Goal: Task Accomplishment & Management: Complete application form

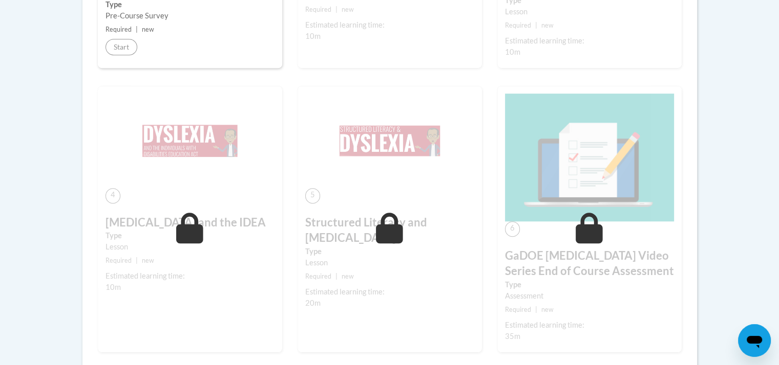
scroll to position [645, 0]
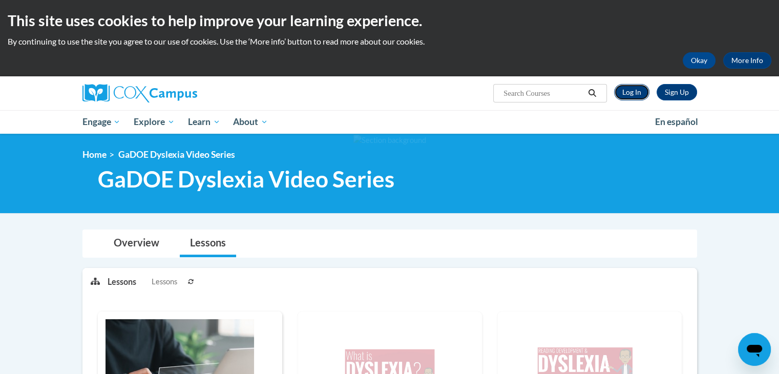
click at [633, 89] on link "Log In" at bounding box center [631, 92] width 35 height 16
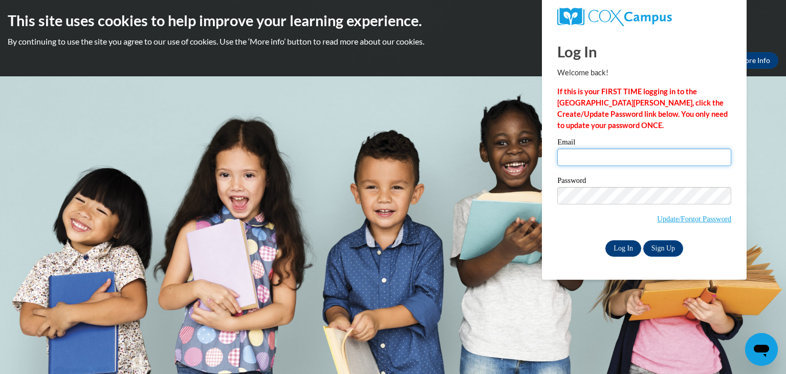
type input "jontavious.davis@jones.k12.ga.edu"
click at [623, 250] on input "Log In" at bounding box center [624, 248] width 36 height 16
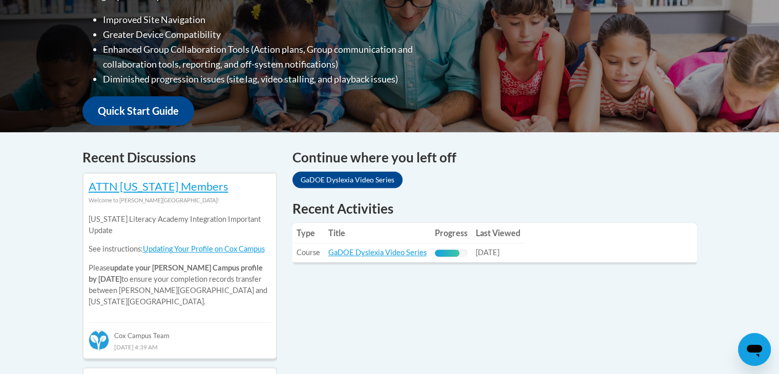
scroll to position [364, 0]
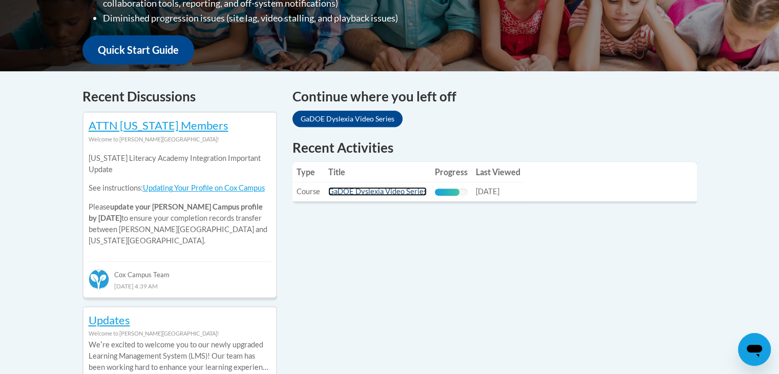
click at [371, 196] on link "GaDOE Dyslexia Video Series" at bounding box center [377, 191] width 98 height 9
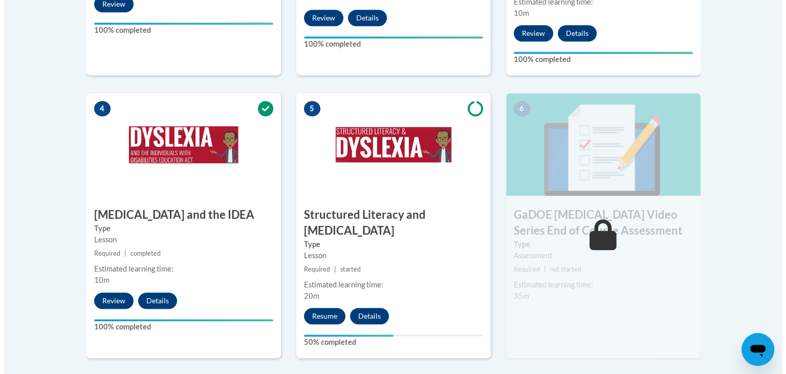
scroll to position [562, 0]
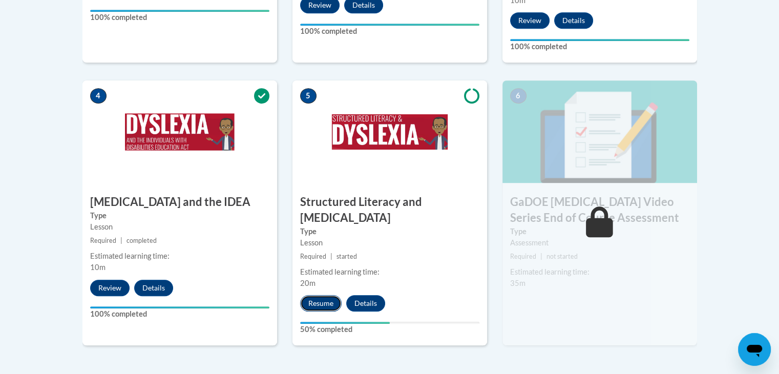
click at [314, 295] on button "Resume" at bounding box center [320, 303] width 41 height 16
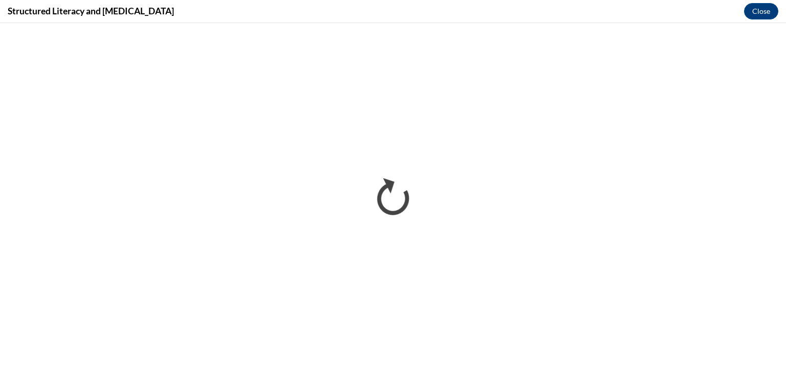
scroll to position [0, 0]
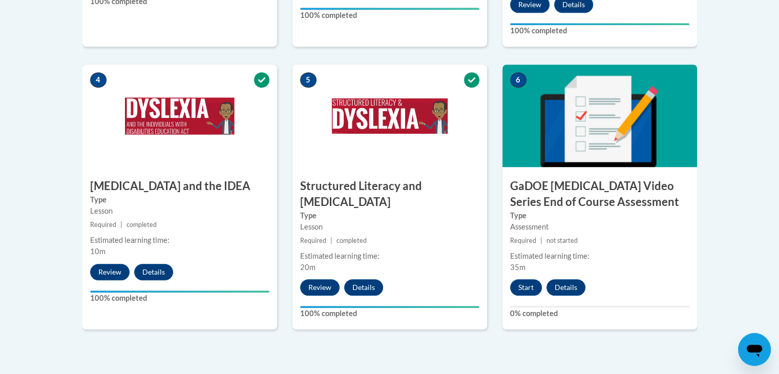
scroll to position [588, 0]
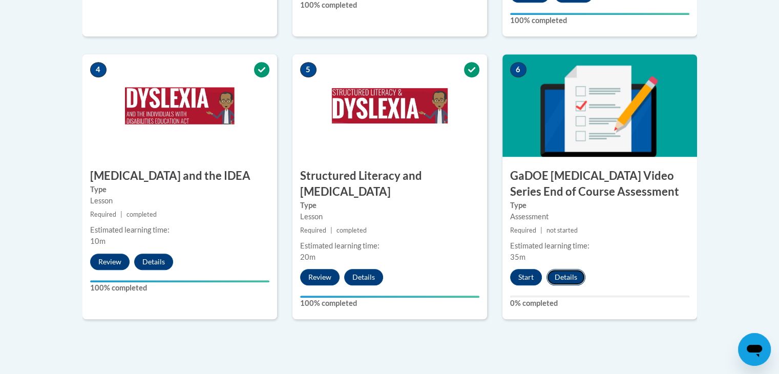
click at [565, 269] on button "Details" at bounding box center [565, 277] width 39 height 16
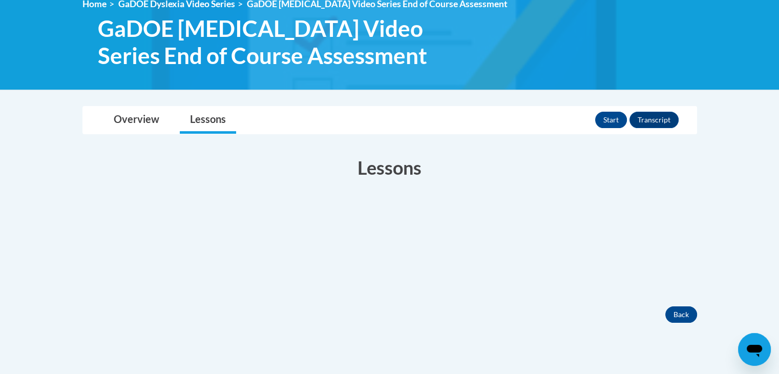
scroll to position [145, 0]
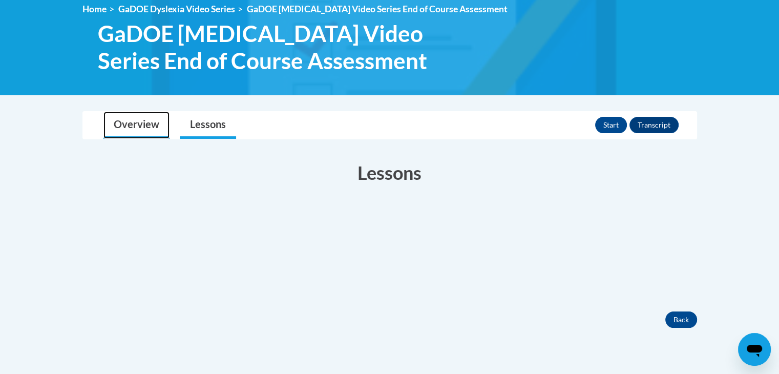
click at [121, 113] on link "Overview" at bounding box center [136, 125] width 66 height 27
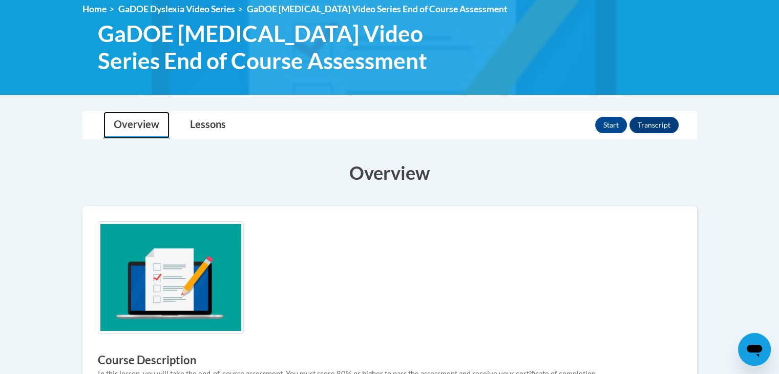
scroll to position [334, 0]
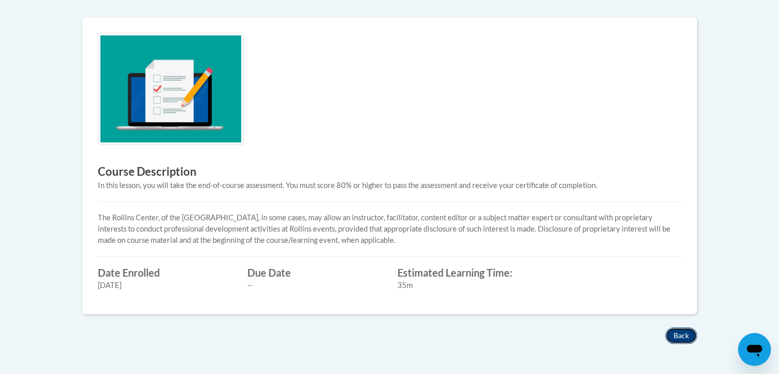
click at [683, 334] on button "Back" at bounding box center [681, 335] width 32 height 16
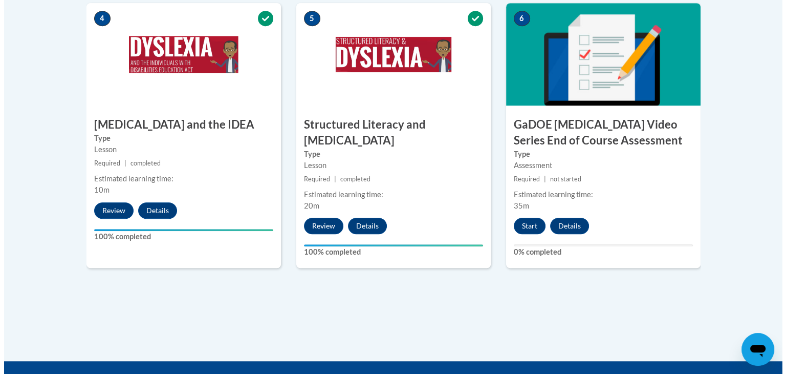
scroll to position [673, 0]
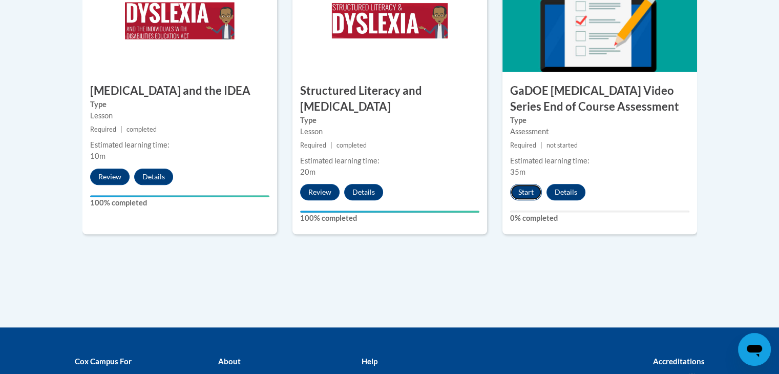
click at [525, 184] on button "Start" at bounding box center [526, 192] width 32 height 16
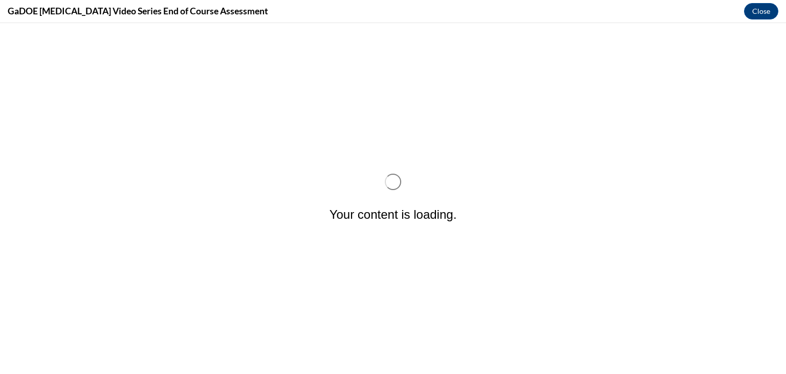
scroll to position [0, 0]
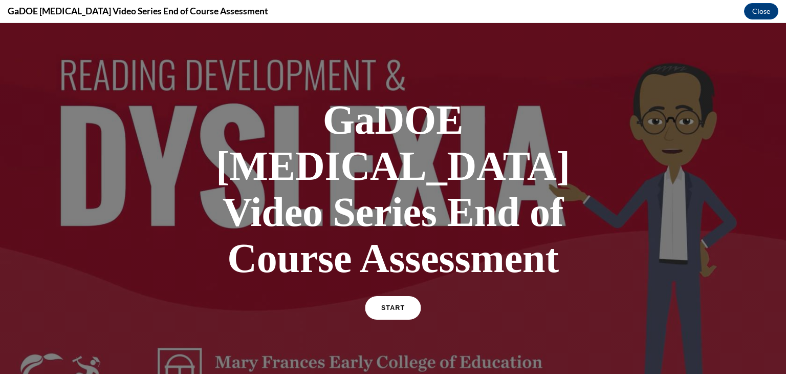
click at [378, 296] on link "START" at bounding box center [393, 308] width 56 height 24
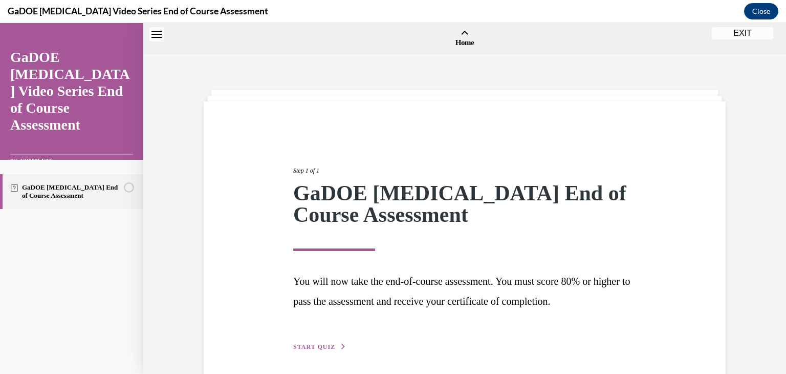
scroll to position [32, 0]
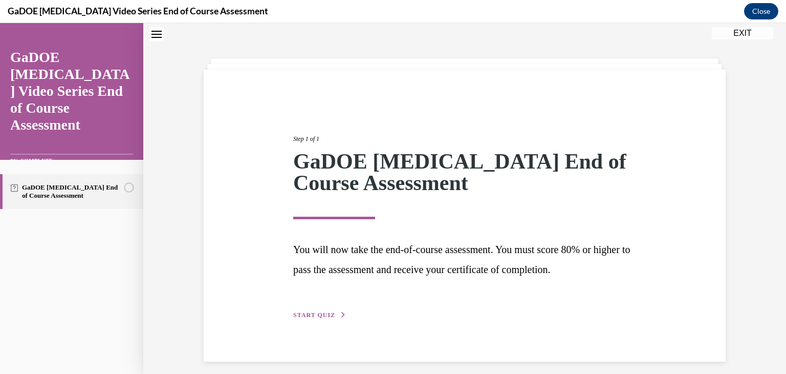
click at [326, 313] on span "START QUIZ" at bounding box center [314, 314] width 42 height 7
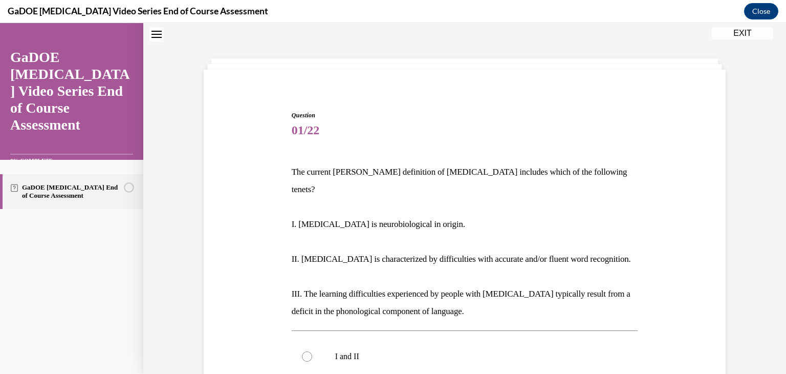
click at [521, 167] on p "The current IDA definition of dyslexia includes which of the following tenets?" at bounding box center [465, 180] width 347 height 35
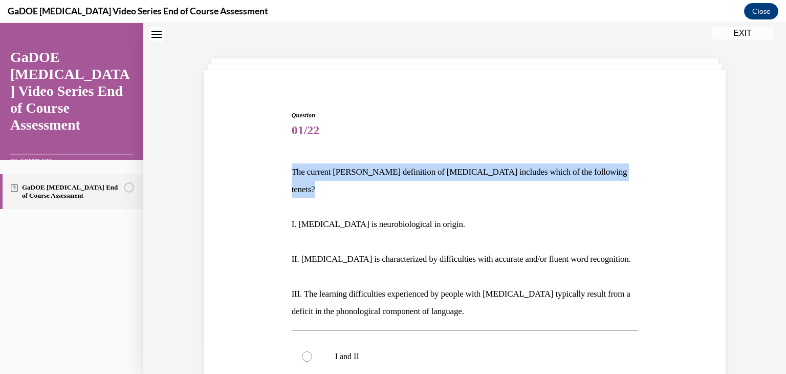
click at [521, 167] on p "The current IDA definition of dyslexia includes which of the following tenets?" at bounding box center [465, 180] width 347 height 35
copy p "The current IDA definition of dyslexia includes which of the following tenets?"
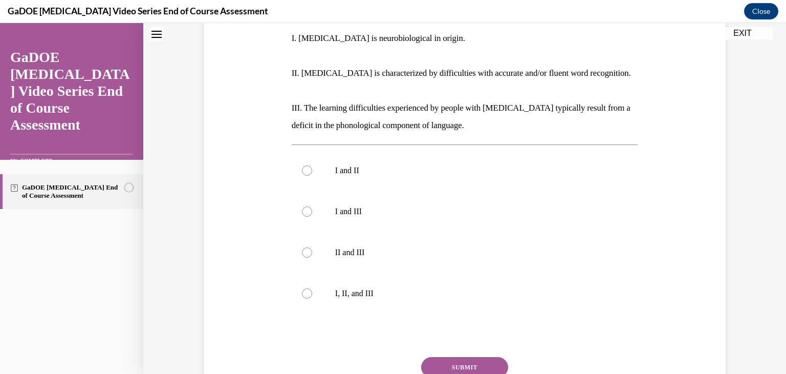
scroll to position [224, 0]
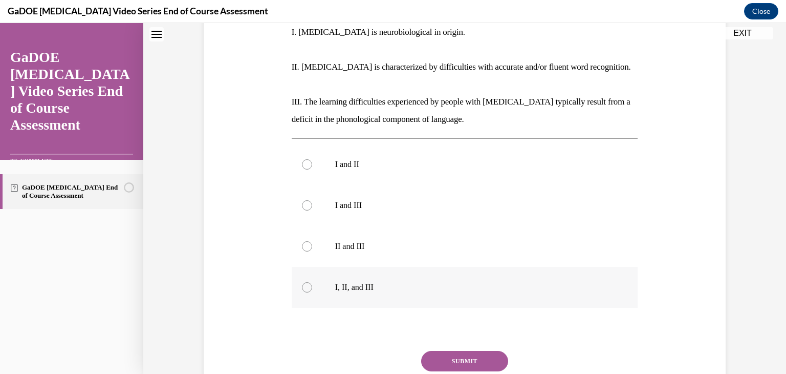
click at [294, 267] on label "I, II, and III" at bounding box center [465, 287] width 347 height 41
click at [302, 282] on input "I, II, and III" at bounding box center [307, 287] width 10 height 10
radio input "true"
click at [454, 351] on button "SUBMIT" at bounding box center [464, 361] width 87 height 20
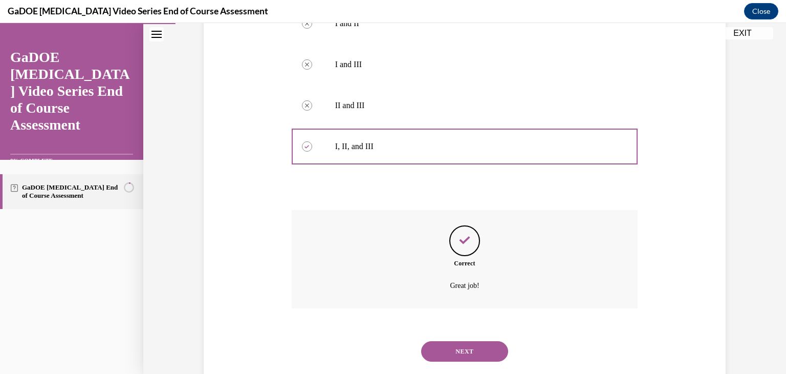
scroll to position [371, 0]
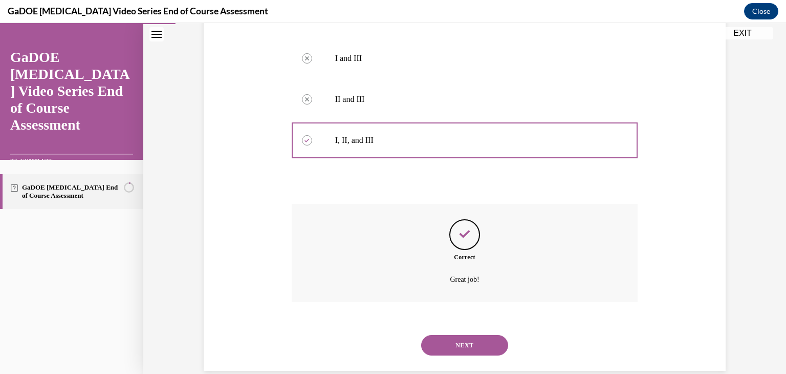
click at [450, 335] on button "NEXT" at bounding box center [464, 345] width 87 height 20
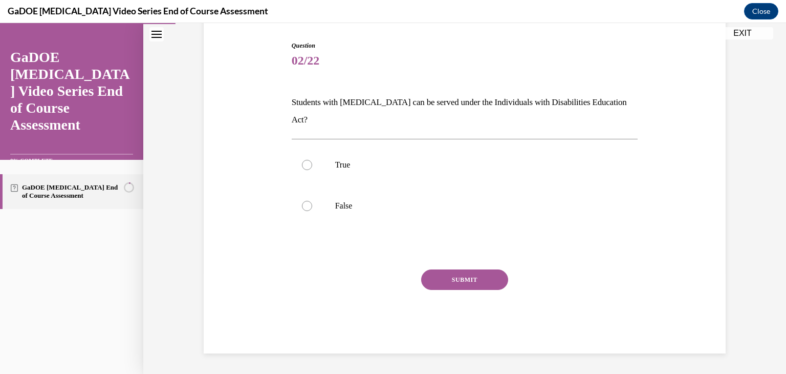
scroll to position [84, 0]
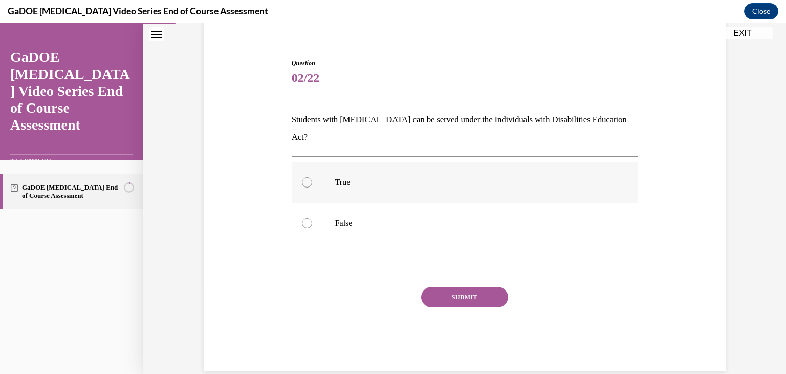
click at [303, 177] on div at bounding box center [307, 182] width 10 height 10
click at [303, 177] on input "True" at bounding box center [307, 182] width 10 height 10
radio input "true"
click at [459, 287] on button "SUBMIT" at bounding box center [464, 297] width 87 height 20
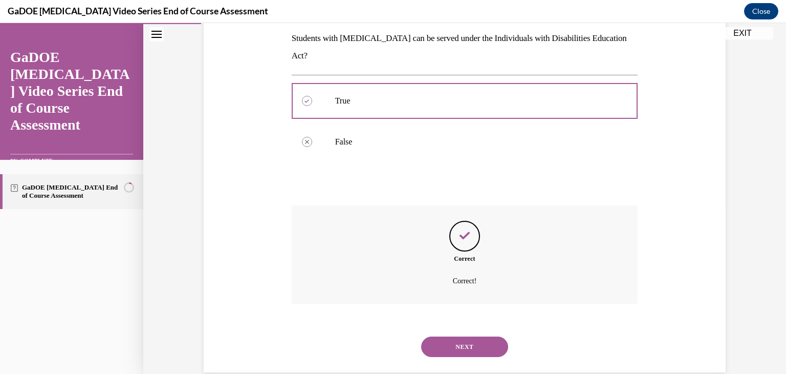
scroll to position [166, 0]
click at [471, 335] on button "NEXT" at bounding box center [464, 345] width 87 height 20
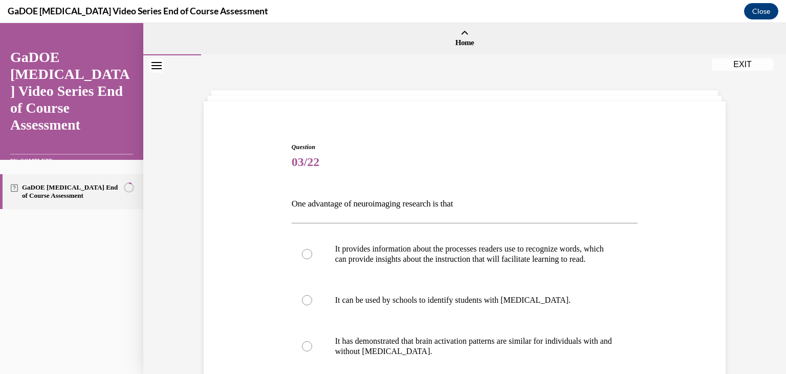
click at [410, 198] on p "One advantage of neuroimaging research is that" at bounding box center [465, 203] width 347 height 17
click at [378, 204] on p "One advantage of neuroimaging research is that" at bounding box center [465, 203] width 347 height 17
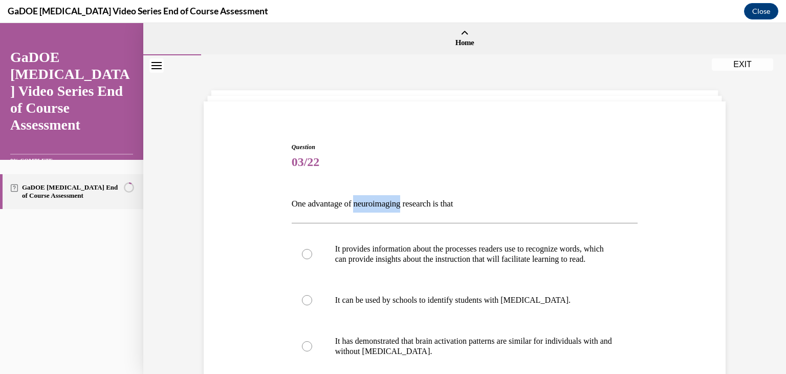
click at [378, 204] on p "One advantage of neuroimaging research is that" at bounding box center [465, 203] width 347 height 17
click at [452, 201] on p "One advantage of neuroimaging research is that" at bounding box center [465, 203] width 347 height 17
copy p "One advantage of neuroimaging research is that"
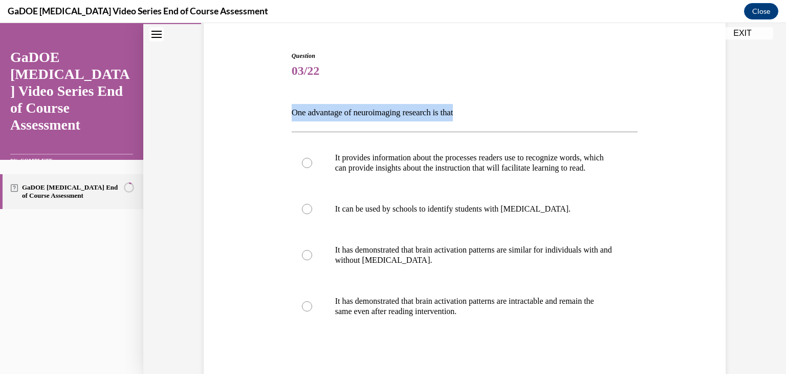
scroll to position [94, 0]
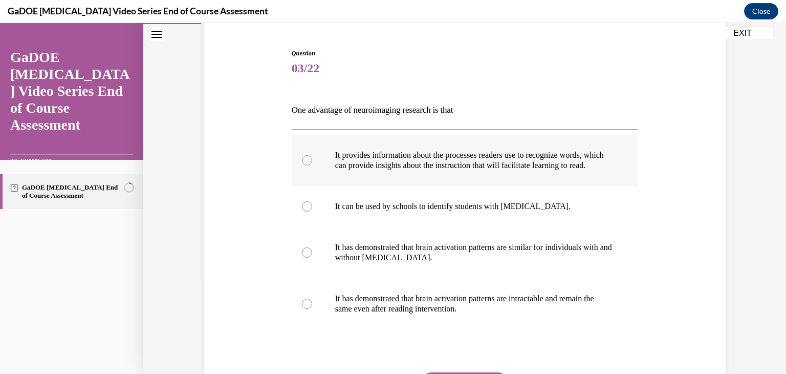
click at [314, 167] on label "It provides information about the processes readers use to recognize words, whi…" at bounding box center [465, 160] width 347 height 51
click at [312, 165] on input "It provides information about the processes readers use to recognize words, whi…" at bounding box center [307, 160] width 10 height 10
radio input "true"
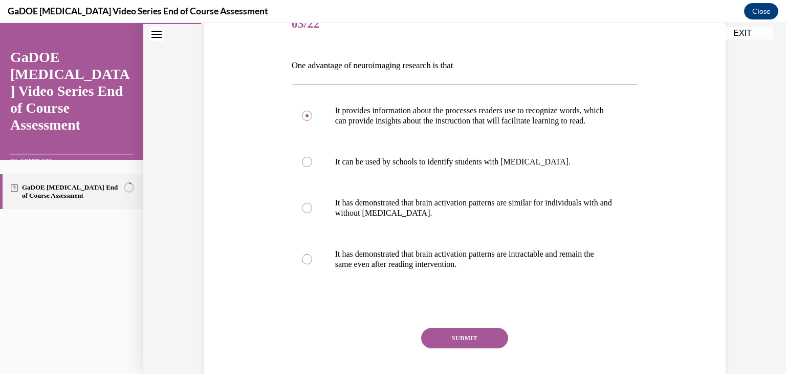
scroll to position [158, 0]
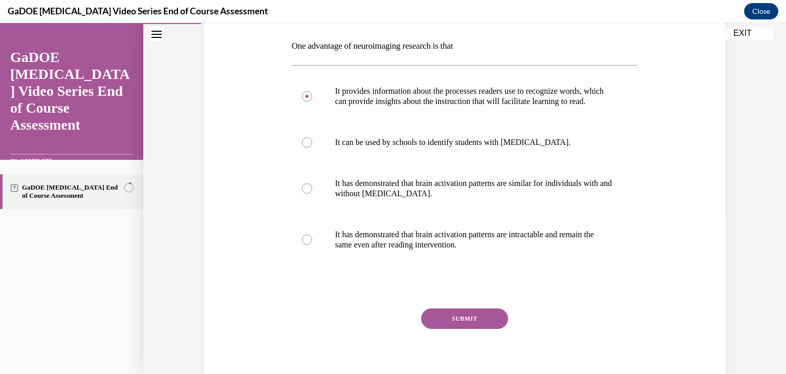
click at [467, 324] on button "SUBMIT" at bounding box center [464, 318] width 87 height 20
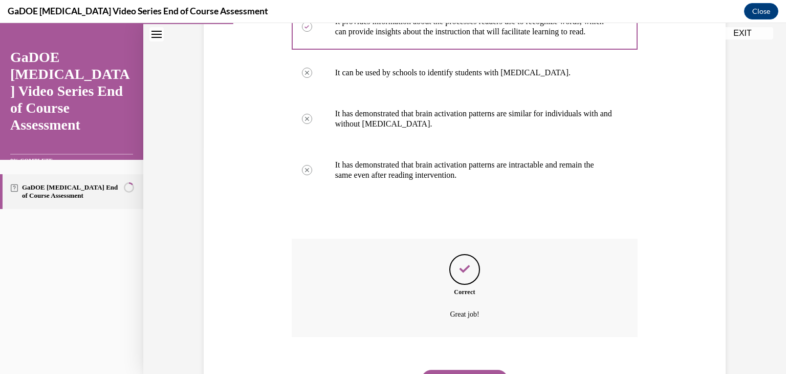
scroll to position [289, 0]
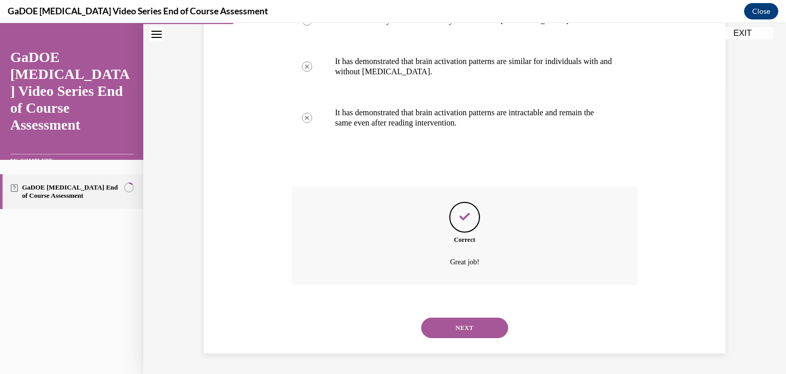
click at [469, 331] on button "NEXT" at bounding box center [464, 327] width 87 height 20
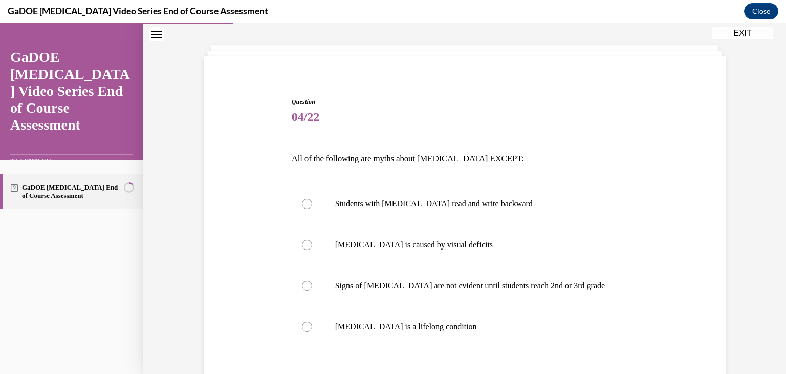
scroll to position [55, 0]
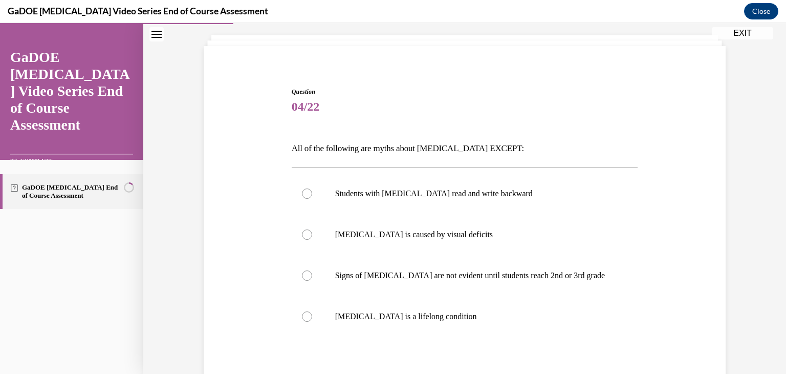
click at [406, 149] on p "All of the following are myths about dyslexia EXCEPT:" at bounding box center [465, 148] width 347 height 17
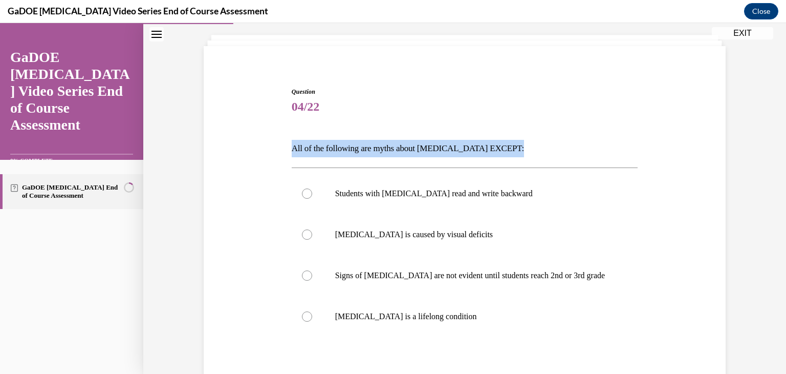
click at [406, 149] on p "All of the following are myths about dyslexia EXCEPT:" at bounding box center [465, 148] width 347 height 17
copy p "All of the following are myths about dyslexia EXCEPT:"
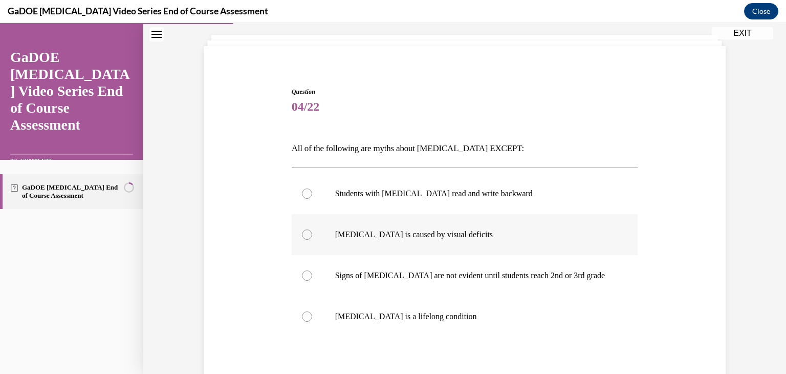
click at [306, 234] on div at bounding box center [307, 234] width 10 height 10
click at [306, 234] on input "Dyslexia is caused by visual deficits" at bounding box center [307, 234] width 10 height 10
radio input "true"
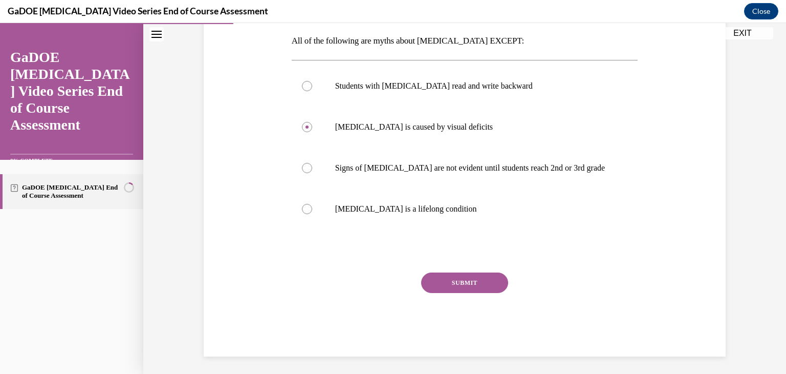
scroll to position [165, 0]
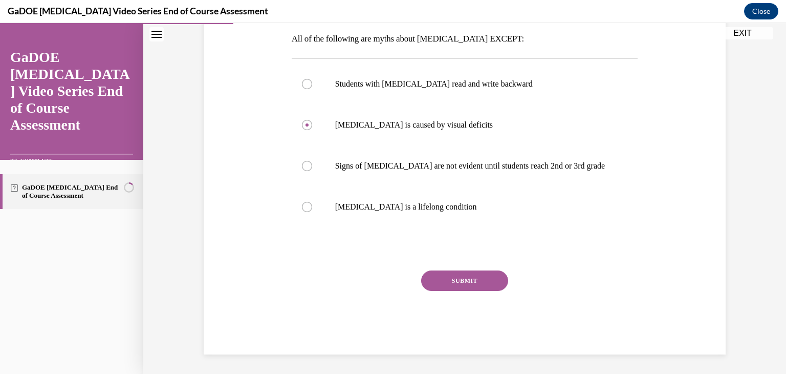
click at [467, 281] on button "SUBMIT" at bounding box center [464, 280] width 87 height 20
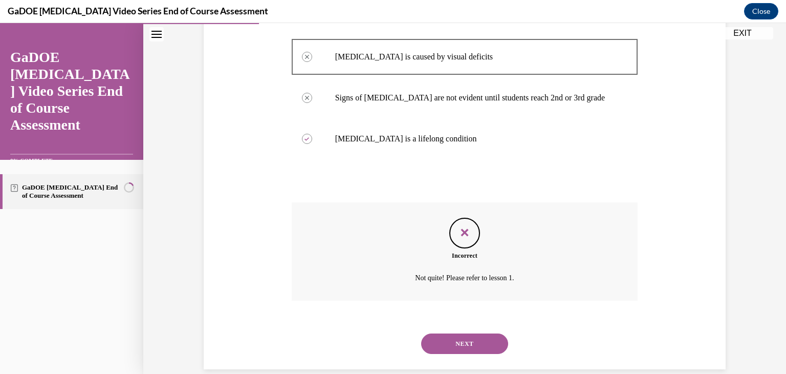
scroll to position [248, 0]
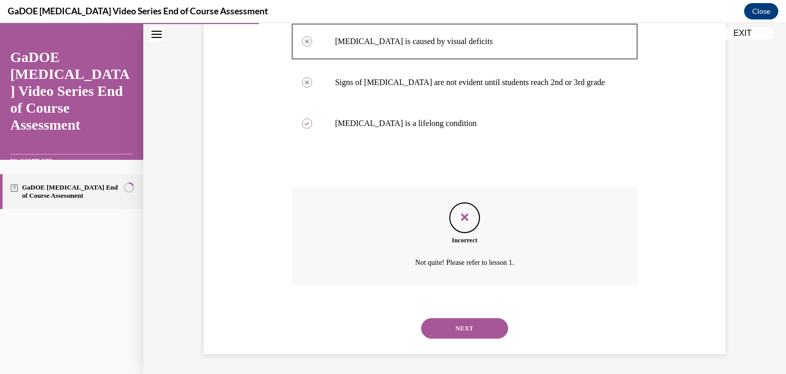
click at [461, 322] on button "NEXT" at bounding box center [464, 328] width 87 height 20
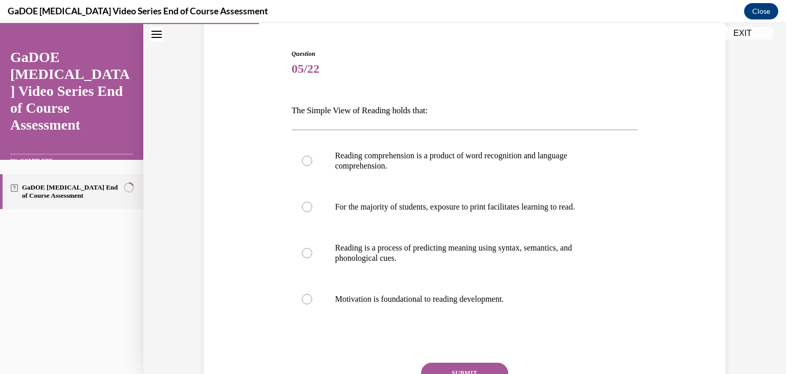
scroll to position [94, 0]
click at [364, 105] on p "The Simple View of Reading holds that:" at bounding box center [465, 109] width 347 height 17
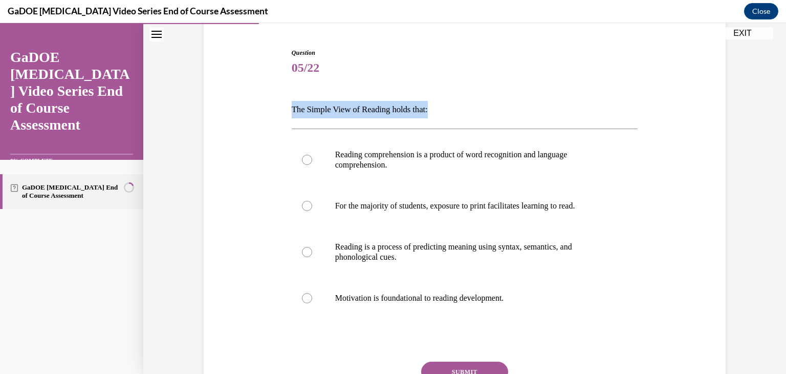
click at [364, 105] on p "The Simple View of Reading holds that:" at bounding box center [465, 109] width 347 height 17
copy p "The Simple View of Reading holds that:"
click at [302, 159] on div at bounding box center [307, 160] width 10 height 10
click at [302, 159] on input "Reading comprehension is a product of word recognition and language comprehensi…" at bounding box center [307, 160] width 10 height 10
radio input "true"
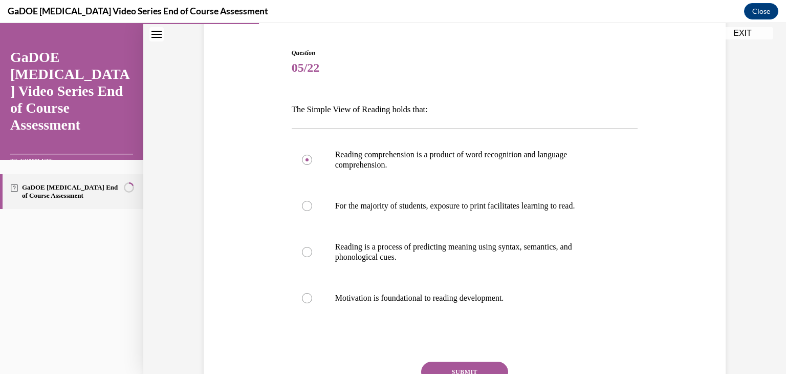
click at [493, 365] on button "SUBMIT" at bounding box center [464, 371] width 87 height 20
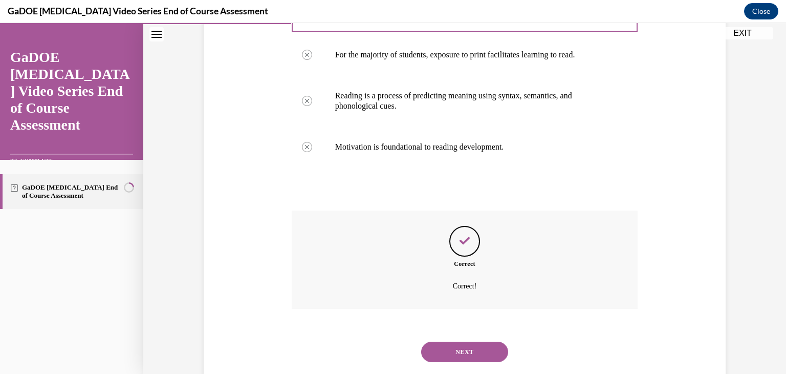
scroll to position [269, 0]
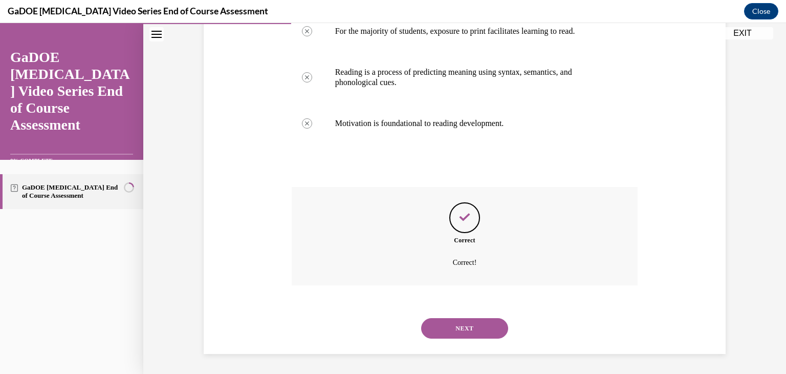
click at [464, 326] on button "NEXT" at bounding box center [464, 328] width 87 height 20
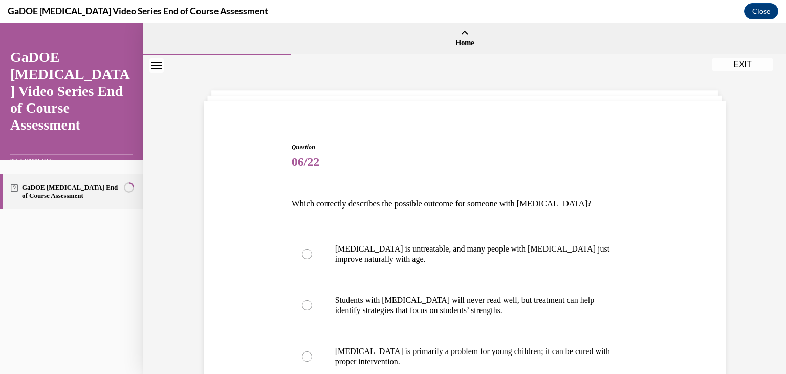
click at [663, 229] on div "Question 06/22 Which correctly describes the possible outcome for someone with …" at bounding box center [464, 336] width 527 height 448
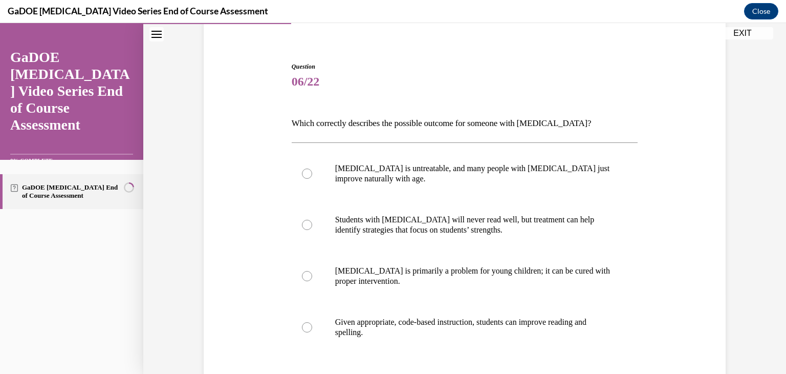
scroll to position [82, 0]
click at [518, 121] on p "Which correctly describes the possible outcome for someone with dyslexia?" at bounding box center [465, 121] width 347 height 17
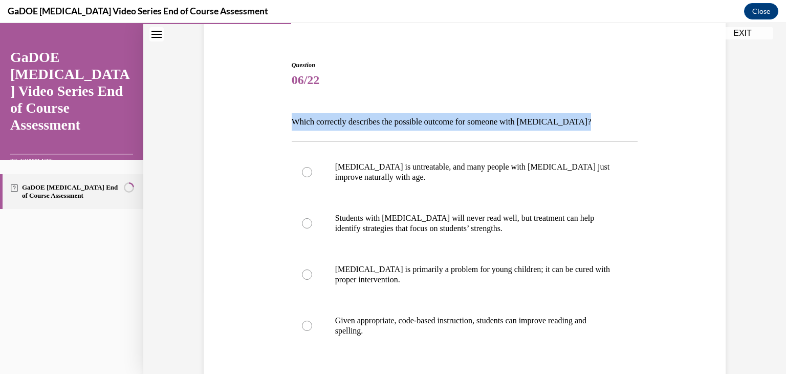
click at [518, 121] on p "Which correctly describes the possible outcome for someone with dyslexia?" at bounding box center [465, 121] width 347 height 17
copy p "Which correctly describes the possible outcome for someone with dyslexia?"
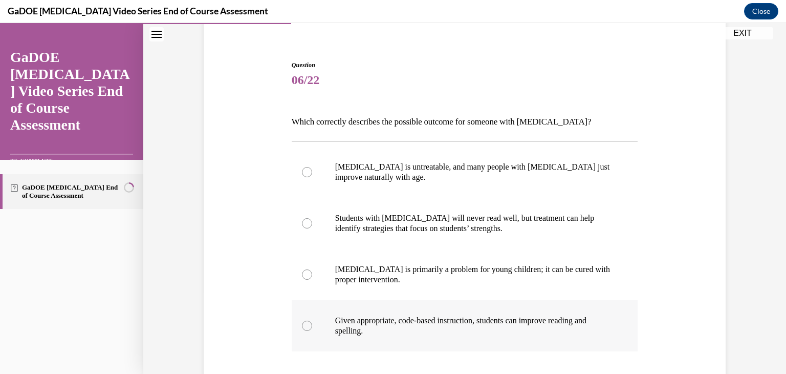
click at [319, 326] on label "Given appropriate, code-based instruction, students can improve reading and spe…" at bounding box center [465, 325] width 347 height 51
click at [312, 326] on input "Given appropriate, code-based instruction, students can improve reading and spe…" at bounding box center [307, 325] width 10 height 10
radio input "true"
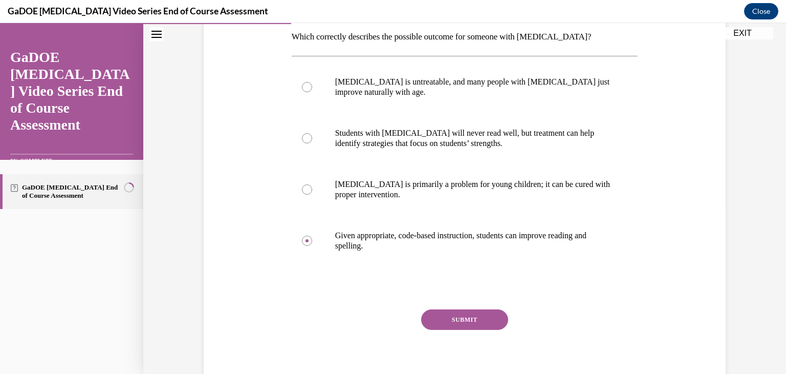
click at [489, 319] on button "SUBMIT" at bounding box center [464, 319] width 87 height 20
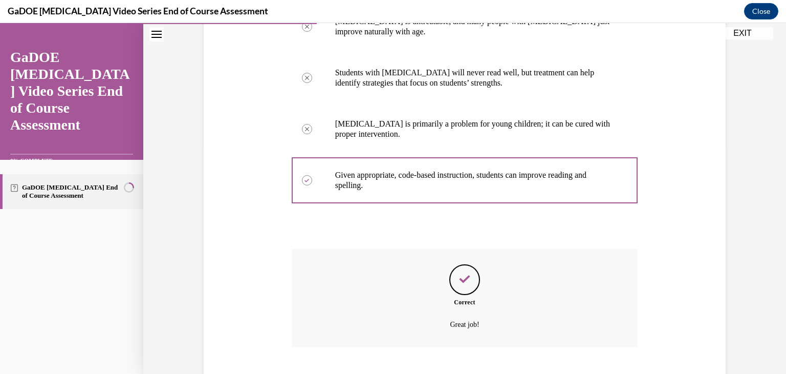
scroll to position [289, 0]
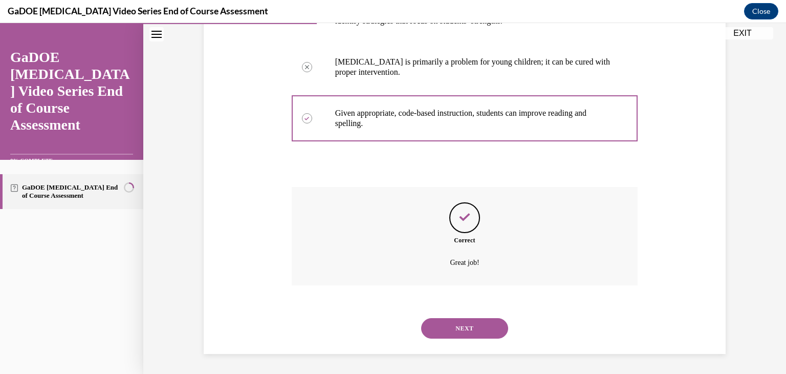
click at [465, 329] on button "NEXT" at bounding box center [464, 328] width 87 height 20
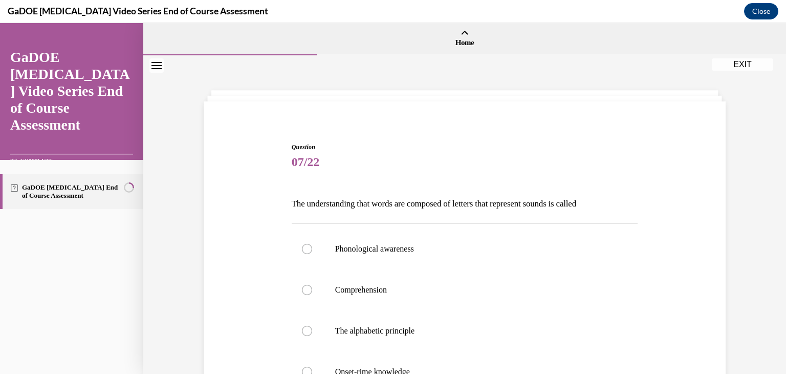
drag, startPoint x: 786, startPoint y: 141, endPoint x: 772, endPoint y: 81, distance: 61.3
click at [772, 81] on div "Question 07/22 The understanding that words are composed of letters that repres…" at bounding box center [464, 297] width 643 height 484
click at [454, 204] on p "The understanding that words are composed of letters that represent sounds is c…" at bounding box center [465, 203] width 347 height 17
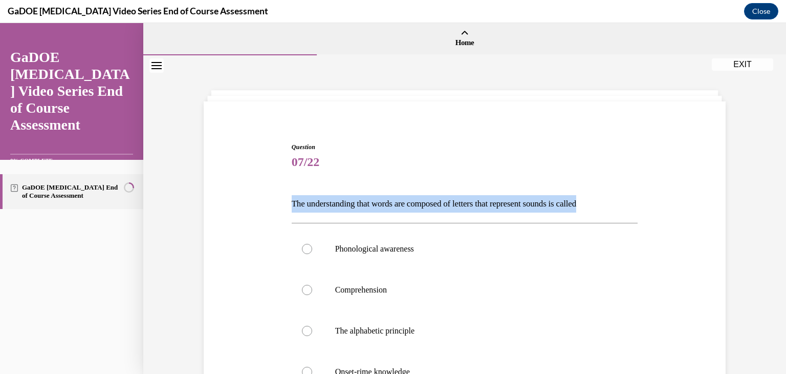
click at [454, 204] on p "The understanding that words are composed of letters that represent sounds is c…" at bounding box center [465, 203] width 347 height 17
copy p "The understanding that words are composed of letters that represent sounds is c…"
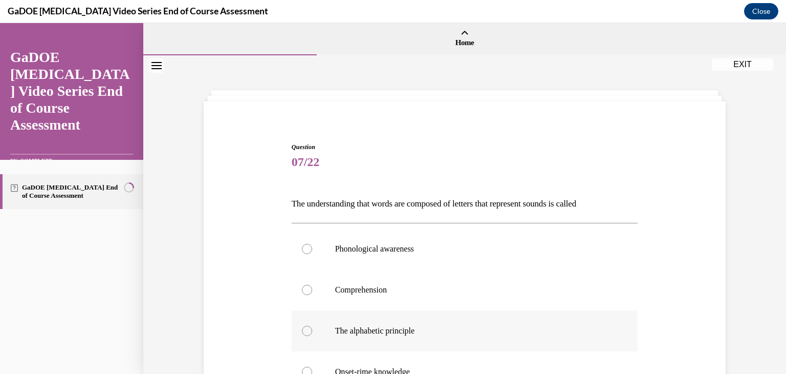
click at [302, 331] on div at bounding box center [307, 331] width 10 height 10
click at [302, 331] on input "The alphabetic principle" at bounding box center [307, 331] width 10 height 10
radio input "true"
click at [724, 228] on div "Question 07/22 The understanding that words are composed of letters that repres…" at bounding box center [464, 315] width 527 height 407
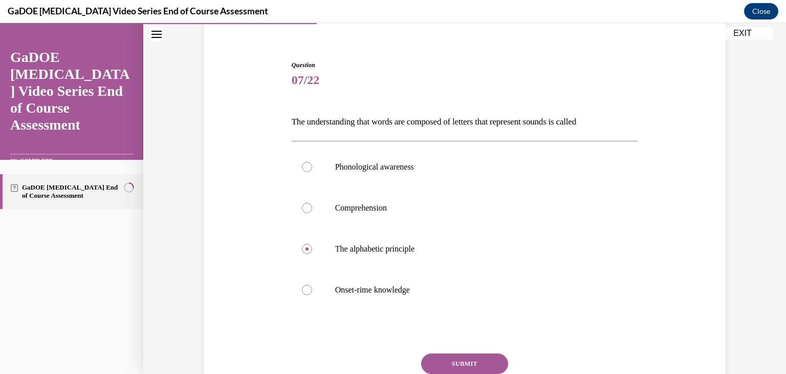
scroll to position [102, 0]
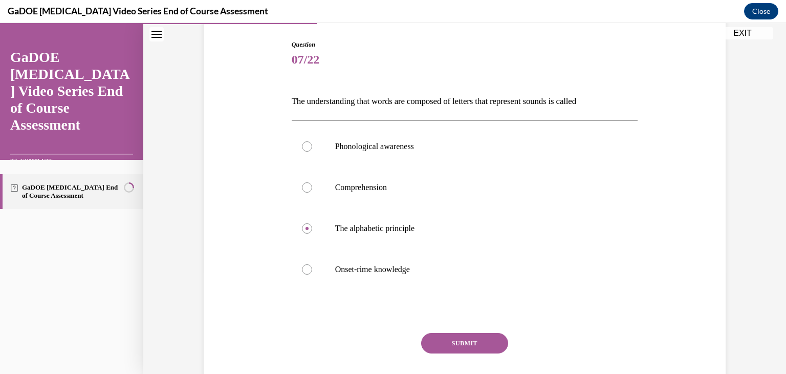
click at [481, 342] on button "SUBMIT" at bounding box center [464, 343] width 87 height 20
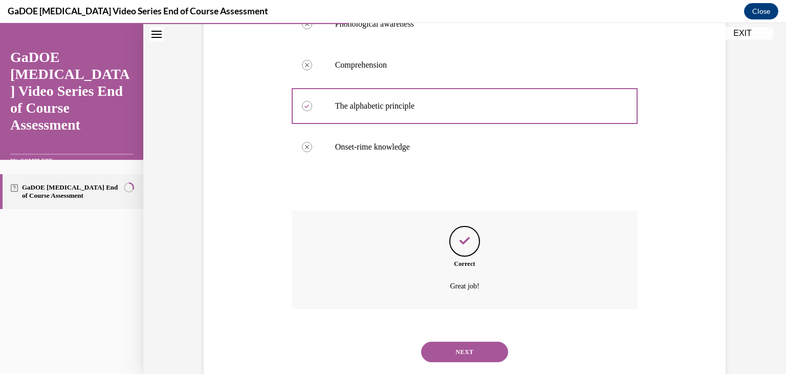
scroll to position [248, 0]
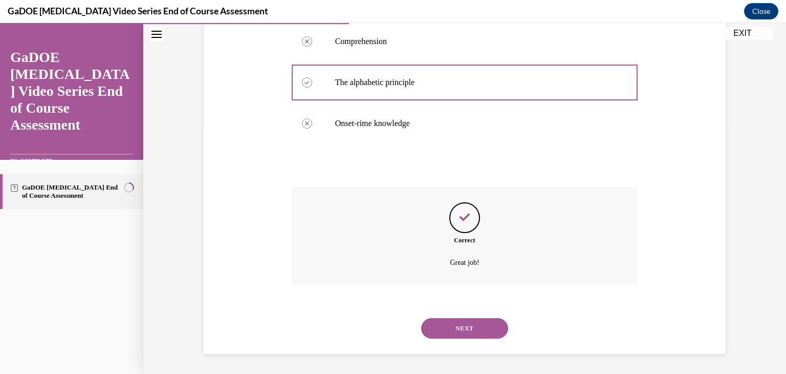
click at [467, 329] on button "NEXT" at bounding box center [464, 328] width 87 height 20
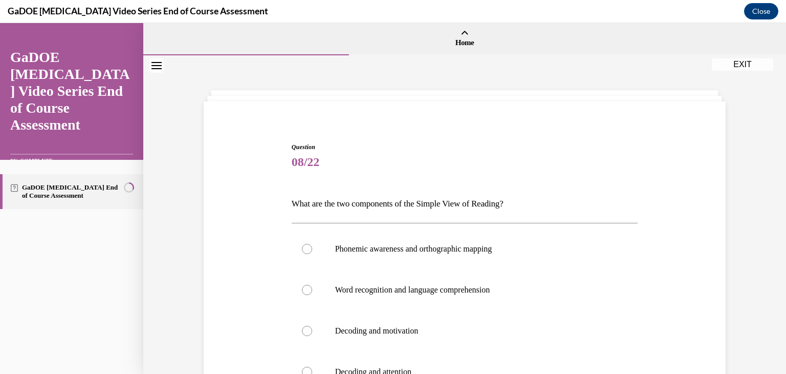
click at [684, 224] on div "Question 08/22 What are the two components of the Simple View of Reading? Phone…" at bounding box center [464, 315] width 527 height 407
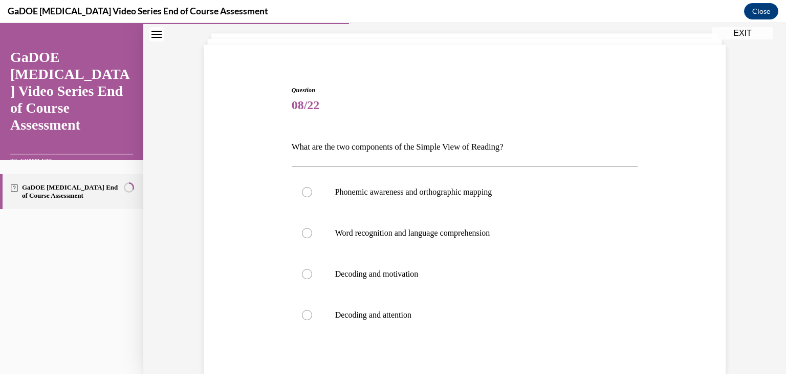
scroll to position [61, 0]
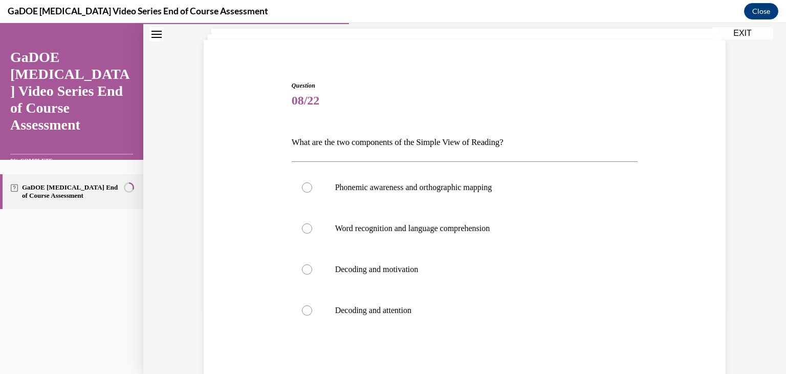
click at [467, 142] on p "What are the two components of the Simple View of Reading?" at bounding box center [465, 142] width 347 height 17
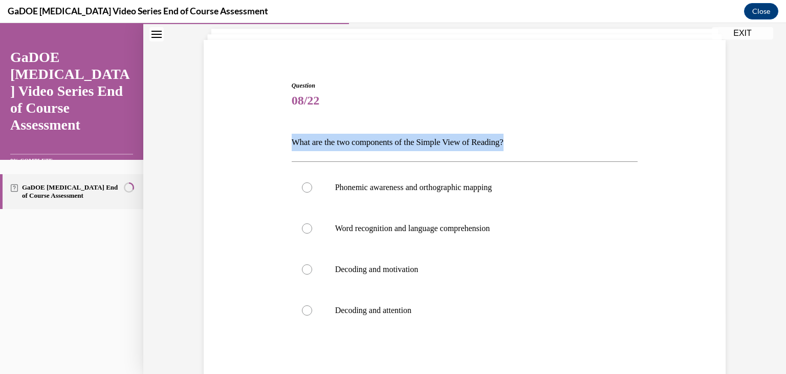
click at [467, 142] on p "What are the two components of the Simple View of Reading?" at bounding box center [465, 142] width 347 height 17
copy p "What are the two components of the Simple View of Reading?"
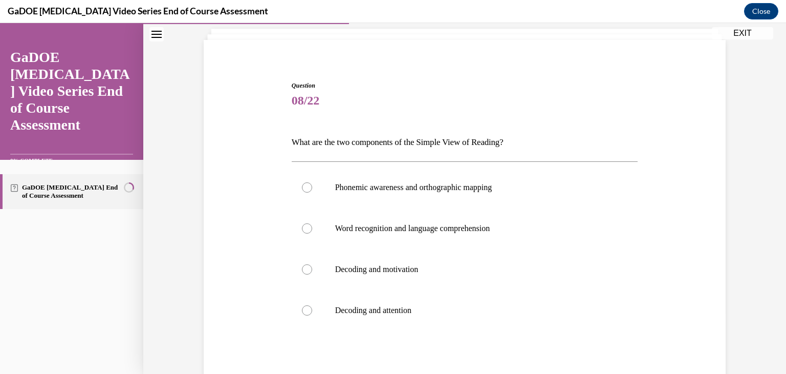
drag, startPoint x: 467, startPoint y: 142, endPoint x: 484, endPoint y: 154, distance: 20.9
click at [484, 154] on div "Question 08/22 What are the two components of the Simple View of Reading? Phone…" at bounding box center [465, 269] width 347 height 377
click at [307, 228] on div at bounding box center [307, 228] width 10 height 10
click at [307, 228] on input "Word recognition and language comprehension" at bounding box center [307, 228] width 10 height 10
radio input "true"
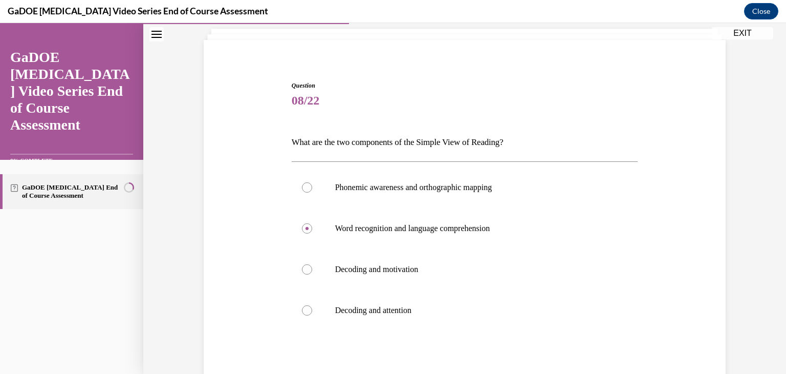
click at [658, 239] on div "Question 08/22 What are the two components of the Simple View of Reading? Phone…" at bounding box center [464, 253] width 527 height 407
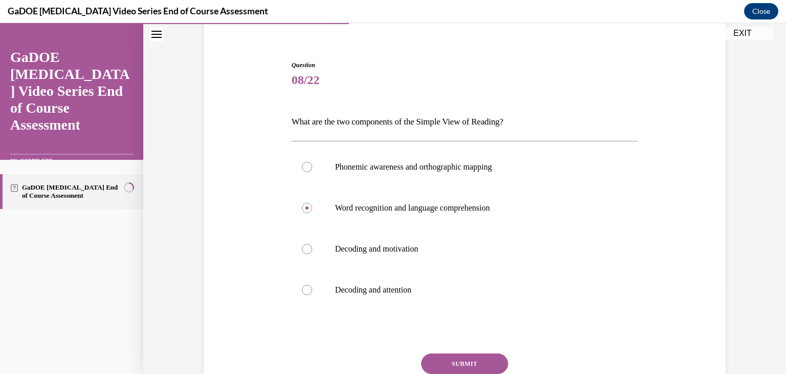
scroll to position [102, 0]
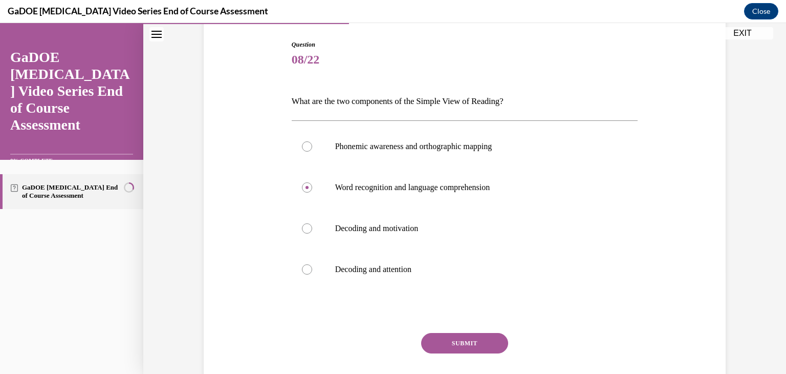
click at [469, 341] on button "SUBMIT" at bounding box center [464, 343] width 87 height 20
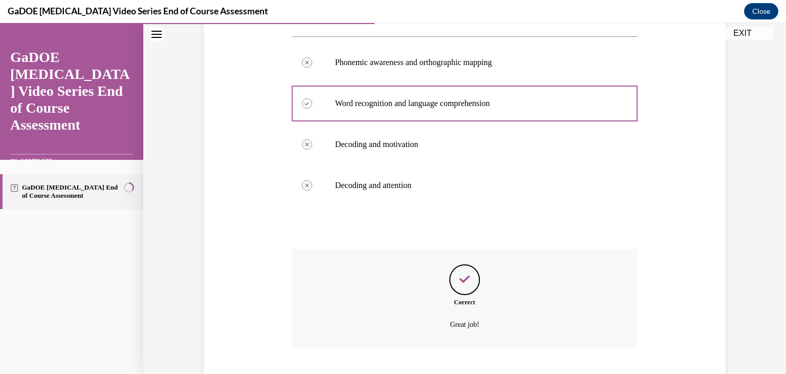
scroll to position [248, 0]
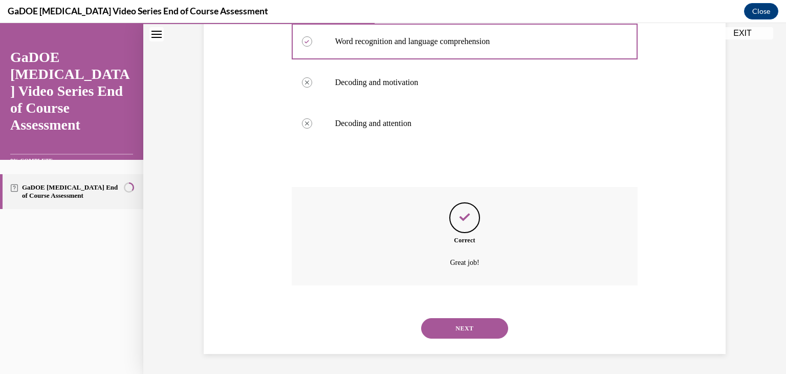
click at [465, 328] on button "NEXT" at bounding box center [464, 328] width 87 height 20
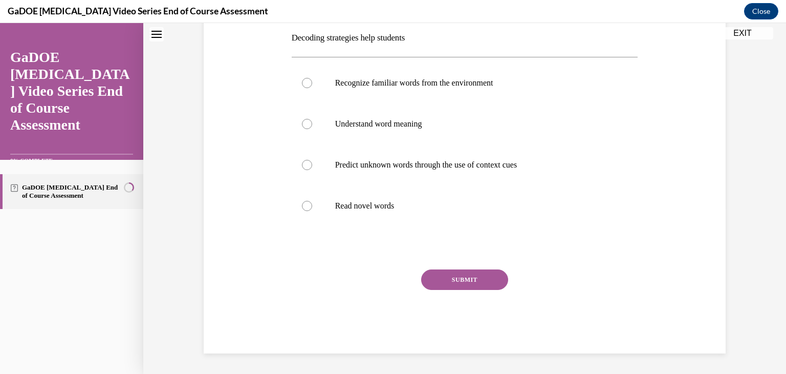
scroll to position [0, 0]
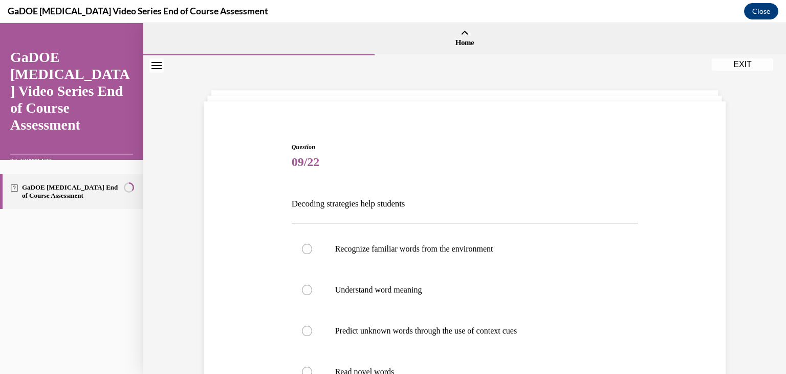
click at [365, 202] on p "Decoding strategies help students" at bounding box center [465, 203] width 347 height 17
click at [334, 203] on p "Decoding strategies help students" at bounding box center [465, 203] width 347 height 17
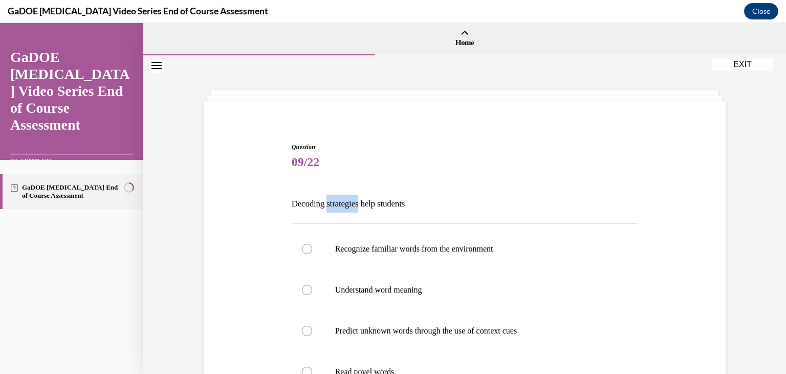
click at [334, 203] on p "Decoding strategies help students" at bounding box center [465, 203] width 347 height 17
copy p "Decoding strategies help students"
click at [486, 326] on p "Predict unknown words through the use of context cues" at bounding box center [473, 331] width 277 height 10
click at [312, 326] on input "Predict unknown words through the use of context cues" at bounding box center [307, 331] width 10 height 10
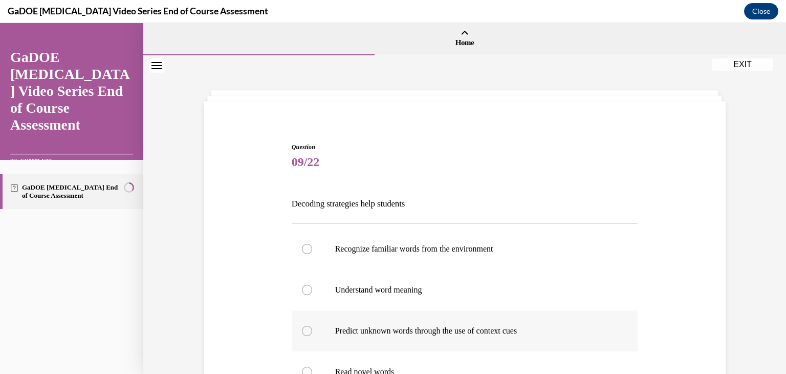
radio input "true"
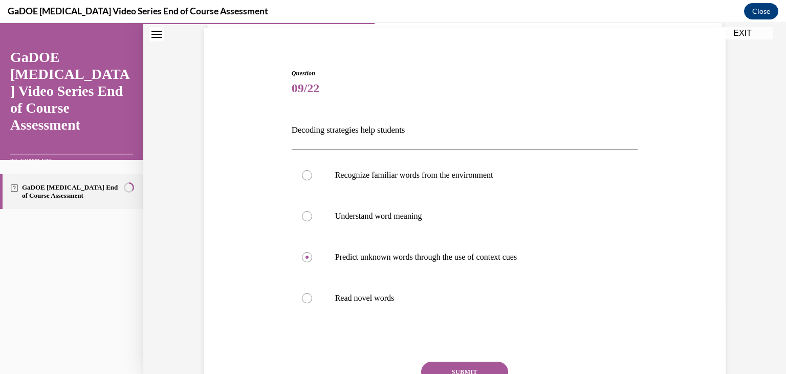
scroll to position [76, 0]
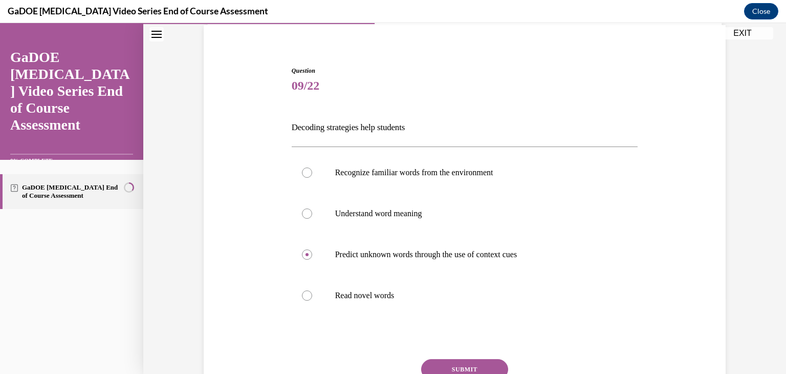
click at [480, 364] on button "SUBMIT" at bounding box center [464, 369] width 87 height 20
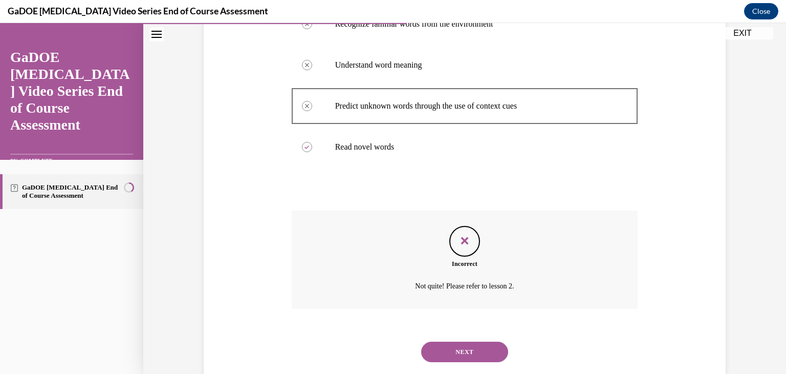
scroll to position [248, 0]
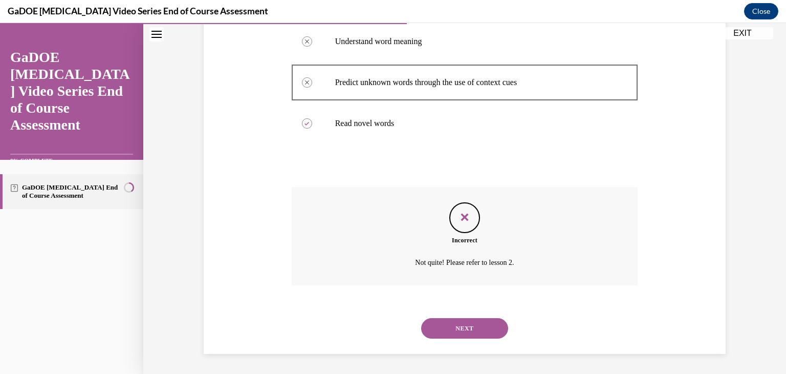
click at [476, 330] on button "NEXT" at bounding box center [464, 328] width 87 height 20
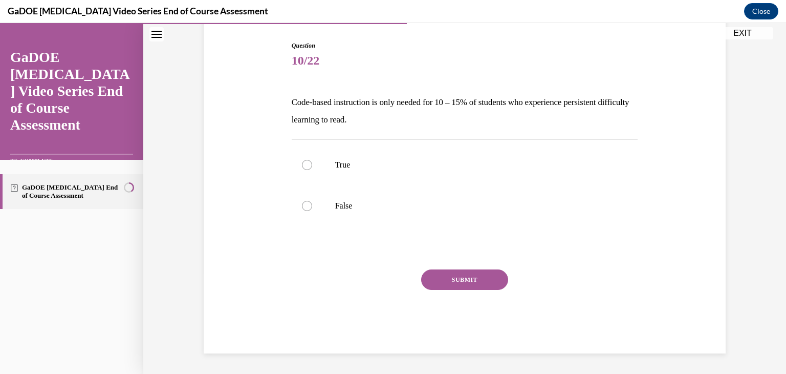
click at [369, 120] on p "Code-based instruction is only needed for 10 – 15% of students who experience p…" at bounding box center [465, 111] width 347 height 35
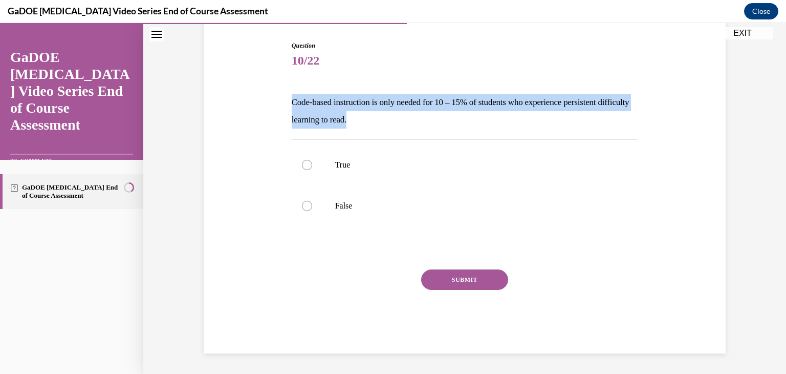
click at [369, 120] on p "Code-based instruction is only needed for 10 – 15% of students who experience p…" at bounding box center [465, 111] width 347 height 35
copy p "Code-based instruction is only needed for 10 – 15% of students who experience p…"
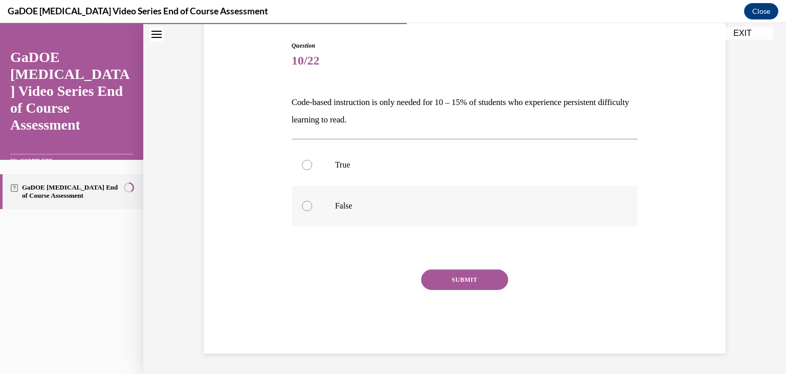
click at [298, 210] on label "False" at bounding box center [465, 205] width 347 height 41
click at [302, 210] on input "False" at bounding box center [307, 206] width 10 height 10
radio input "true"
click at [438, 276] on button "SUBMIT" at bounding box center [464, 279] width 87 height 20
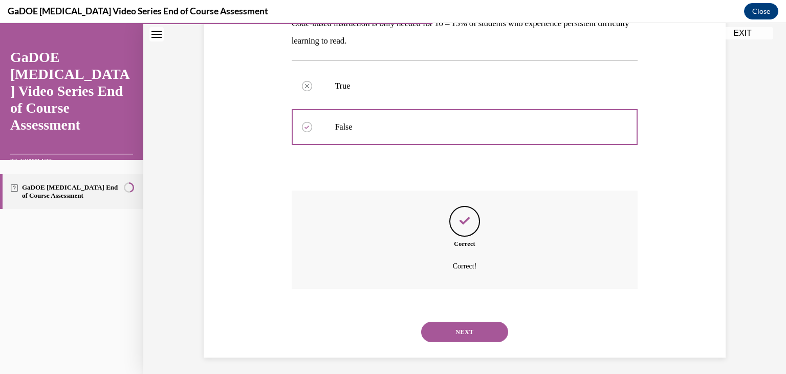
scroll to position [184, 0]
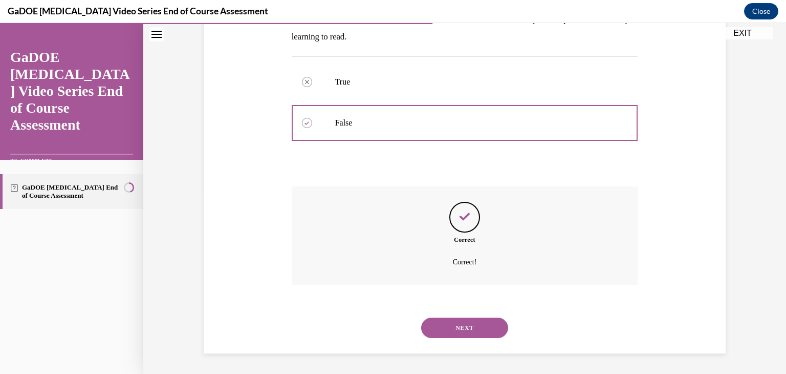
click at [447, 319] on button "NEXT" at bounding box center [464, 327] width 87 height 20
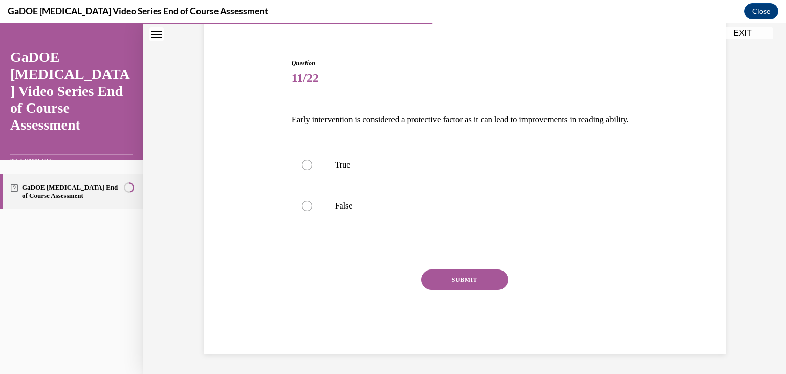
scroll to position [101, 0]
click at [358, 111] on p "Early intervention is considered a protective factor as it can lead to improvem…" at bounding box center [465, 119] width 347 height 17
click at [389, 111] on p "Early intervention is considered a protective factor as it can lead to improvem…" at bounding box center [465, 119] width 347 height 17
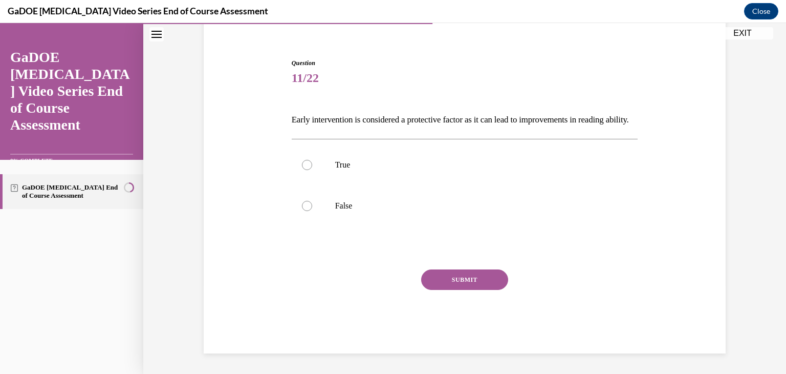
click at [418, 111] on p "Early intervention is considered a protective factor as it can lead to improvem…" at bounding box center [465, 119] width 347 height 17
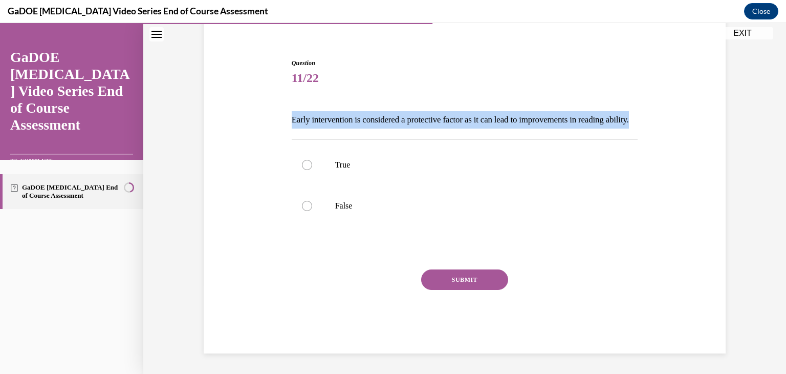
click at [418, 111] on p "Early intervention is considered a protective factor as it can lead to improvem…" at bounding box center [465, 119] width 347 height 17
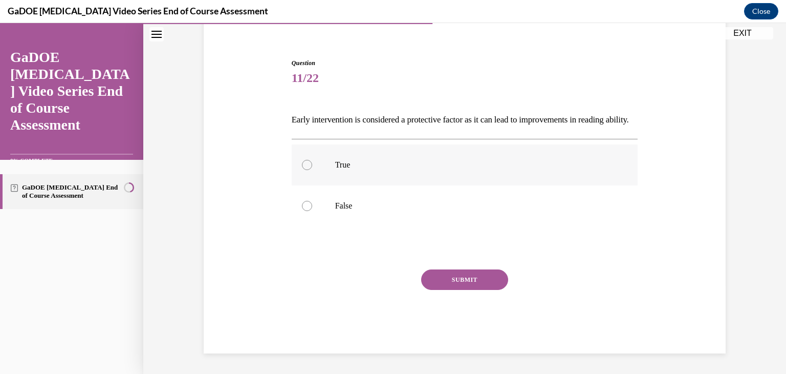
click at [306, 162] on div at bounding box center [307, 165] width 10 height 10
click at [306, 162] on input "True" at bounding box center [307, 165] width 10 height 10
radio input "true"
click at [448, 278] on button "SUBMIT" at bounding box center [464, 279] width 87 height 20
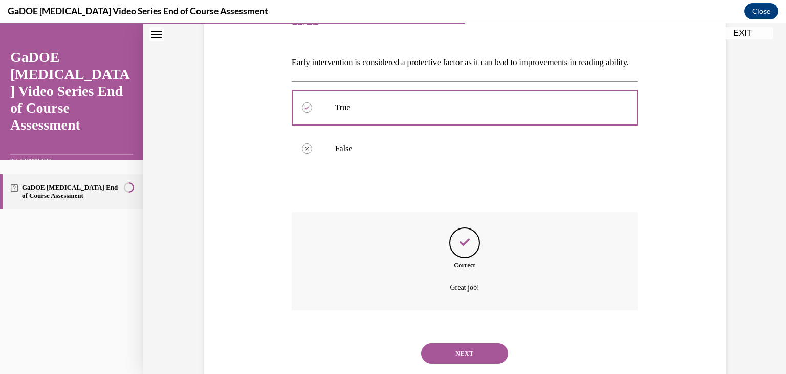
scroll to position [184, 0]
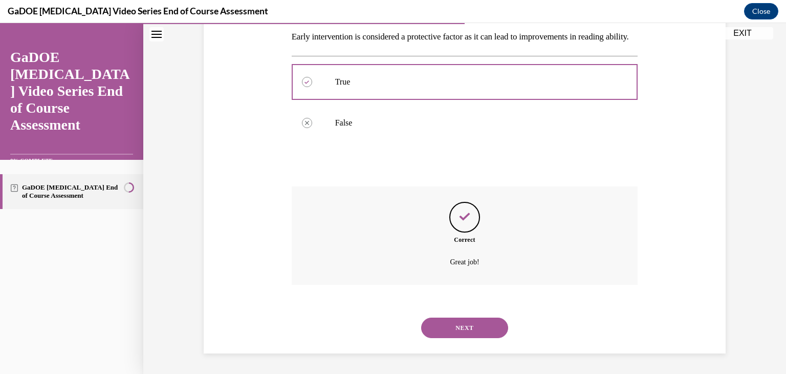
click at [460, 319] on button "NEXT" at bounding box center [464, 327] width 87 height 20
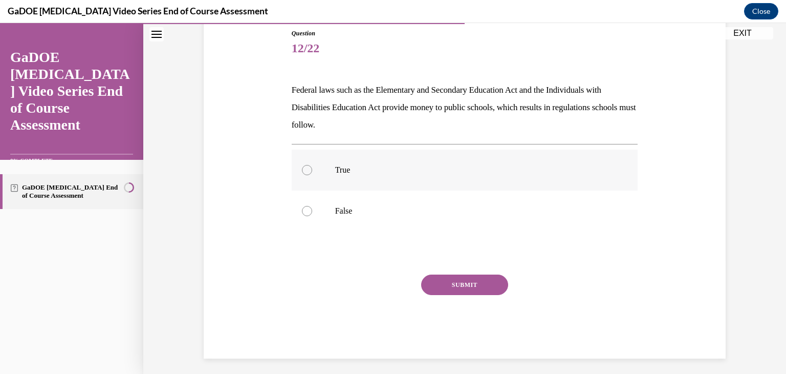
click at [305, 172] on div at bounding box center [307, 170] width 10 height 10
click at [305, 172] on input "True" at bounding box center [307, 170] width 10 height 10
radio input "true"
click at [444, 278] on button "SUBMIT" at bounding box center [464, 284] width 87 height 20
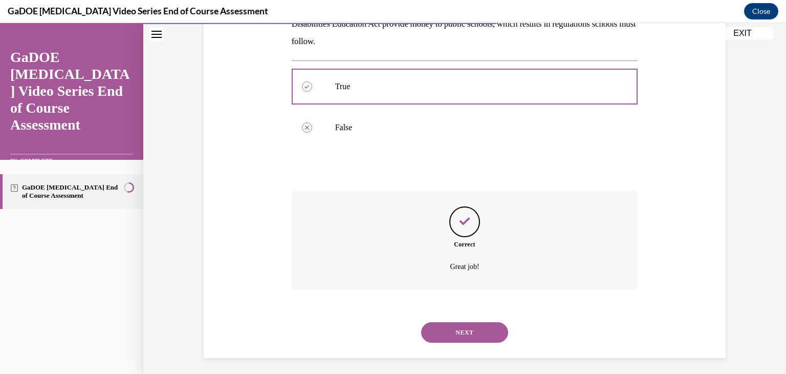
scroll to position [201, 0]
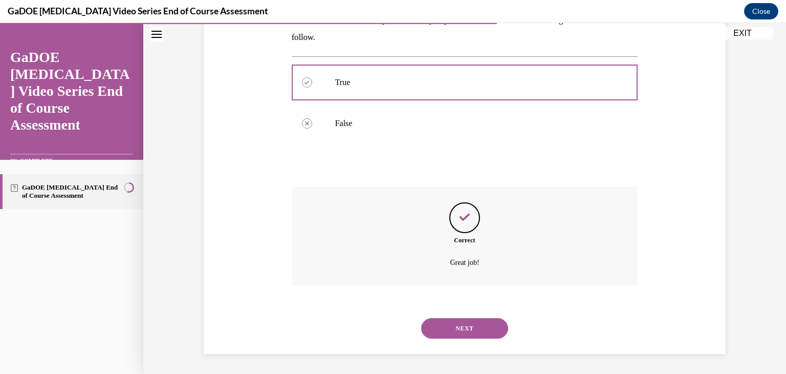
click at [454, 323] on button "NEXT" at bounding box center [464, 328] width 87 height 20
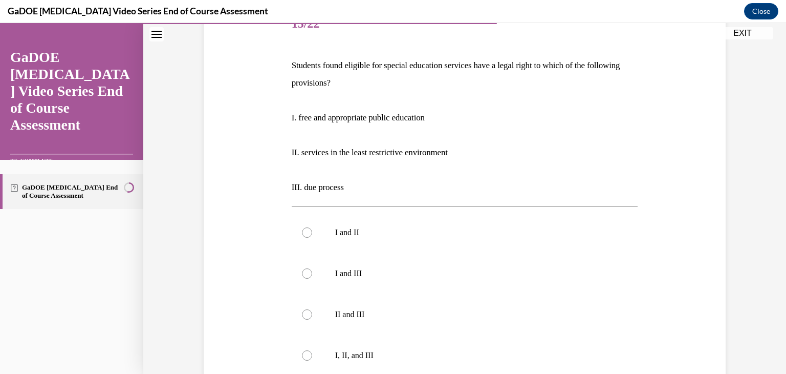
scroll to position [92, 0]
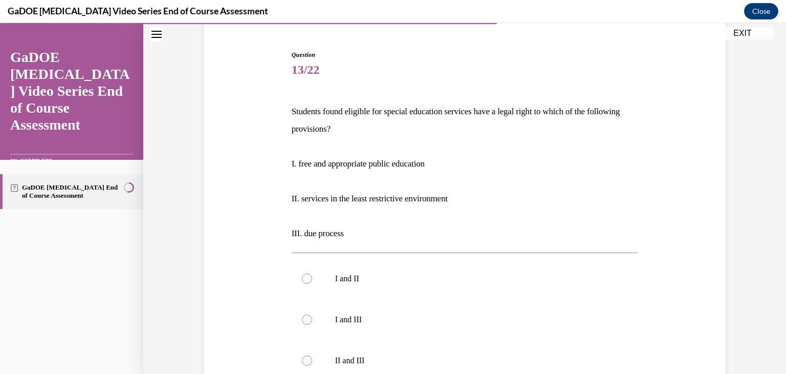
click at [355, 127] on p "Students found eligible for special education services have a legal right to wh…" at bounding box center [465, 120] width 347 height 35
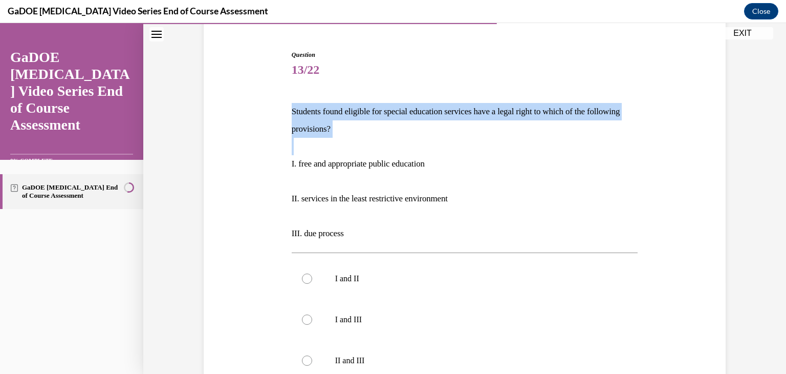
click at [355, 127] on p "Students found eligible for special education services have a legal right to wh…" at bounding box center [465, 120] width 347 height 35
copy p "Students found eligible for special education services have a legal right to wh…"
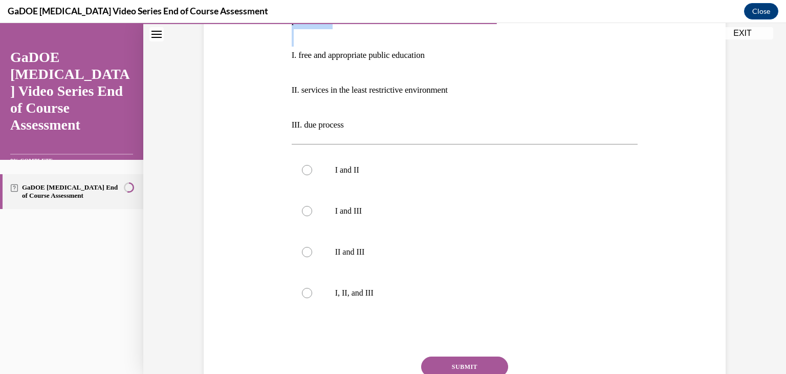
scroll to position [213, 0]
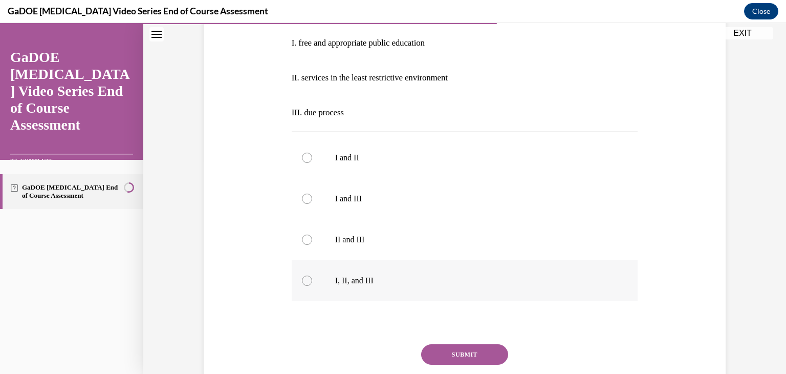
click at [305, 282] on div at bounding box center [307, 280] width 10 height 10
click at [305, 282] on input "I, II, and III" at bounding box center [307, 280] width 10 height 10
radio input "true"
click at [461, 351] on button "SUBMIT" at bounding box center [464, 354] width 87 height 20
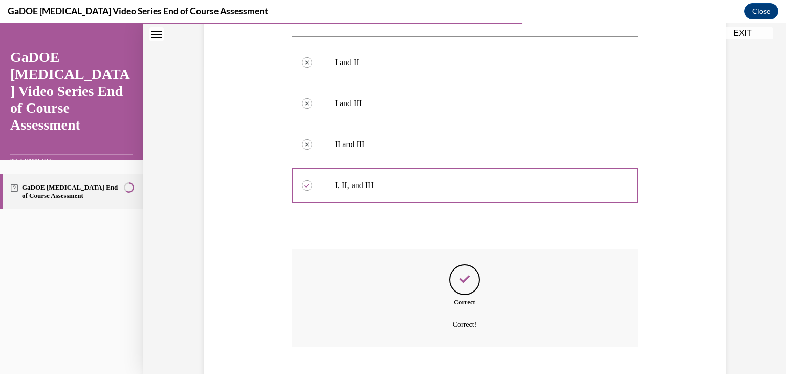
scroll to position [371, 0]
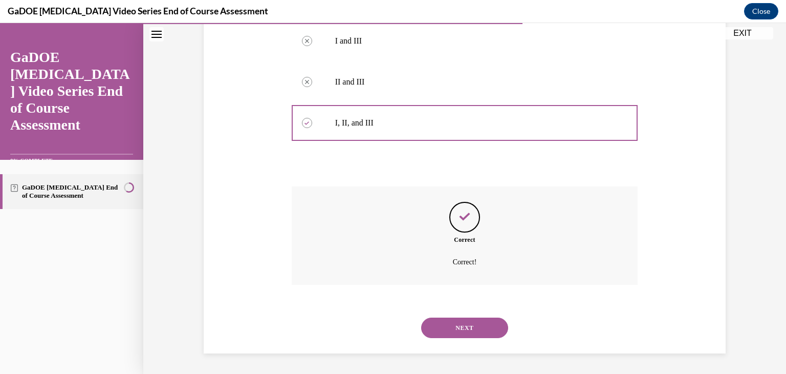
click at [467, 327] on button "NEXT" at bounding box center [464, 327] width 87 height 20
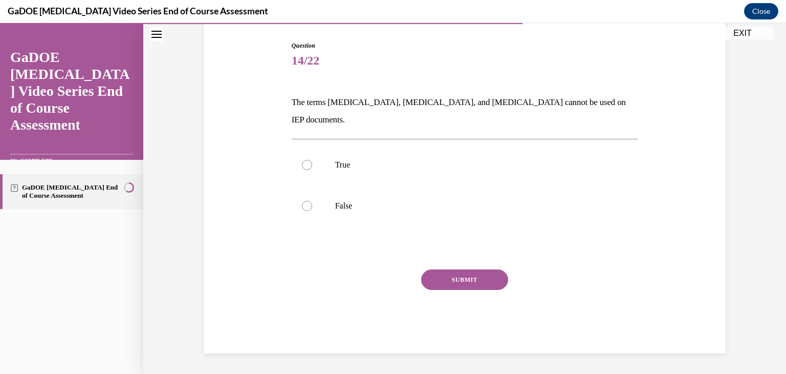
scroll to position [84, 0]
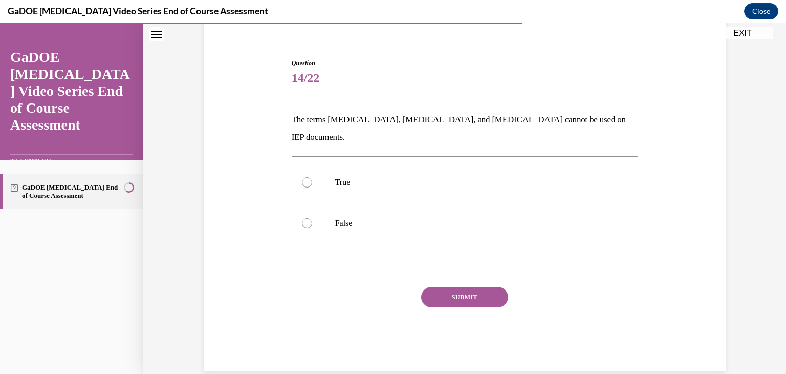
click at [445, 119] on p "The terms dyslexia, dyscalculia, and dysgraphia cannot be used on IEP documents." at bounding box center [465, 128] width 347 height 35
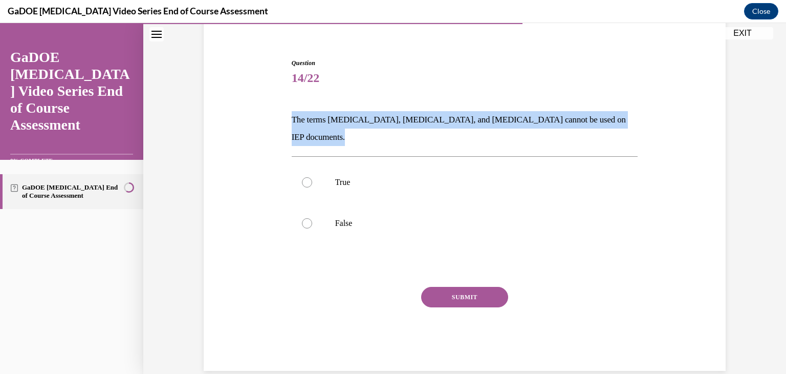
click at [445, 119] on p "The terms dyslexia, dyscalculia, and dysgraphia cannot be used on IEP documents." at bounding box center [465, 128] width 347 height 35
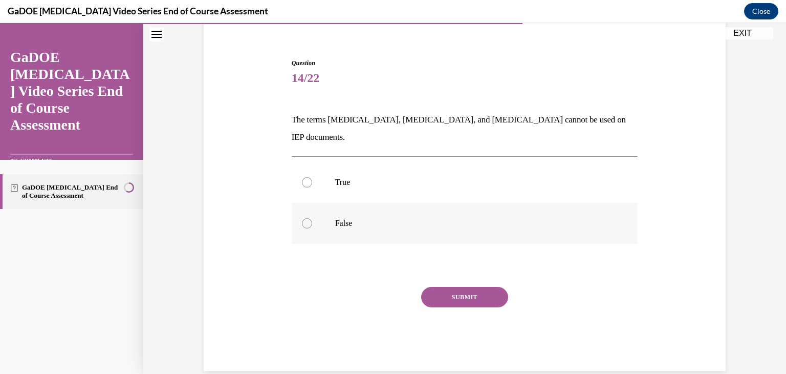
click at [304, 218] on div at bounding box center [307, 223] width 10 height 10
click at [304, 218] on input "False" at bounding box center [307, 223] width 10 height 10
radio input "true"
click at [480, 287] on button "SUBMIT" at bounding box center [464, 297] width 87 height 20
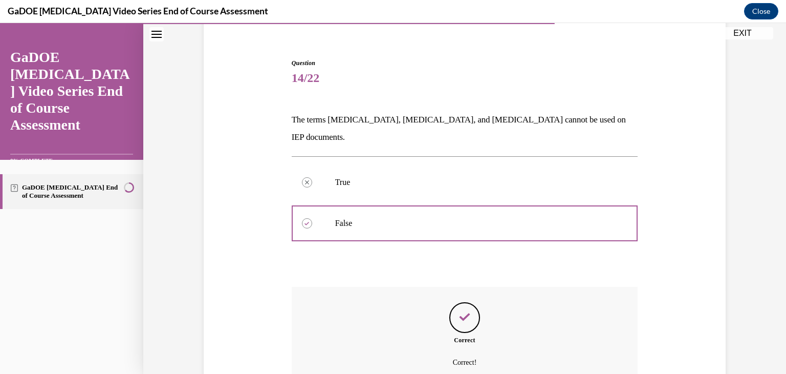
scroll to position [166, 0]
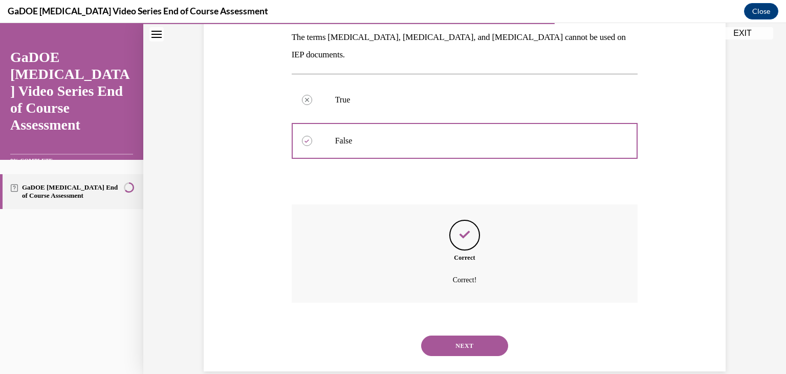
click at [450, 335] on button "NEXT" at bounding box center [464, 345] width 87 height 20
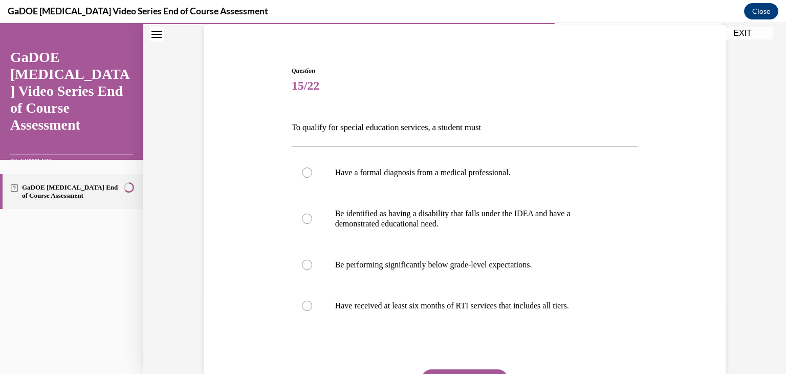
scroll to position [83, 0]
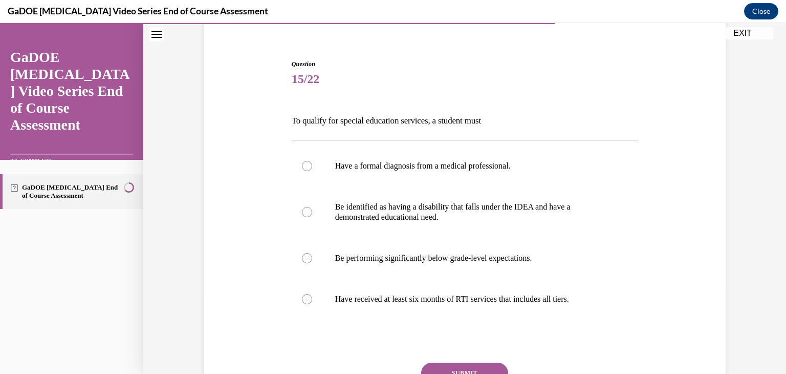
click at [418, 120] on p "To qualify for special education services, a student must" at bounding box center [465, 120] width 347 height 17
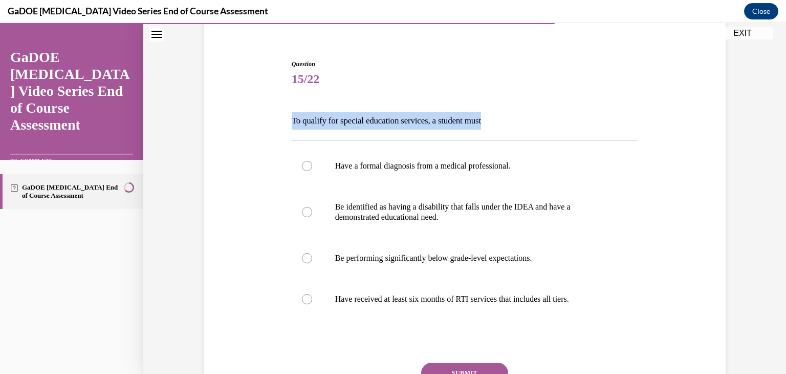
click at [418, 120] on p "To qualify for special education services, a student must" at bounding box center [465, 120] width 347 height 17
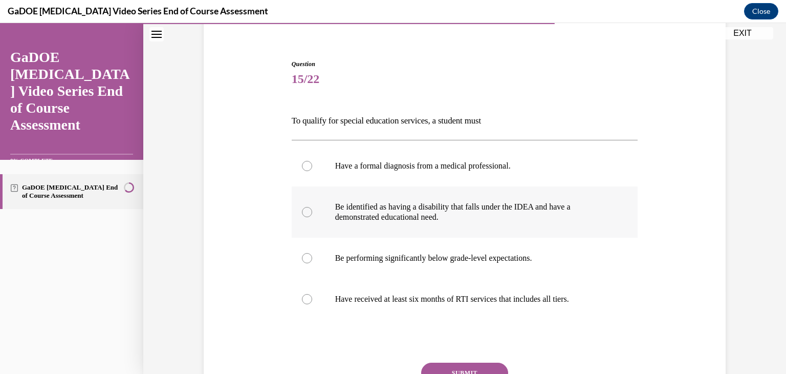
click at [405, 203] on p "Be identified as having a disability that falls under the IDEA and have a demon…" at bounding box center [473, 212] width 277 height 20
click at [312, 207] on input "Be identified as having a disability that falls under the IDEA and have a demon…" at bounding box center [307, 212] width 10 height 10
radio input "true"
click at [487, 363] on button "SUBMIT" at bounding box center [464, 372] width 87 height 20
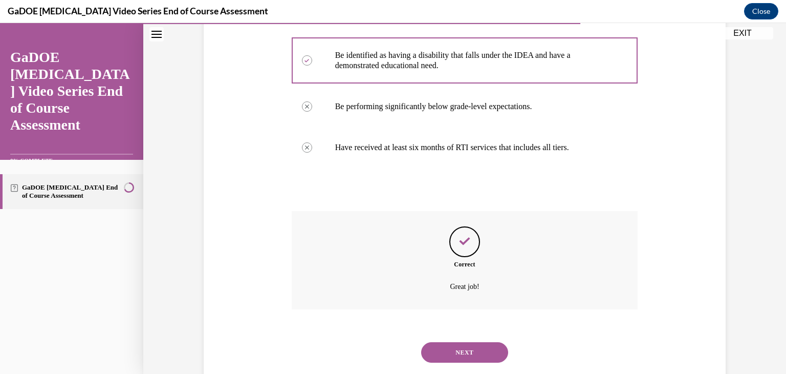
scroll to position [258, 0]
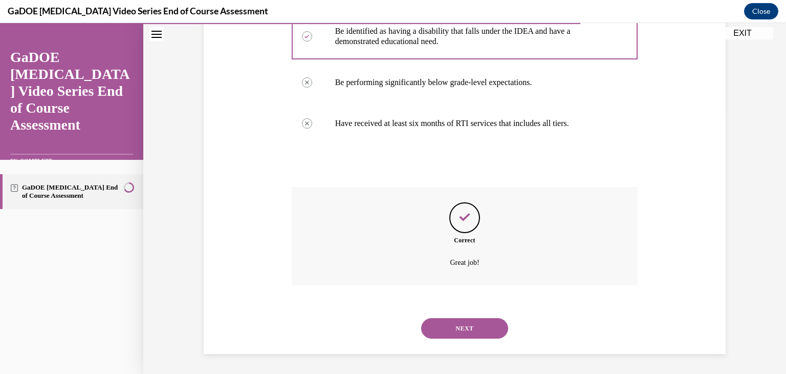
click at [462, 331] on button "NEXT" at bounding box center [464, 328] width 87 height 20
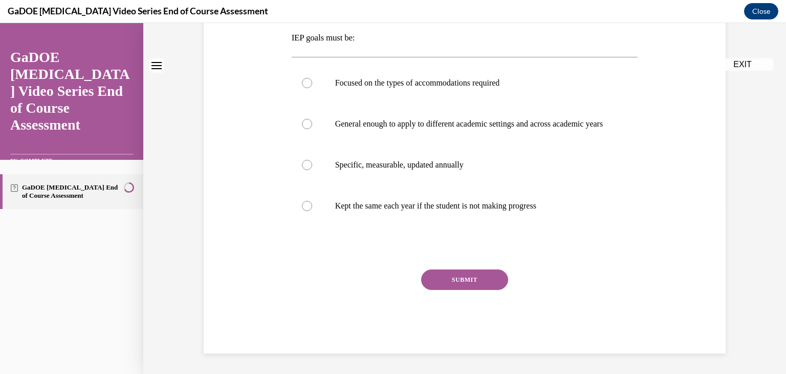
scroll to position [0, 0]
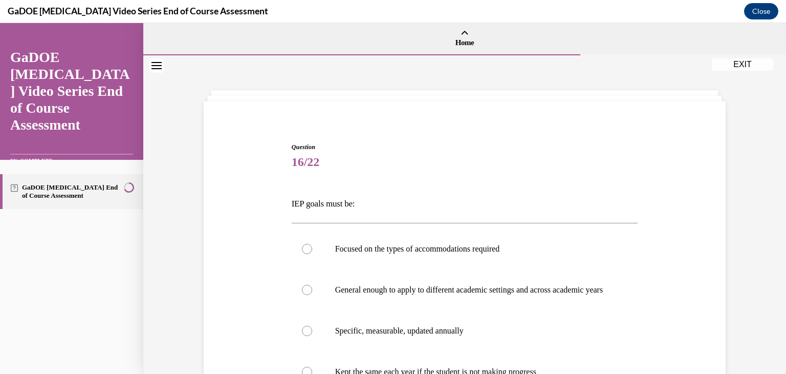
click at [662, 248] on div "Question 16/22 IEP goals must be: Focused on the types of accommodations requir…" at bounding box center [464, 315] width 527 height 407
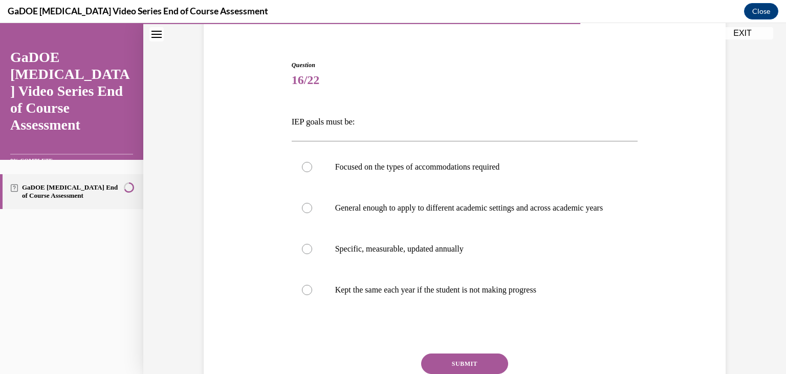
scroll to position [102, 0]
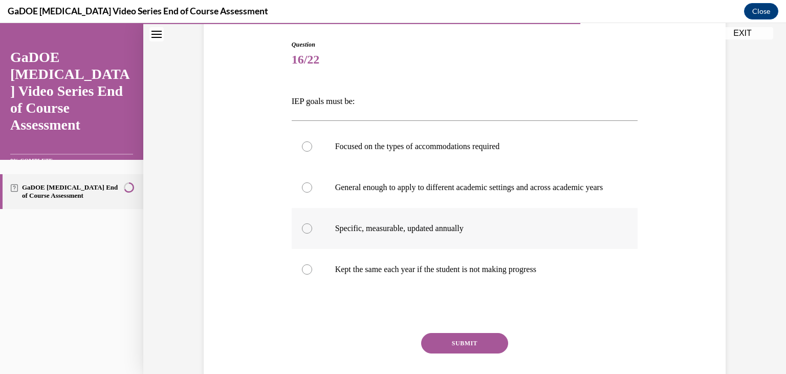
click at [302, 233] on div at bounding box center [307, 228] width 10 height 10
click at [302, 233] on input "Specific, measurable, updated annually" at bounding box center [307, 228] width 10 height 10
radio input "true"
click at [471, 348] on button "SUBMIT" at bounding box center [464, 343] width 87 height 20
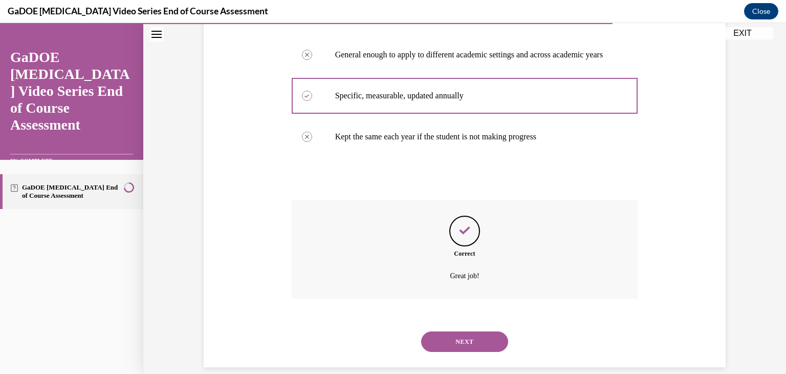
scroll to position [258, 0]
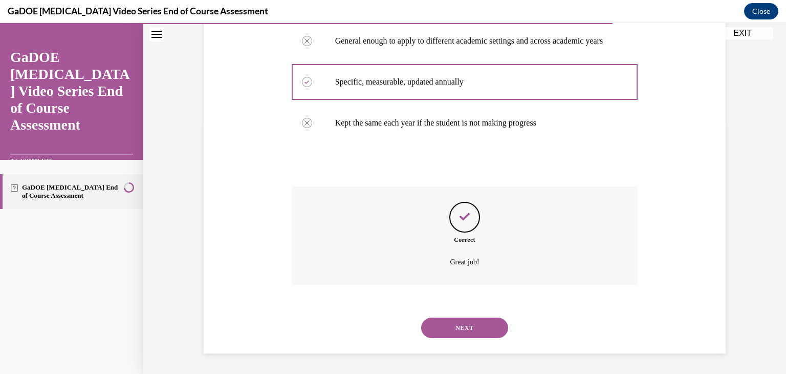
click at [467, 331] on button "NEXT" at bounding box center [464, 327] width 87 height 20
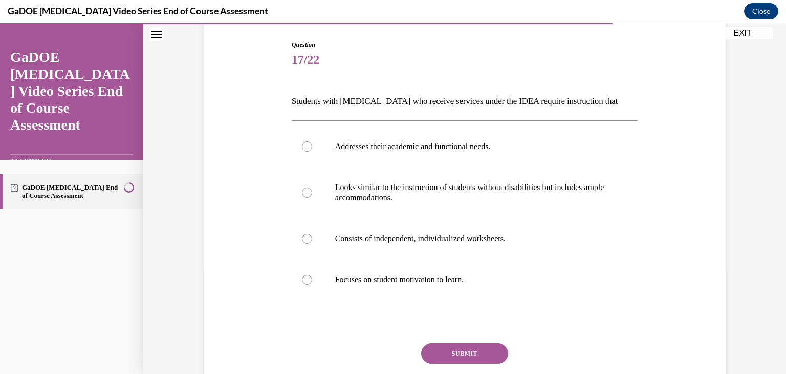
scroll to position [116, 0]
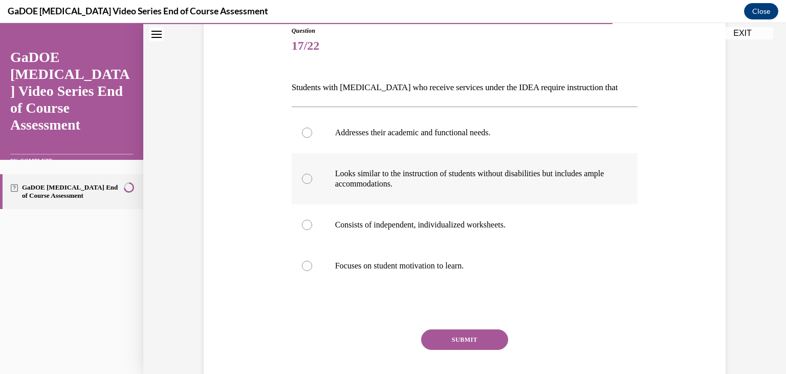
click at [409, 172] on p "Looks similar to the instruction of students without disabilities but includes …" at bounding box center [473, 178] width 277 height 20
click at [312, 174] on input "Looks similar to the instruction of students without disabilities but includes …" at bounding box center [307, 179] width 10 height 10
radio input "true"
click at [454, 336] on button "SUBMIT" at bounding box center [464, 339] width 87 height 20
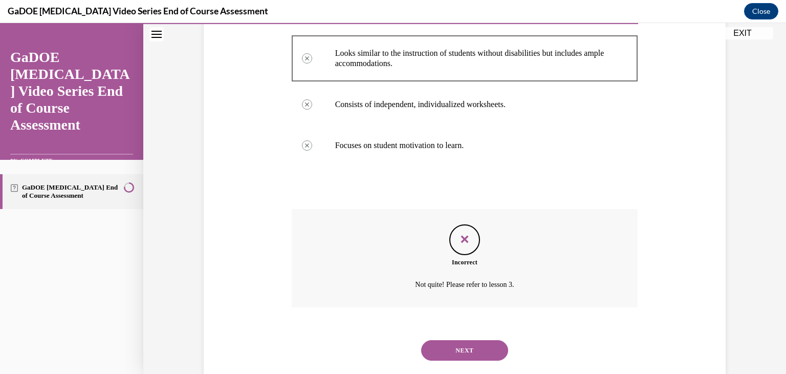
scroll to position [258, 0]
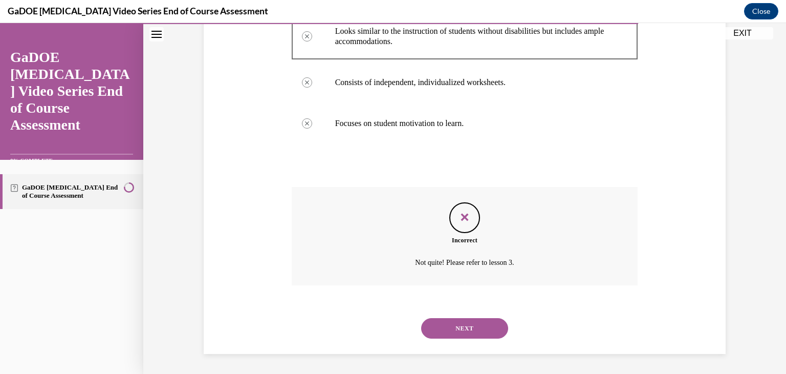
click at [461, 329] on button "NEXT" at bounding box center [464, 328] width 87 height 20
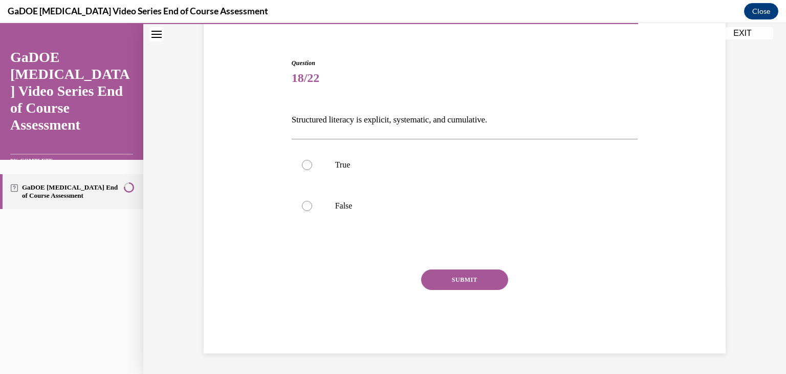
scroll to position [84, 0]
click at [430, 118] on p "Structured literacy is explicit, systematic, and cumulative." at bounding box center [465, 119] width 347 height 17
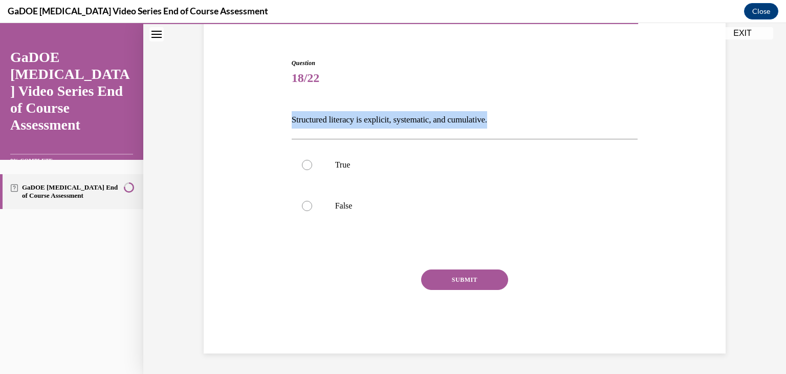
click at [430, 118] on p "Structured literacy is explicit, systematic, and cumulative." at bounding box center [465, 119] width 347 height 17
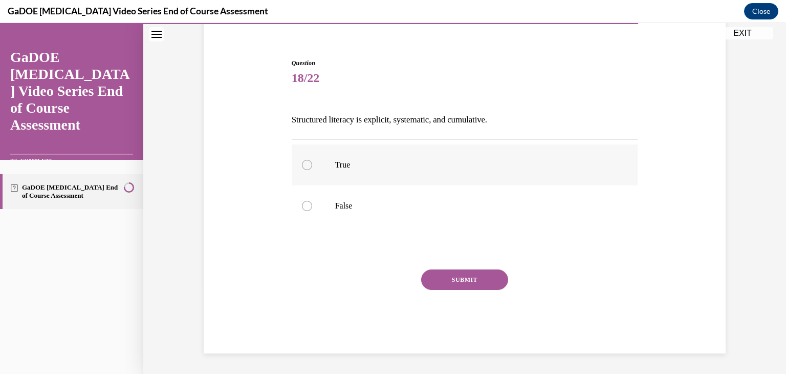
click at [302, 161] on div at bounding box center [307, 165] width 10 height 10
click at [302, 161] on input "True" at bounding box center [307, 165] width 10 height 10
radio input "true"
click at [457, 274] on button "SUBMIT" at bounding box center [464, 279] width 87 height 20
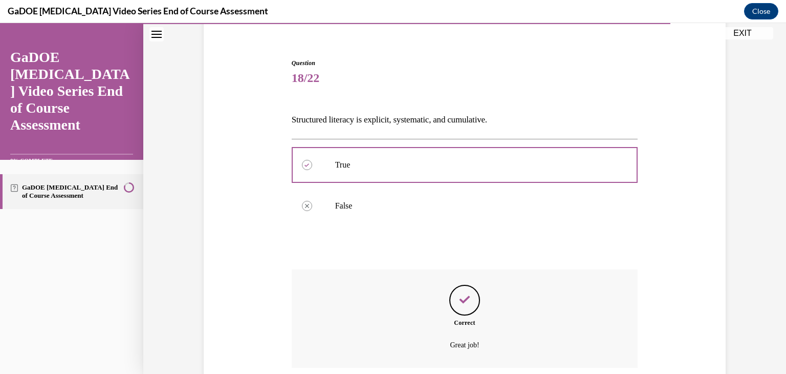
scroll to position [166, 0]
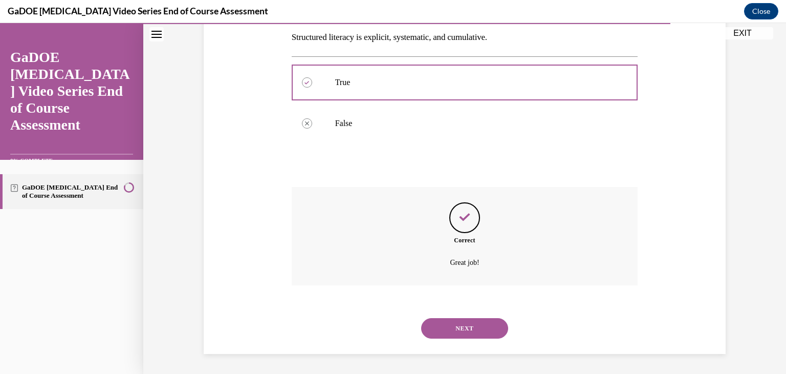
click at [459, 328] on button "NEXT" at bounding box center [464, 328] width 87 height 20
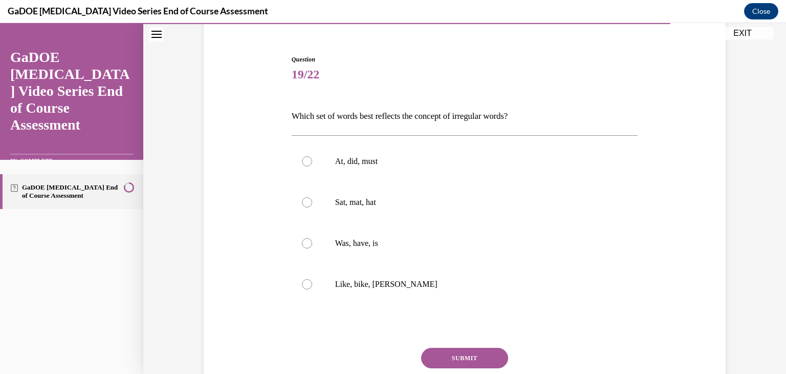
scroll to position [91, 0]
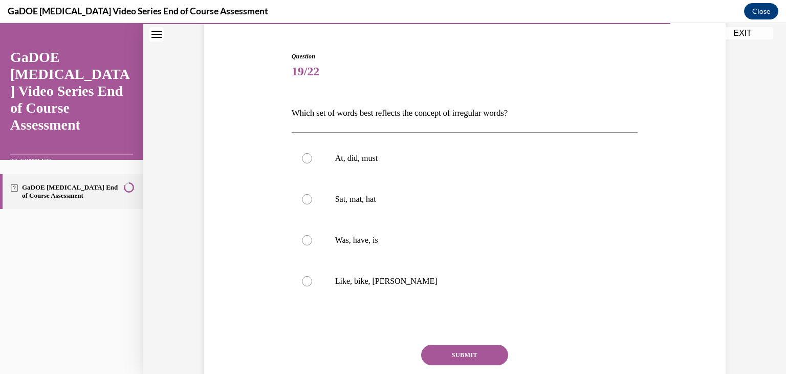
click at [464, 110] on p "Which set of words best reflects the concept of irregular words?" at bounding box center [465, 112] width 347 height 17
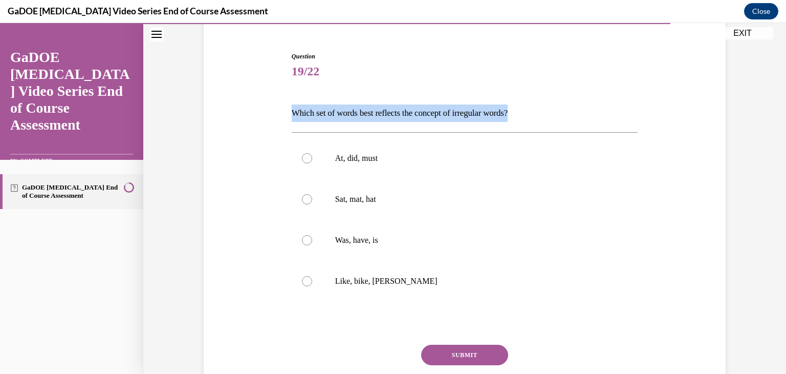
click at [464, 110] on p "Which set of words best reflects the concept of irregular words?" at bounding box center [465, 112] width 347 height 17
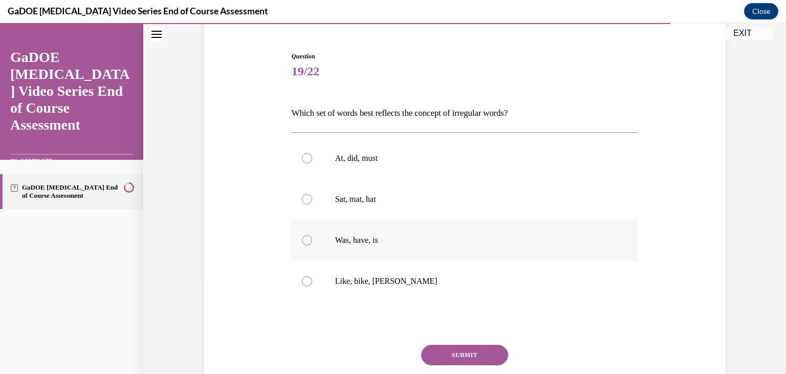
click at [306, 244] on div at bounding box center [307, 240] width 10 height 10
click at [306, 244] on input "Was, have, is" at bounding box center [307, 240] width 10 height 10
radio input "true"
click at [487, 355] on button "SUBMIT" at bounding box center [464, 354] width 87 height 20
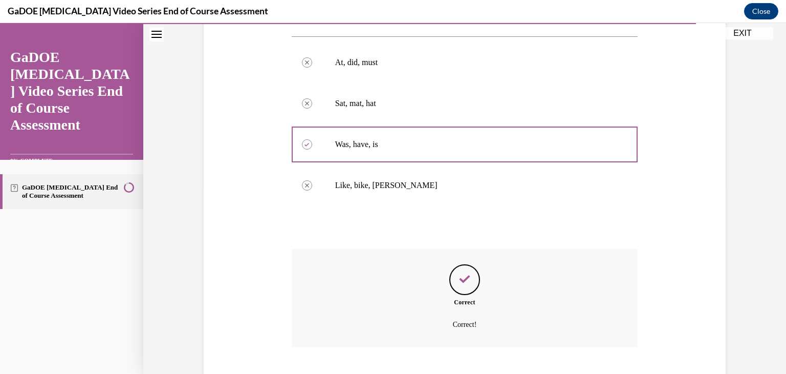
scroll to position [248, 0]
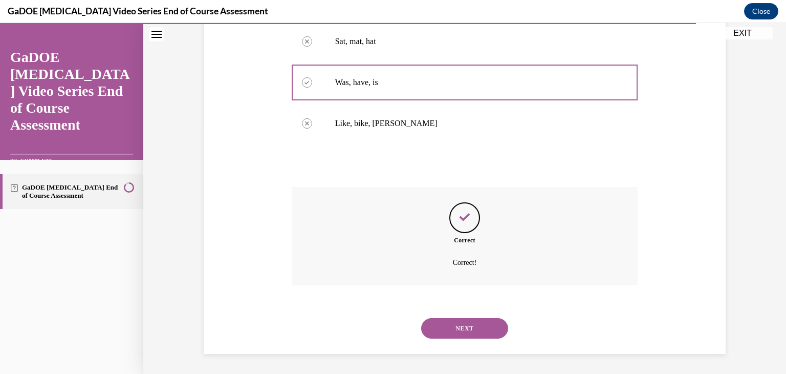
click at [469, 331] on button "NEXT" at bounding box center [464, 328] width 87 height 20
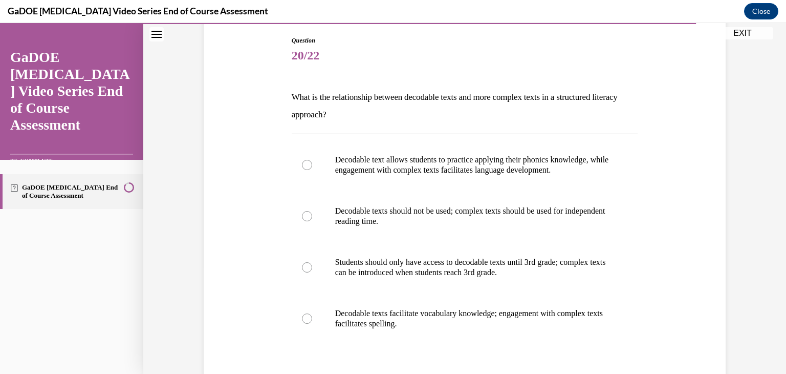
scroll to position [109, 0]
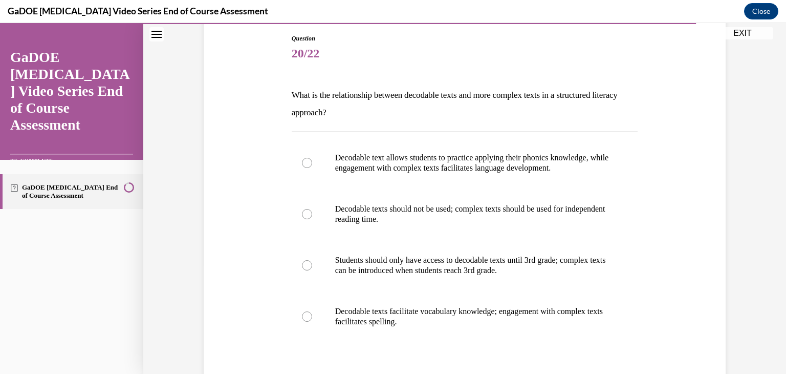
click at [491, 94] on p "What is the relationship between decodable texts and more complex texts in a st…" at bounding box center [465, 104] width 347 height 35
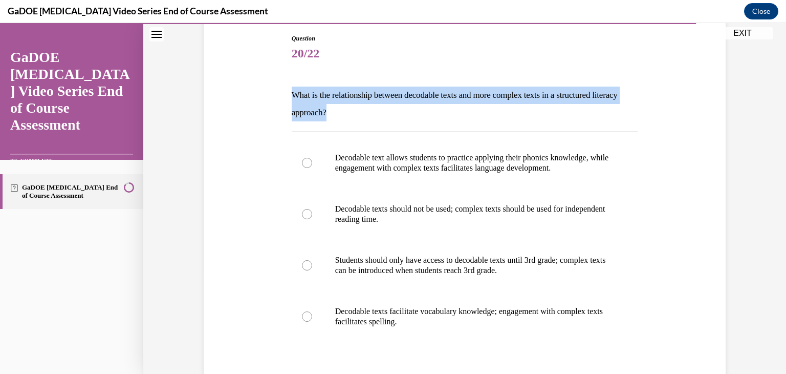
click at [491, 94] on p "What is the relationship between decodable texts and more complex texts in a st…" at bounding box center [465, 104] width 347 height 35
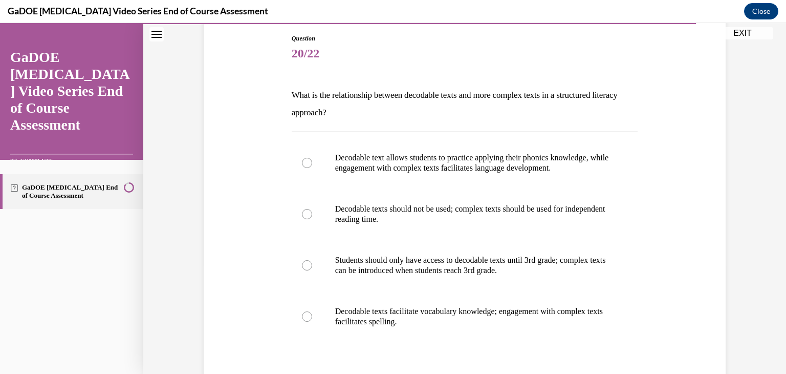
click at [660, 201] on div "Question 20/22 What is the relationship between decodable texts and more comple…" at bounding box center [464, 236] width 527 height 466
click at [563, 165] on p "Decodable text allows students to practice applying their phonics knowledge, wh…" at bounding box center [473, 163] width 277 height 20
click at [312, 165] on input "Decodable text allows students to practice applying their phonics knowledge, wh…" at bounding box center [307, 163] width 10 height 10
radio input "true"
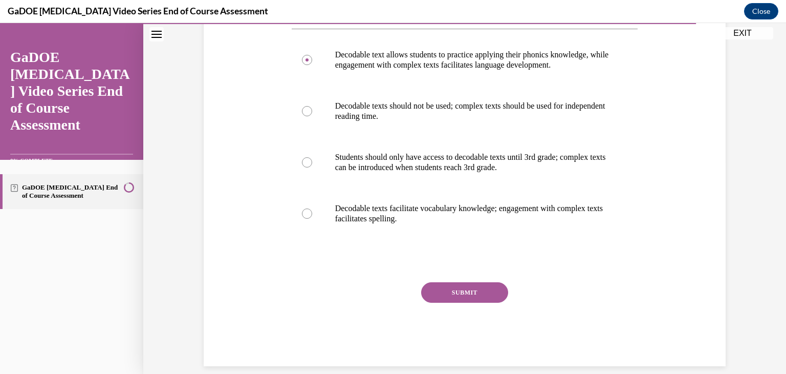
scroll to position [224, 0]
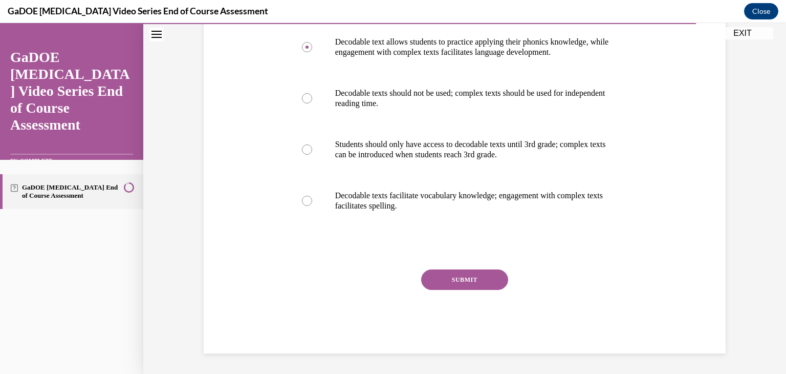
click at [472, 287] on button "SUBMIT" at bounding box center [464, 279] width 87 height 20
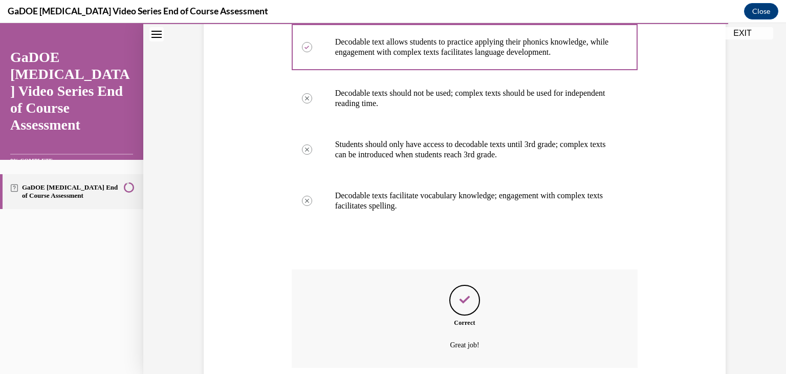
scroll to position [307, 0]
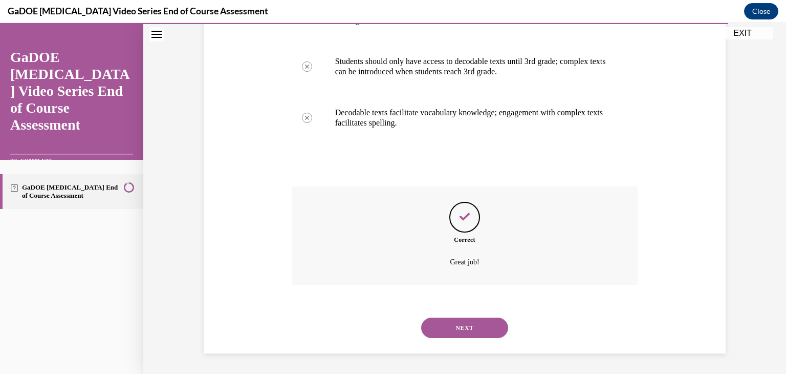
click at [467, 329] on button "NEXT" at bounding box center [464, 327] width 87 height 20
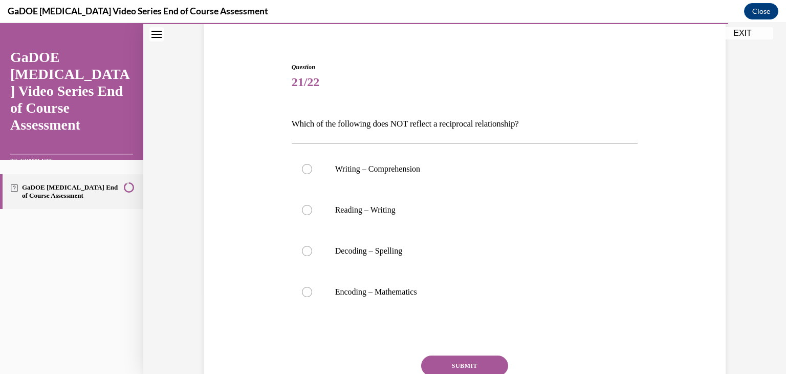
scroll to position [96, 0]
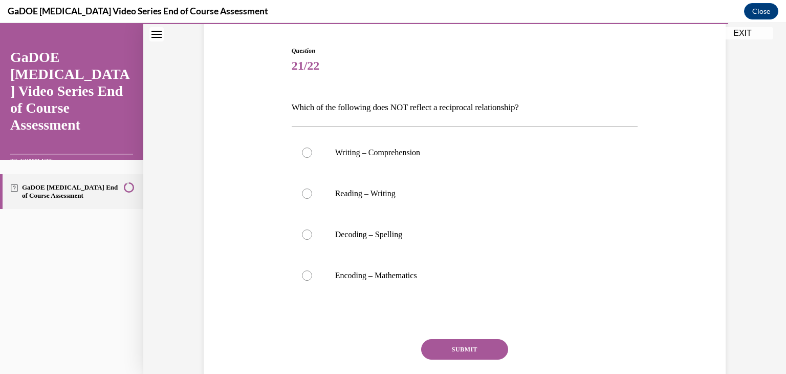
click at [418, 105] on p "Which of the following does NOT reflect a reciprocal relationship?" at bounding box center [465, 107] width 347 height 17
click at [382, 109] on p "Which of the following does NOT reflect a reciprocal relationship?" at bounding box center [465, 107] width 347 height 17
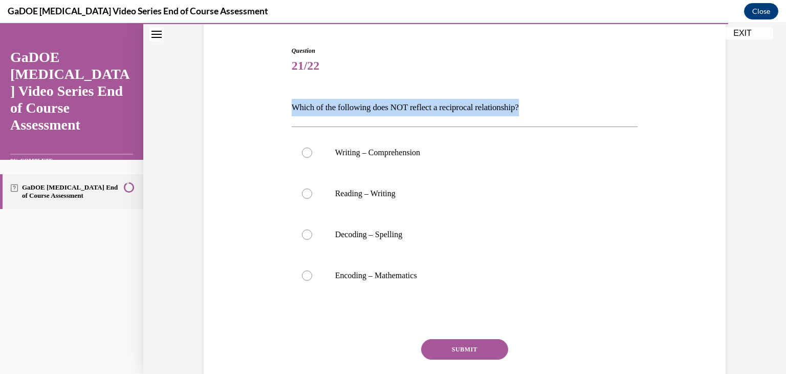
click at [382, 109] on p "Which of the following does NOT reflect a reciprocal relationship?" at bounding box center [465, 107] width 347 height 17
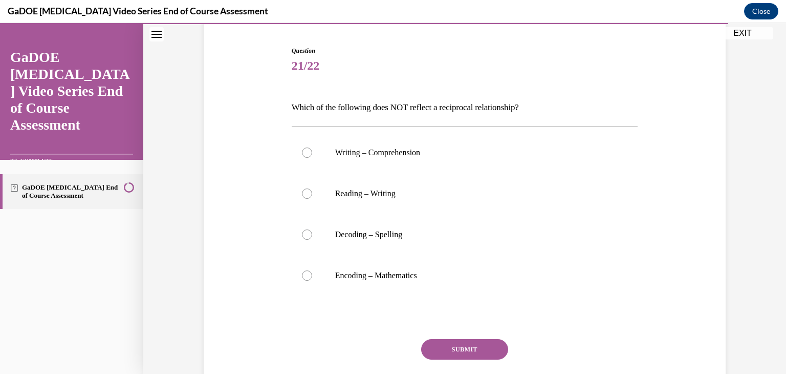
drag, startPoint x: 394, startPoint y: 120, endPoint x: 380, endPoint y: 112, distance: 16.8
click at [380, 112] on p "Which of the following does NOT reflect a reciprocal relationship?" at bounding box center [465, 107] width 347 height 17
click at [302, 275] on div at bounding box center [307, 275] width 10 height 10
click at [302, 275] on input "Encoding – Mathematics" at bounding box center [307, 275] width 10 height 10
radio input "true"
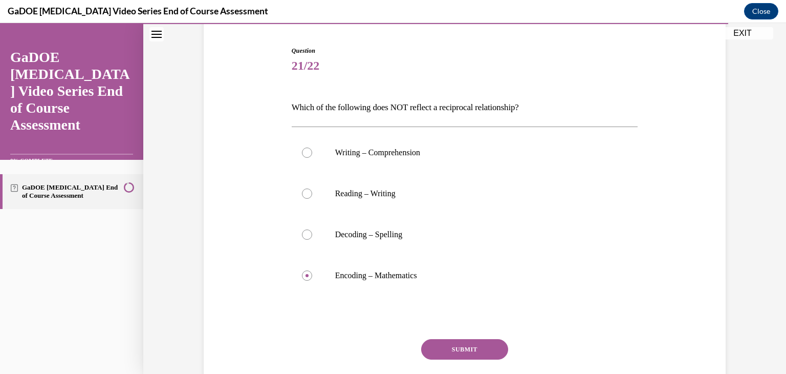
click at [444, 350] on button "SUBMIT" at bounding box center [464, 349] width 87 height 20
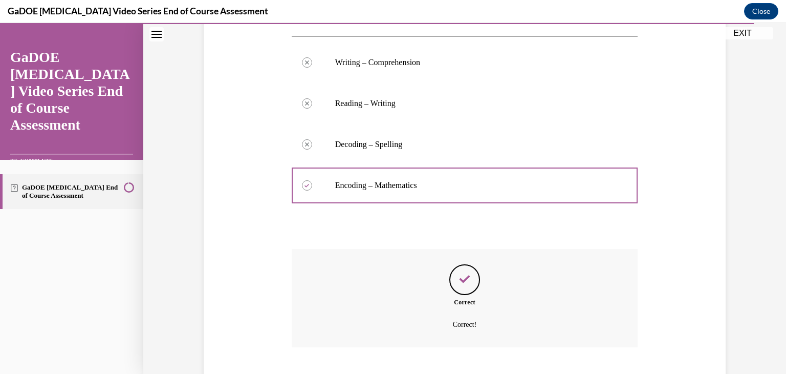
scroll to position [248, 0]
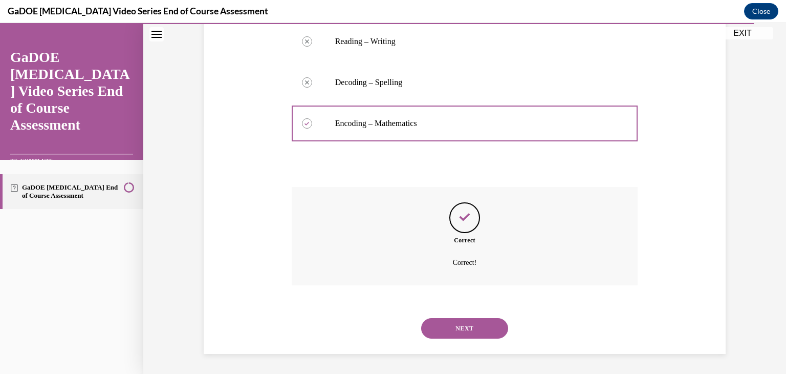
click at [459, 326] on button "NEXT" at bounding box center [464, 328] width 87 height 20
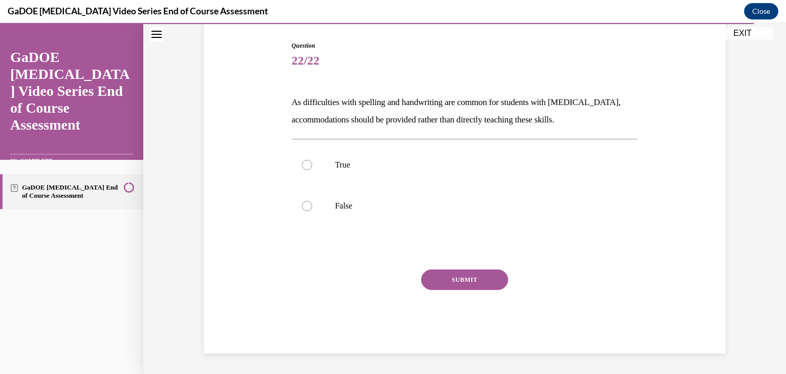
click at [438, 118] on p "As difficulties with spelling and handwriting are common for students with dysl…" at bounding box center [465, 111] width 347 height 35
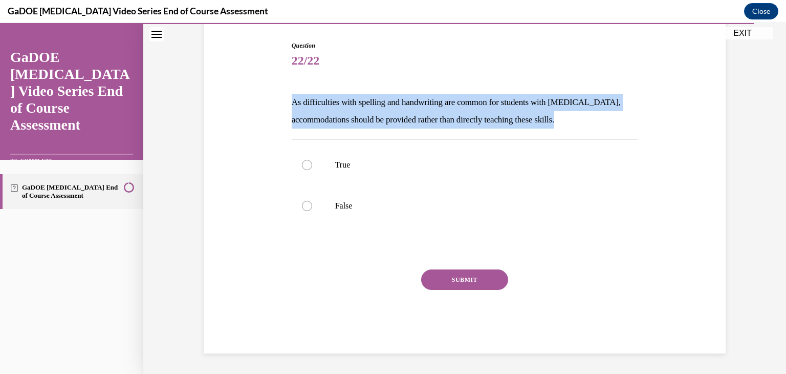
click at [438, 118] on p "As difficulties with spelling and handwriting are common for students with dysl…" at bounding box center [465, 111] width 347 height 35
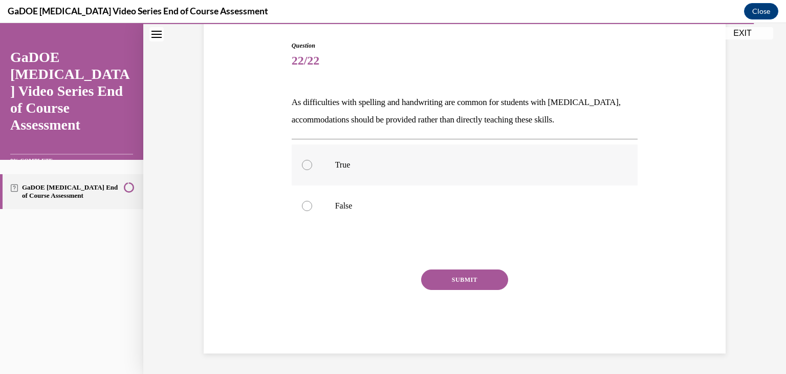
click at [542, 177] on label "True" at bounding box center [465, 164] width 347 height 41
click at [312, 170] on input "True" at bounding box center [307, 165] width 10 height 10
radio input "true"
click at [297, 209] on label "False" at bounding box center [465, 205] width 347 height 41
click at [302, 209] on input "False" at bounding box center [307, 206] width 10 height 10
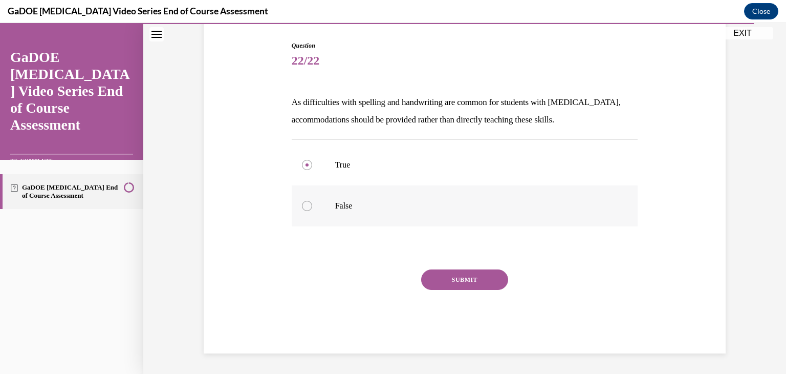
radio input "true"
click at [465, 276] on button "SUBMIT" at bounding box center [464, 279] width 87 height 20
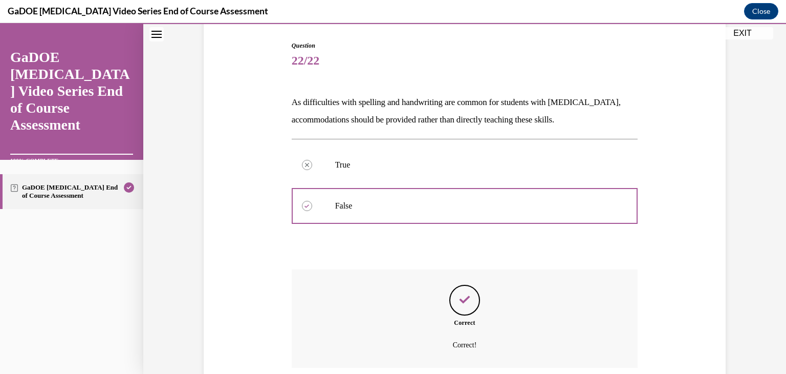
scroll to position [184, 0]
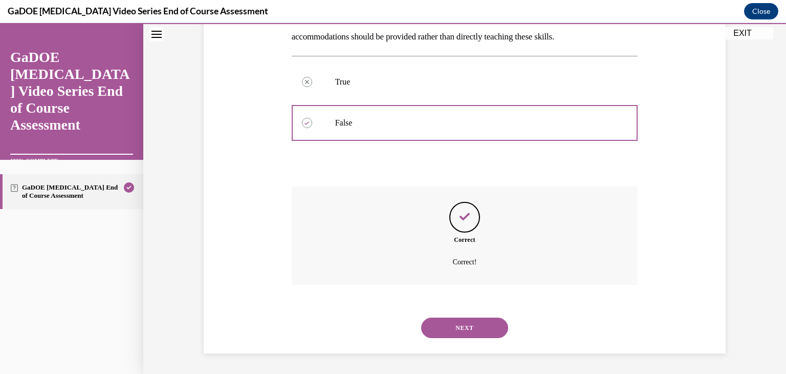
click at [467, 321] on button "NEXT" at bounding box center [464, 327] width 87 height 20
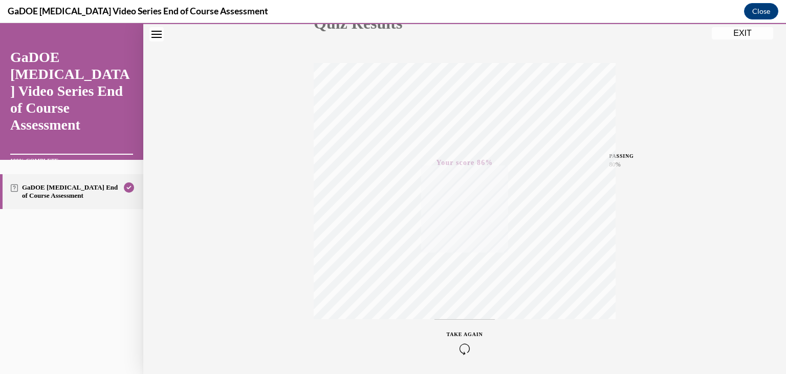
scroll to position [174, 0]
click at [466, 307] on icon "button" at bounding box center [465, 311] width 36 height 11
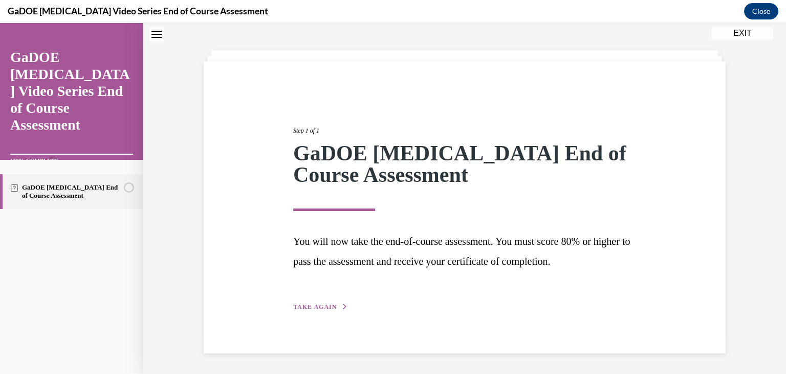
scroll to position [39, 0]
click at [320, 309] on span "TAKE AGAIN" at bounding box center [315, 307] width 44 height 7
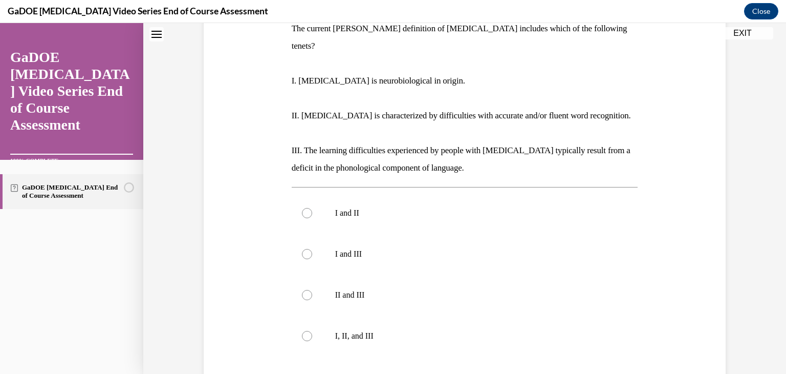
scroll to position [193, 0]
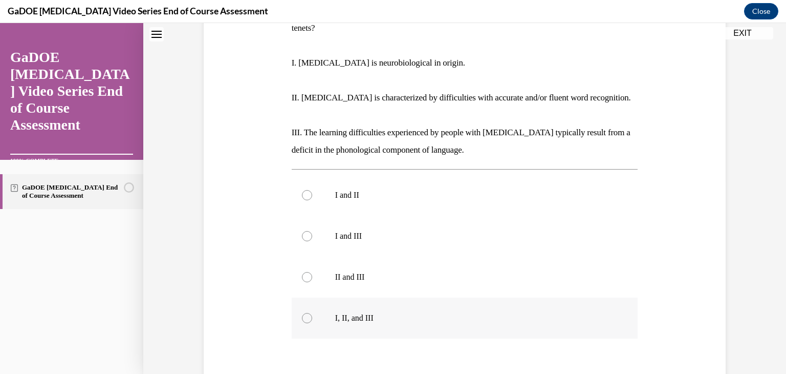
click at [305, 313] on div at bounding box center [307, 318] width 10 height 10
click at [305, 313] on input "I, II, and III" at bounding box center [307, 318] width 10 height 10
radio input "true"
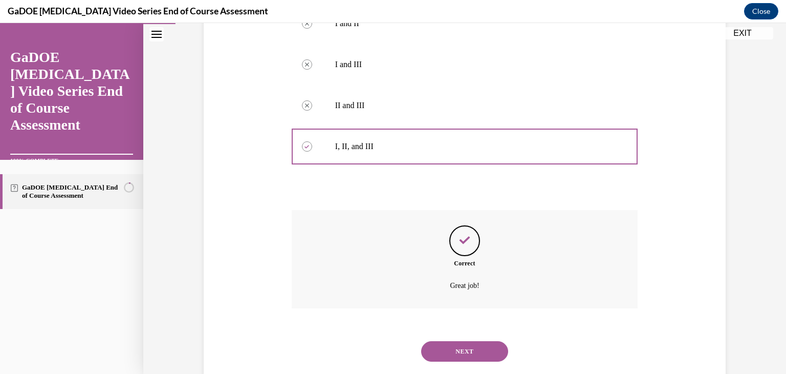
scroll to position [371, 0]
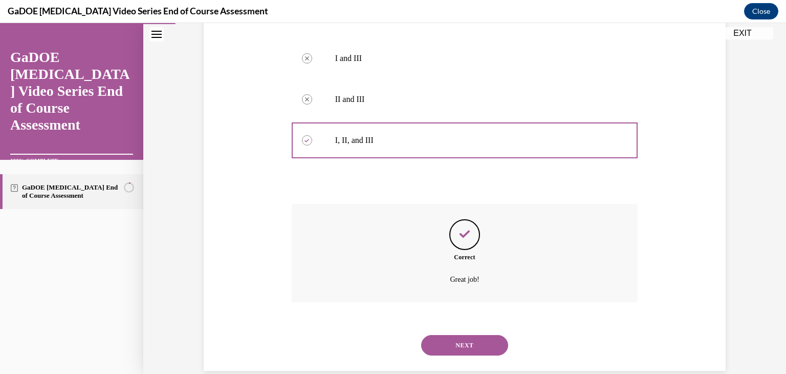
click at [457, 335] on button "NEXT" at bounding box center [464, 345] width 87 height 20
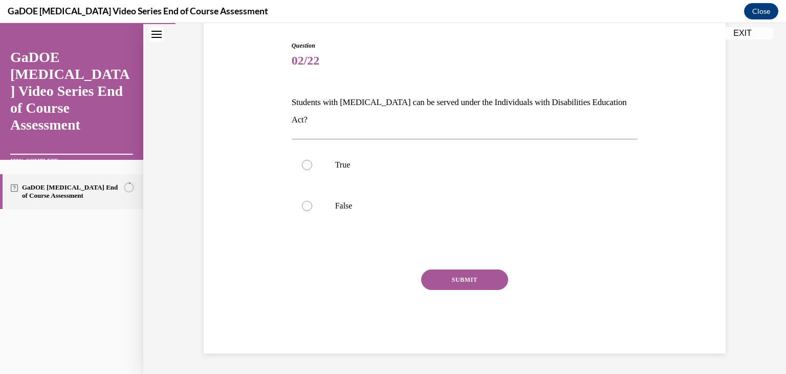
scroll to position [84, 0]
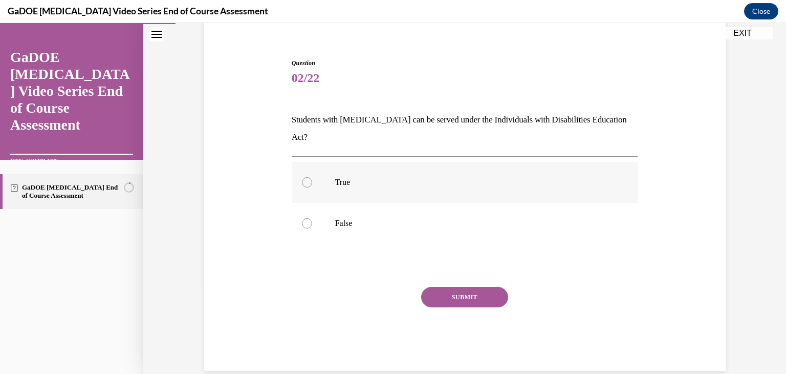
click at [304, 177] on div at bounding box center [307, 182] width 10 height 10
click at [304, 177] on input "True" at bounding box center [307, 182] width 10 height 10
radio input "true"
click at [449, 287] on button "SUBMIT" at bounding box center [464, 297] width 87 height 20
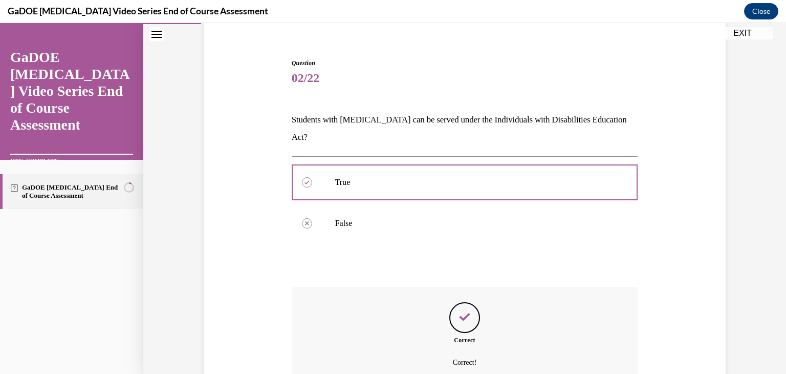
scroll to position [166, 0]
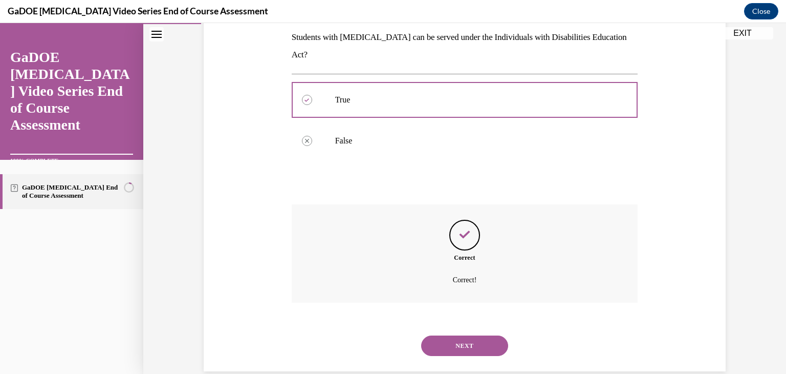
click at [478, 335] on button "NEXT" at bounding box center [464, 345] width 87 height 20
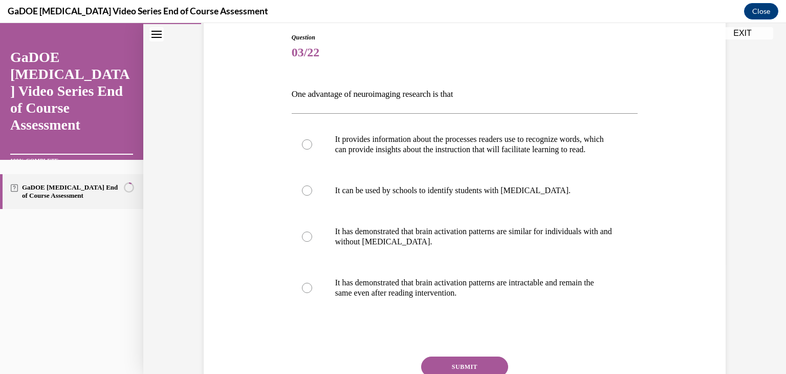
scroll to position [132, 0]
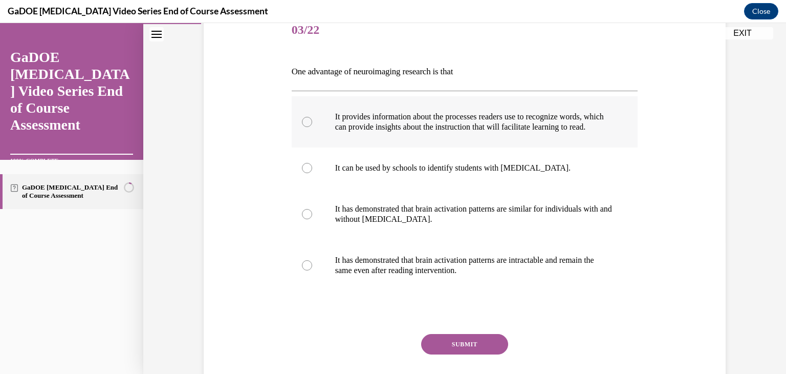
click at [579, 126] on p "It provides information about the processes readers use to recognize words, whi…" at bounding box center [473, 122] width 277 height 20
click at [312, 126] on input "It provides information about the processes readers use to recognize words, whi…" at bounding box center [307, 122] width 10 height 10
radio input "true"
click at [484, 349] on button "SUBMIT" at bounding box center [464, 344] width 87 height 20
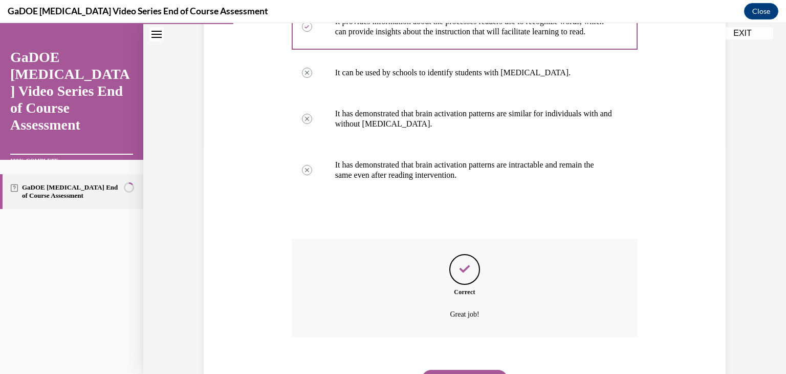
scroll to position [289, 0]
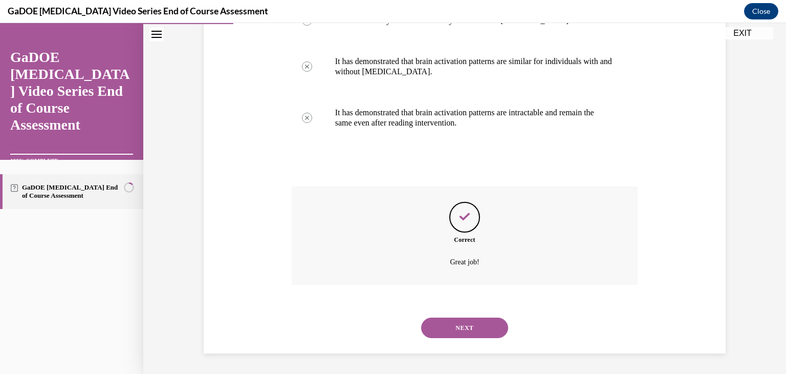
click at [469, 330] on button "NEXT" at bounding box center [464, 327] width 87 height 20
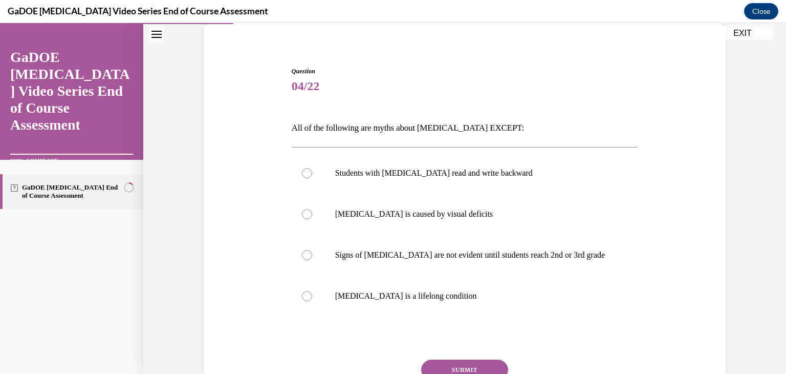
scroll to position [84, 0]
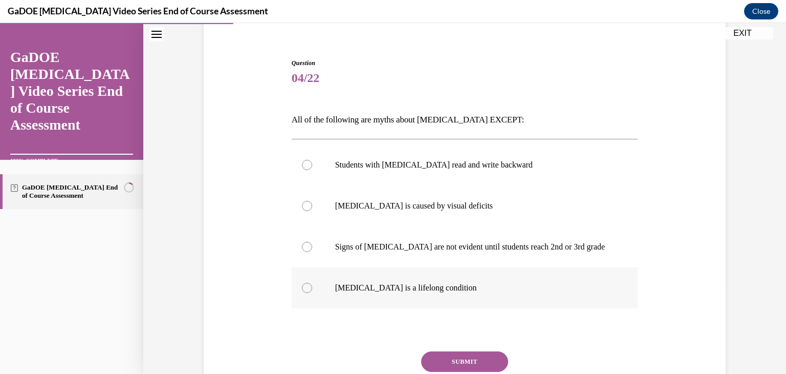
click at [302, 287] on div at bounding box center [307, 288] width 10 height 10
click at [302, 287] on input "Dyslexia is a lifelong condition" at bounding box center [307, 288] width 10 height 10
radio input "true"
click at [440, 356] on button "SUBMIT" at bounding box center [464, 361] width 87 height 20
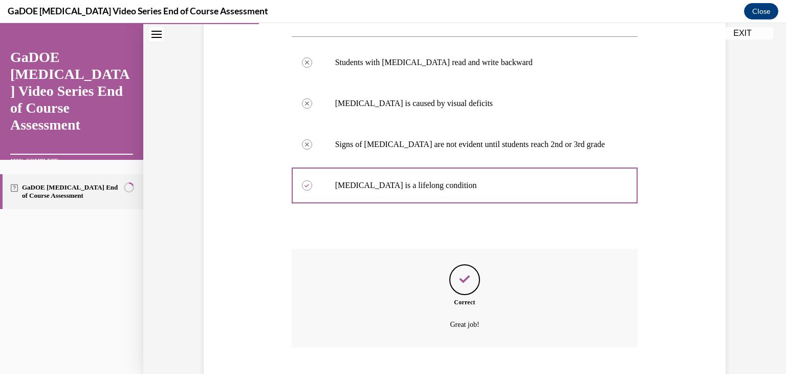
scroll to position [248, 0]
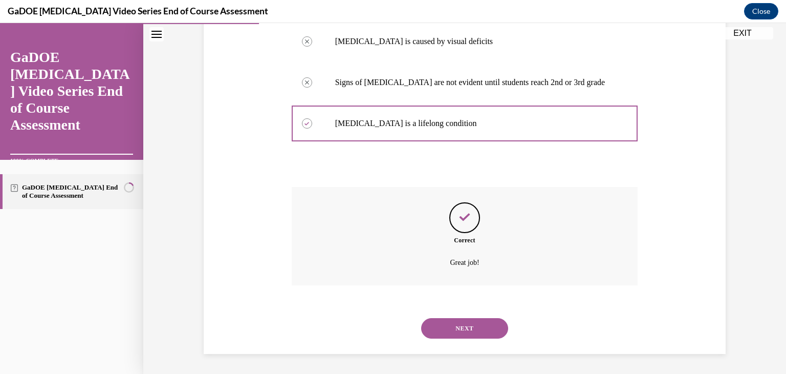
click at [467, 330] on button "NEXT" at bounding box center [464, 328] width 87 height 20
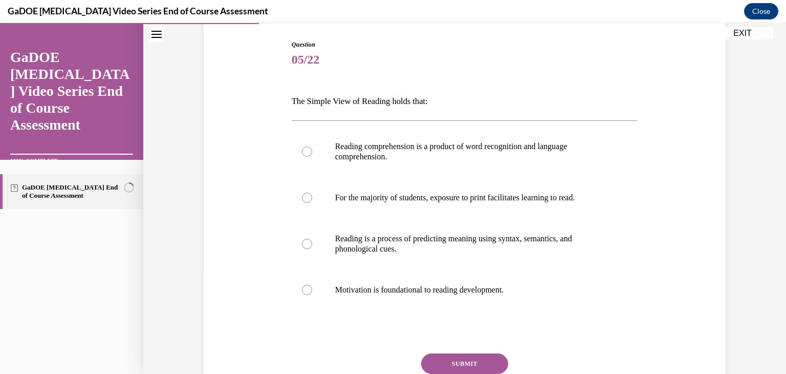
scroll to position [120, 0]
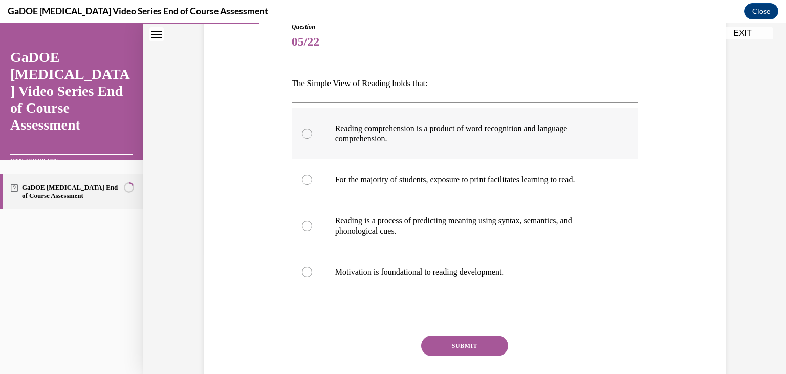
click at [480, 129] on p "Reading comprehension is a product of word recognition and language comprehensi…" at bounding box center [473, 133] width 277 height 20
click at [312, 129] on input "Reading comprehension is a product of word recognition and language comprehensi…" at bounding box center [307, 133] width 10 height 10
radio input "true"
click at [458, 343] on button "SUBMIT" at bounding box center [464, 345] width 87 height 20
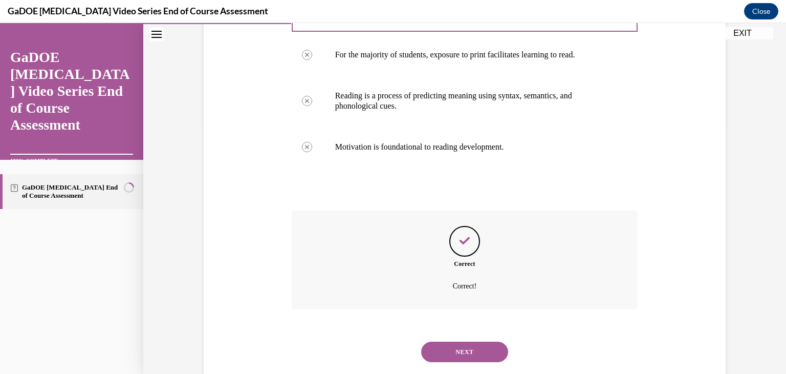
scroll to position [269, 0]
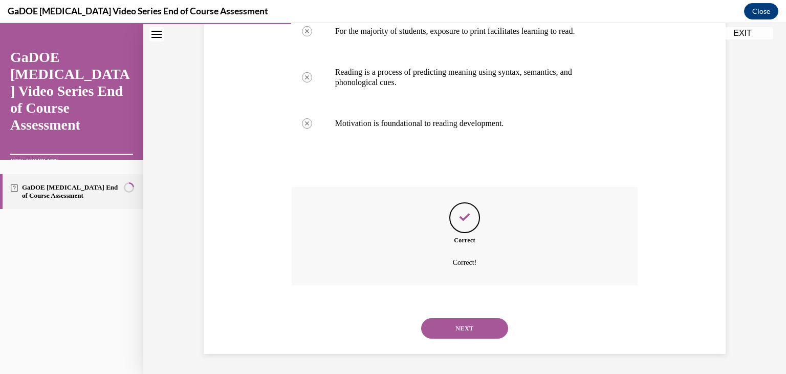
click at [451, 331] on button "NEXT" at bounding box center [464, 328] width 87 height 20
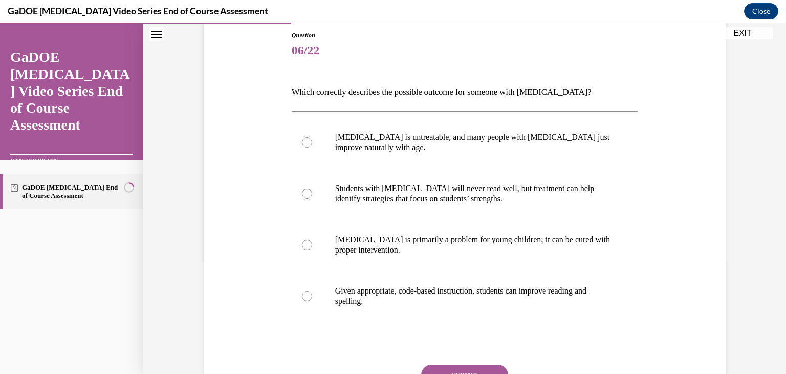
scroll to position [113, 0]
click at [561, 287] on p "Given appropriate, code-based instruction, students can improve reading and spe…" at bounding box center [473, 295] width 277 height 20
click at [312, 290] on input "Given appropriate, code-based instruction, students can improve reading and spe…" at bounding box center [307, 295] width 10 height 10
radio input "true"
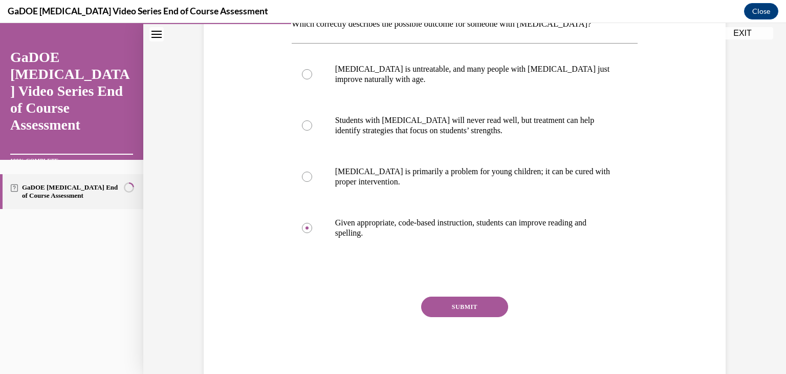
scroll to position [188, 0]
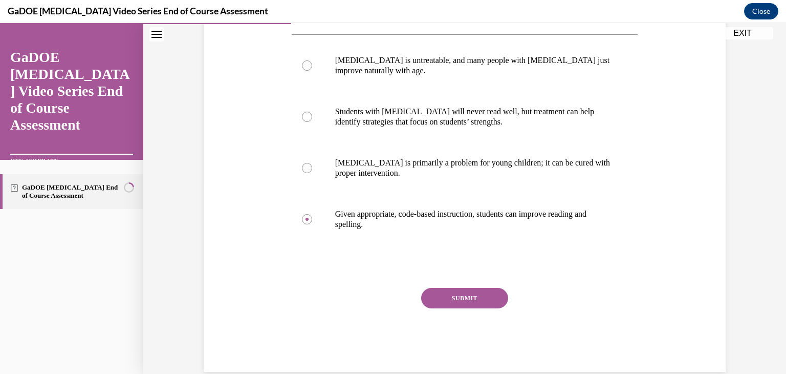
click at [487, 299] on button "SUBMIT" at bounding box center [464, 298] width 87 height 20
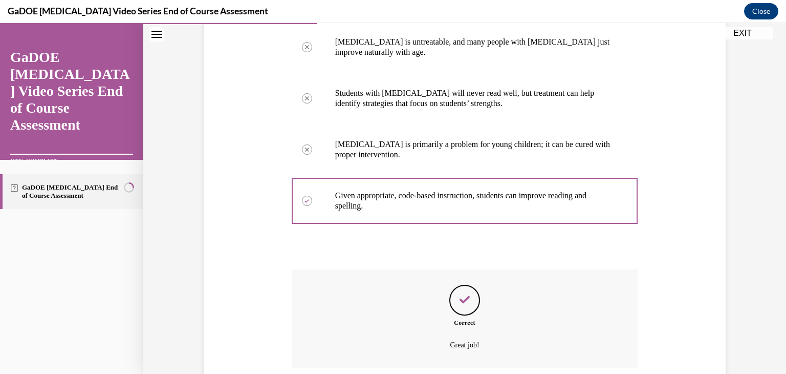
scroll to position [289, 0]
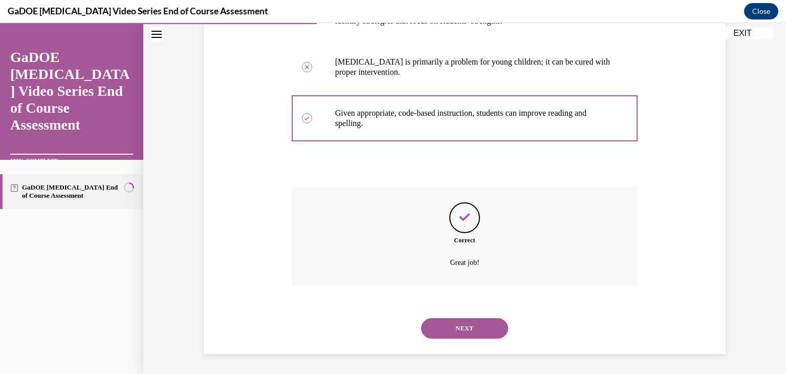
click at [467, 327] on button "NEXT" at bounding box center [464, 328] width 87 height 20
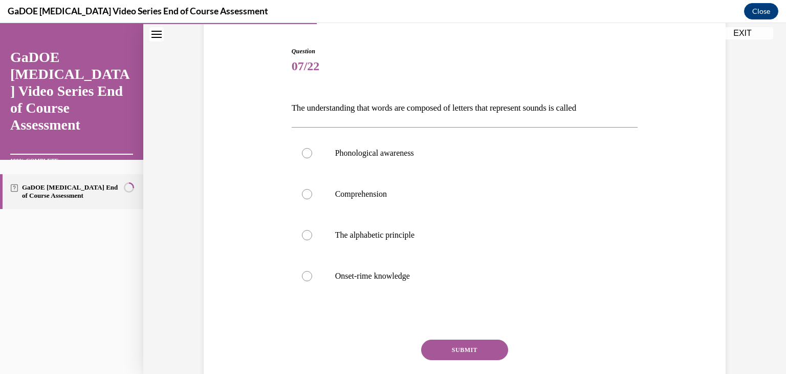
scroll to position [96, 0]
click at [304, 233] on div at bounding box center [307, 234] width 10 height 10
click at [304, 233] on input "The alphabetic principle" at bounding box center [307, 234] width 10 height 10
radio input "true"
click at [469, 348] on button "SUBMIT" at bounding box center [464, 349] width 87 height 20
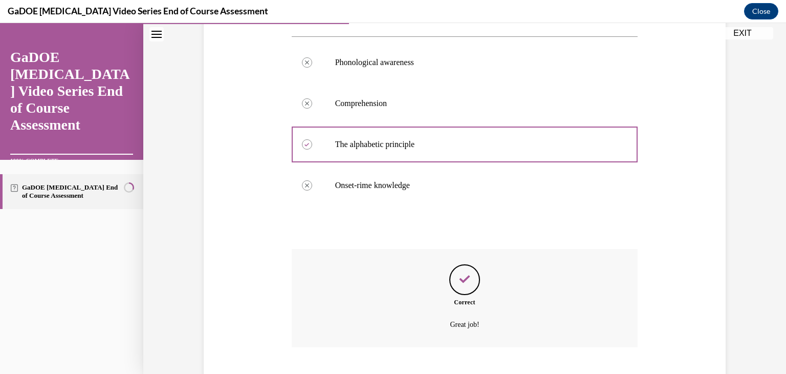
scroll to position [248, 0]
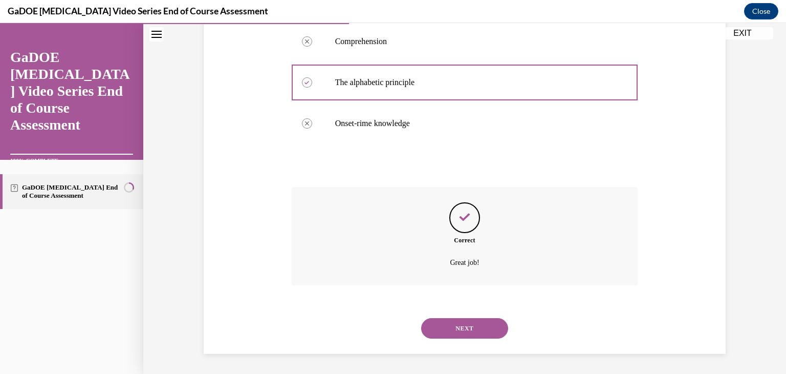
click at [463, 326] on button "NEXT" at bounding box center [464, 328] width 87 height 20
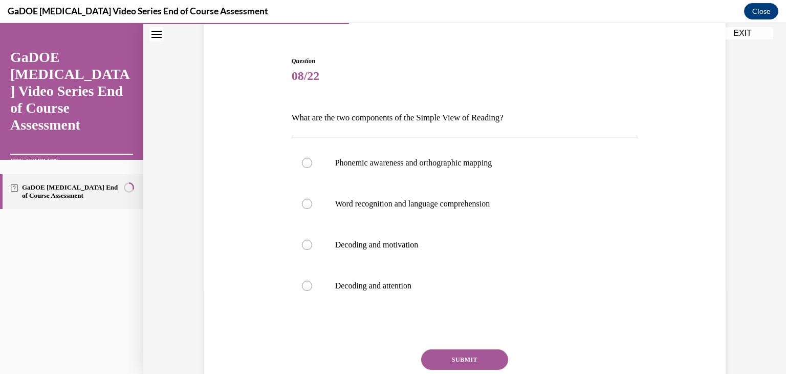
scroll to position [98, 0]
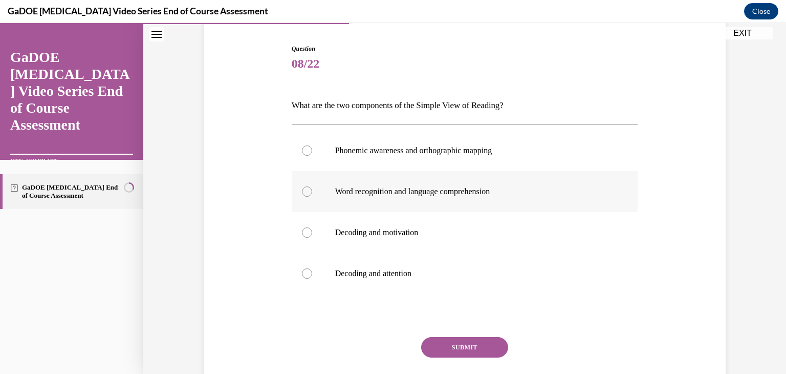
click at [483, 195] on p "Word recognition and language comprehension" at bounding box center [473, 191] width 277 height 10
click at [312, 195] on input "Word recognition and language comprehension" at bounding box center [307, 191] width 10 height 10
radio input "true"
click at [487, 345] on button "SUBMIT" at bounding box center [464, 347] width 87 height 20
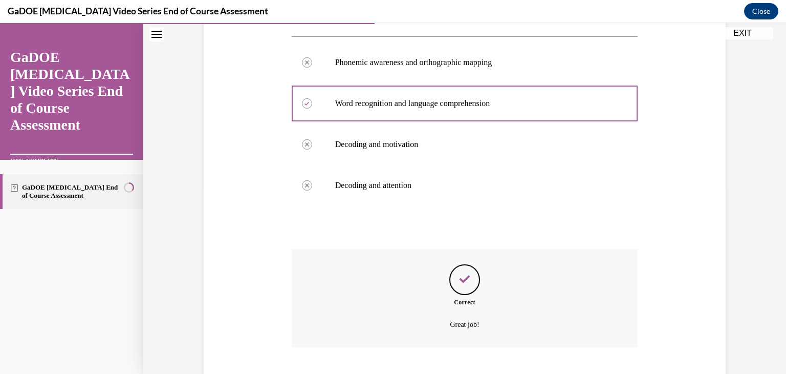
scroll to position [248, 0]
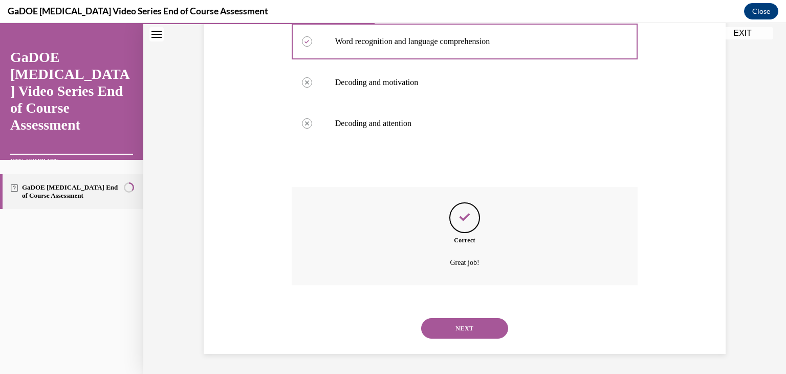
click at [474, 333] on button "NEXT" at bounding box center [464, 328] width 87 height 20
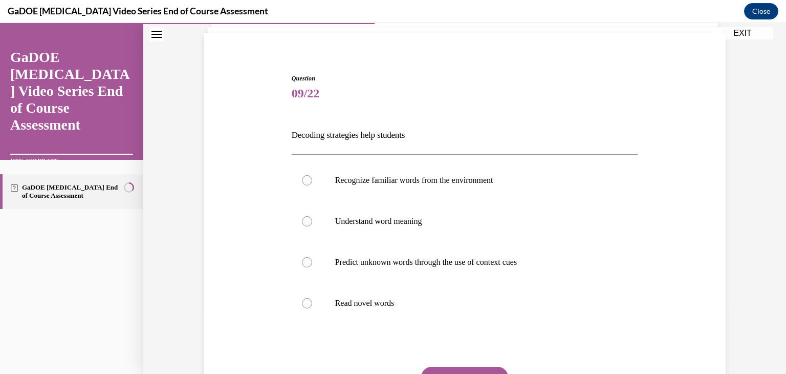
scroll to position [89, 0]
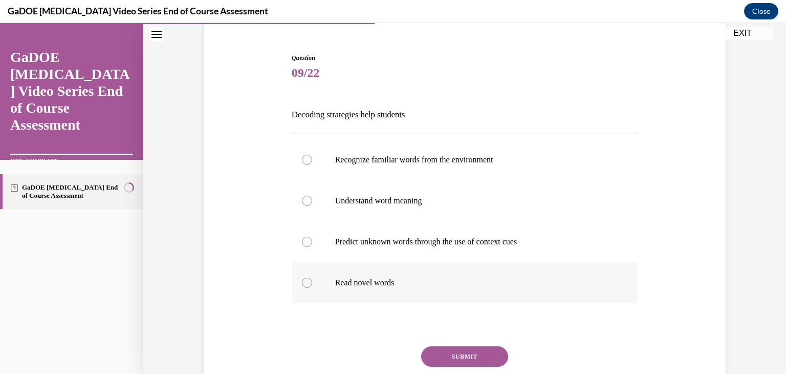
click at [303, 281] on div at bounding box center [307, 282] width 10 height 10
click at [303, 281] on input "Read novel words" at bounding box center [307, 282] width 10 height 10
radio input "true"
click at [449, 355] on button "SUBMIT" at bounding box center [464, 356] width 87 height 20
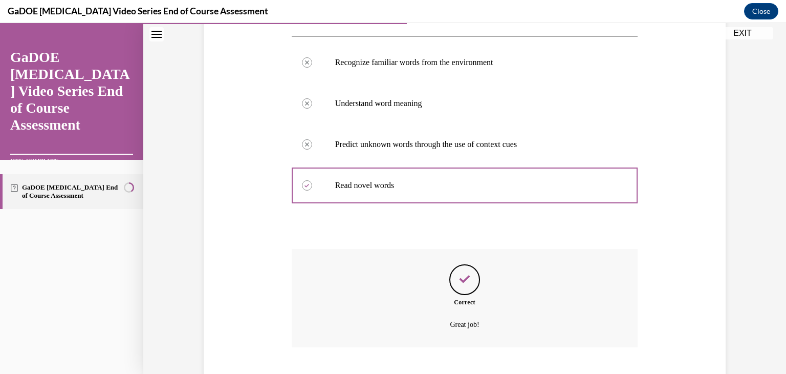
scroll to position [248, 0]
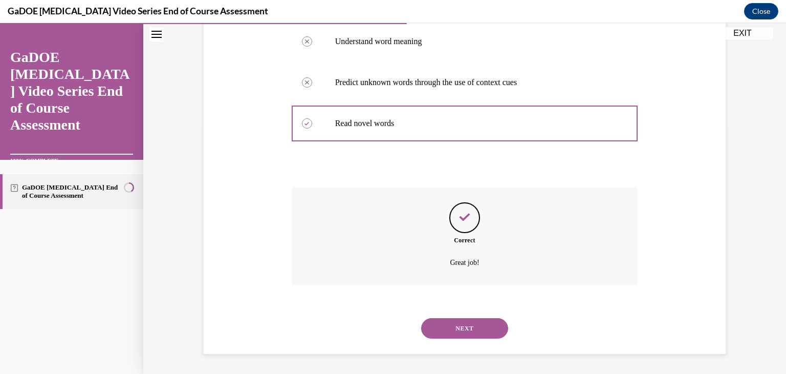
click at [473, 331] on button "NEXT" at bounding box center [464, 328] width 87 height 20
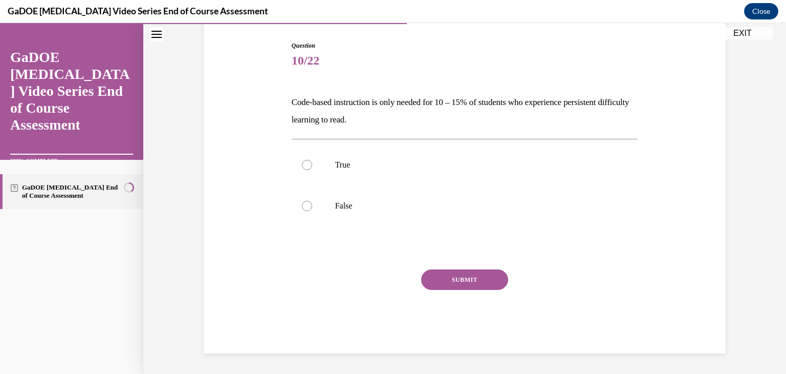
scroll to position [101, 0]
click at [302, 206] on div at bounding box center [307, 206] width 10 height 10
click at [302, 206] on input "False" at bounding box center [307, 206] width 10 height 10
radio input "true"
click at [461, 274] on button "SUBMIT" at bounding box center [464, 279] width 87 height 20
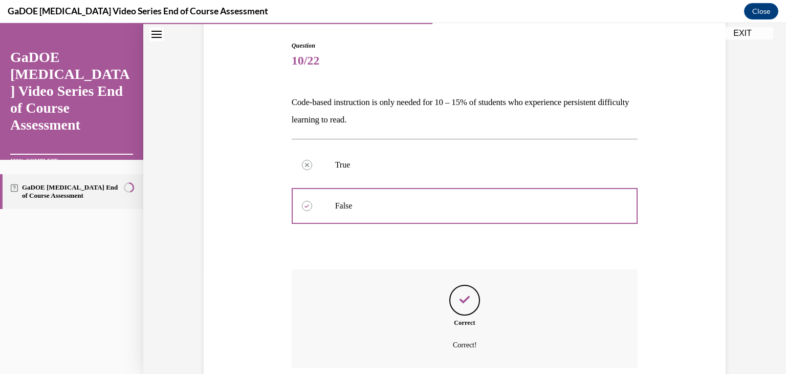
scroll to position [184, 0]
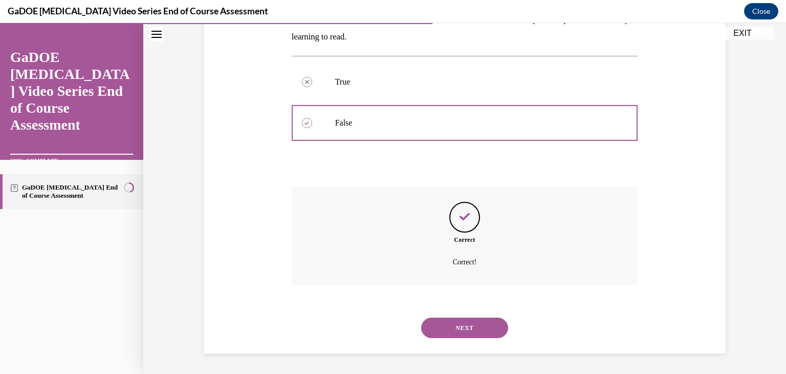
click at [465, 324] on button "NEXT" at bounding box center [464, 327] width 87 height 20
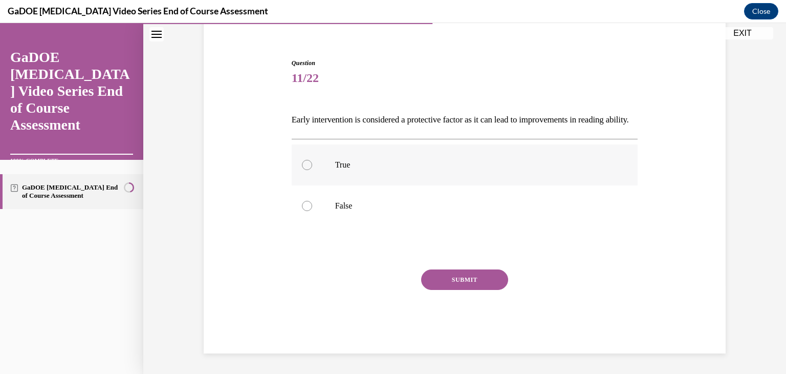
click at [307, 167] on div at bounding box center [307, 165] width 10 height 10
click at [307, 167] on input "True" at bounding box center [307, 165] width 10 height 10
radio input "true"
click at [442, 276] on button "SUBMIT" at bounding box center [464, 279] width 87 height 20
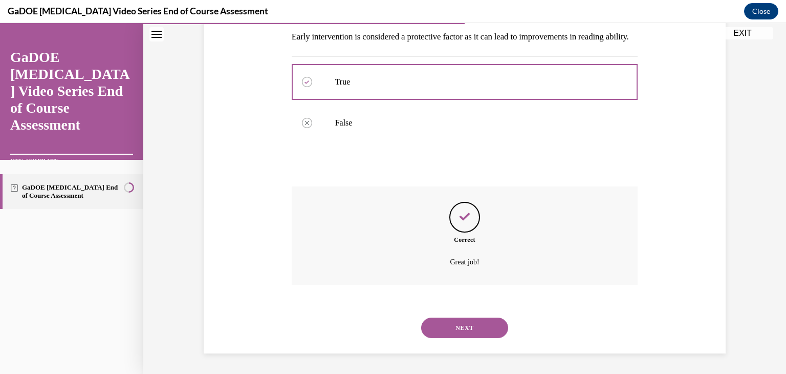
scroll to position [184, 0]
click at [445, 324] on button "NEXT" at bounding box center [464, 327] width 87 height 20
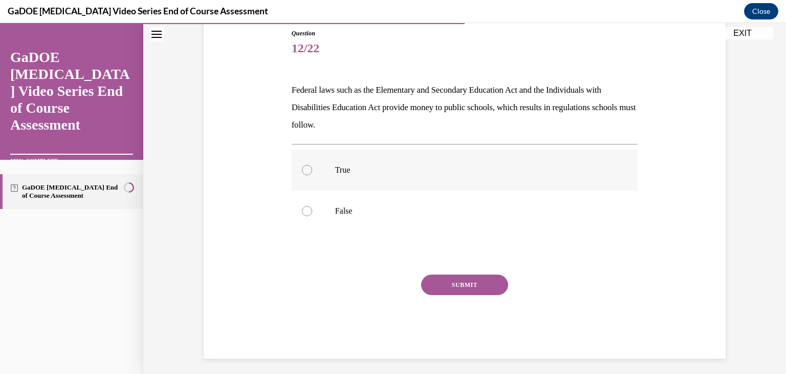
click at [306, 173] on div at bounding box center [307, 170] width 10 height 10
click at [306, 173] on input "True" at bounding box center [307, 170] width 10 height 10
radio input "true"
click at [470, 287] on button "SUBMIT" at bounding box center [464, 284] width 87 height 20
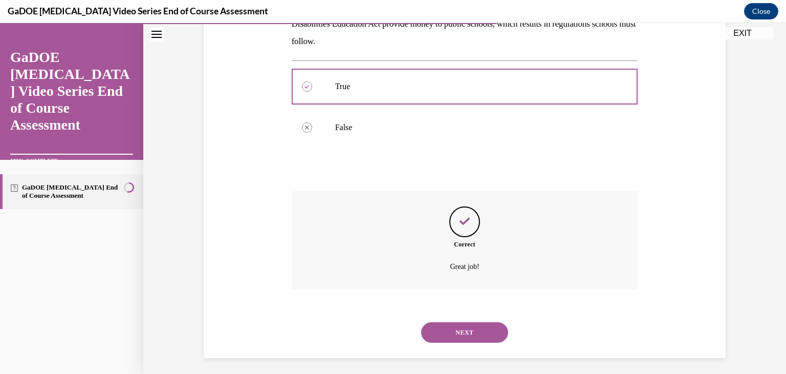
scroll to position [201, 0]
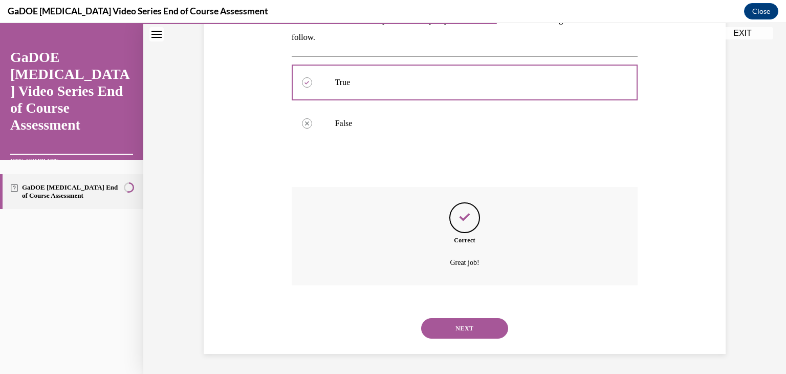
click at [455, 325] on button "NEXT" at bounding box center [464, 328] width 87 height 20
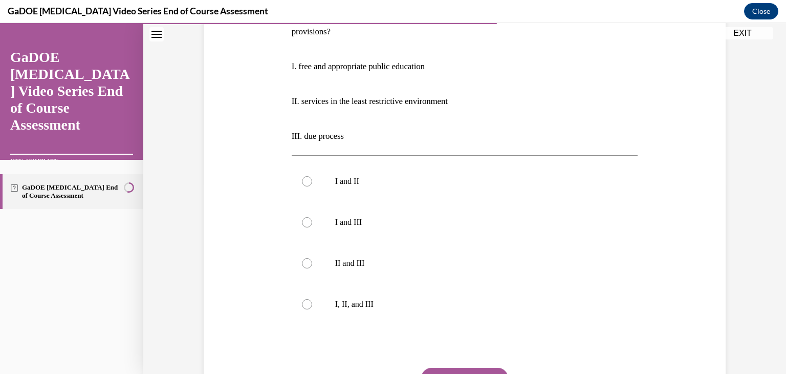
scroll to position [190, 0]
click at [303, 307] on div at bounding box center [307, 303] width 10 height 10
click at [303, 307] on input "I, II, and III" at bounding box center [307, 303] width 10 height 10
radio input "true"
click at [437, 368] on button "SUBMIT" at bounding box center [464, 376] width 87 height 20
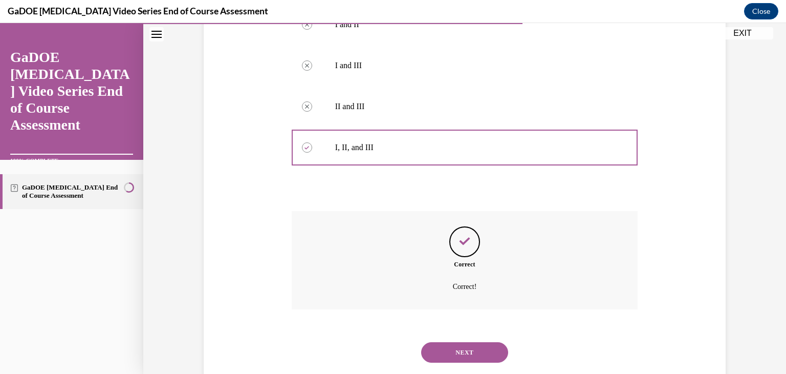
scroll to position [371, 0]
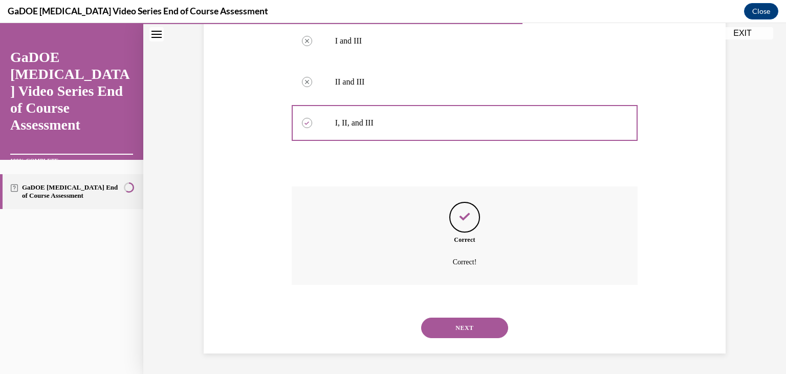
click at [475, 322] on button "NEXT" at bounding box center [464, 327] width 87 height 20
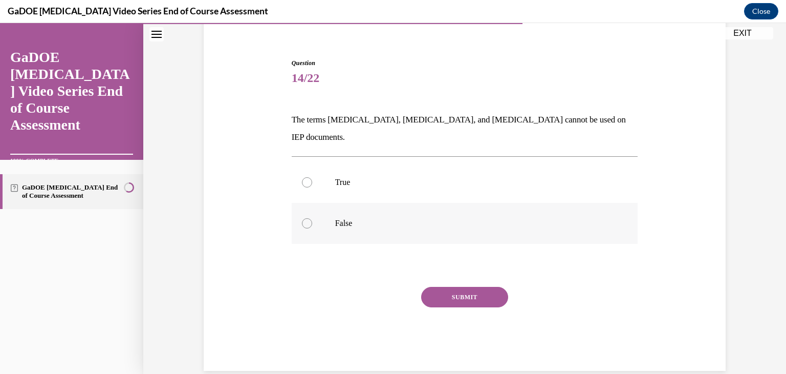
click at [305, 218] on div at bounding box center [307, 223] width 10 height 10
click at [305, 218] on input "False" at bounding box center [307, 223] width 10 height 10
radio input "true"
click at [459, 287] on button "SUBMIT" at bounding box center [464, 297] width 87 height 20
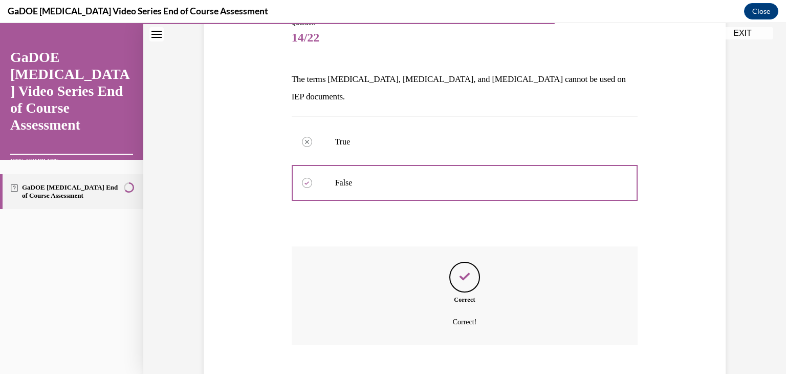
scroll to position [166, 0]
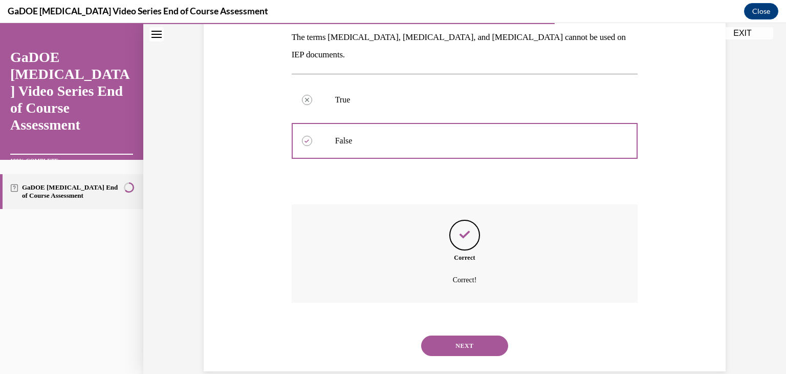
click at [450, 335] on button "NEXT" at bounding box center [464, 345] width 87 height 20
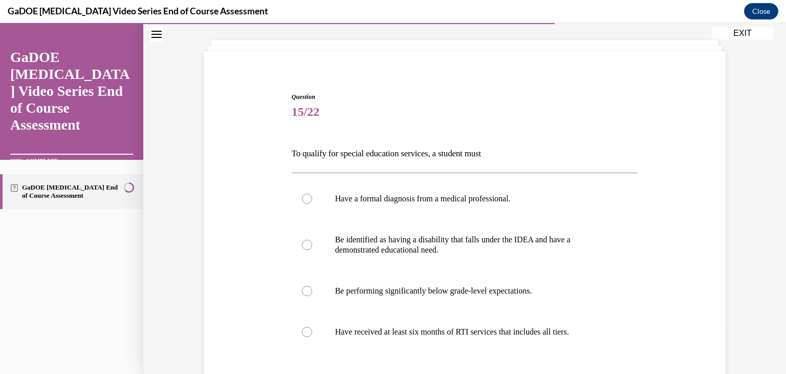
scroll to position [129, 0]
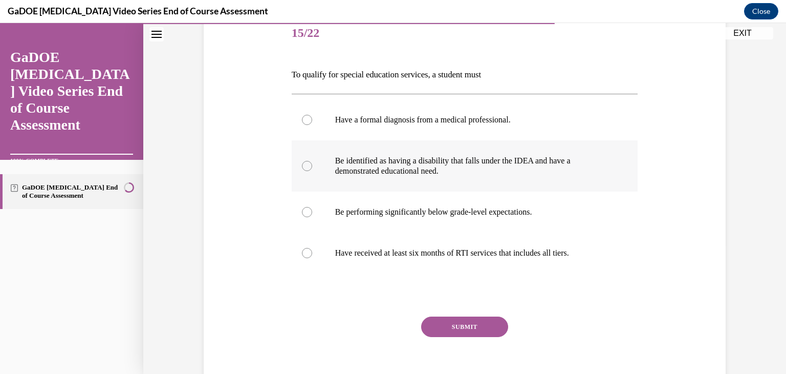
click at [314, 167] on label "Be identified as having a disability that falls under the IDEA and have a demon…" at bounding box center [465, 165] width 347 height 51
click at [312, 167] on input "Be identified as having a disability that falls under the IDEA and have a demon…" at bounding box center [307, 166] width 10 height 10
radio input "true"
click at [479, 322] on button "SUBMIT" at bounding box center [464, 326] width 87 height 20
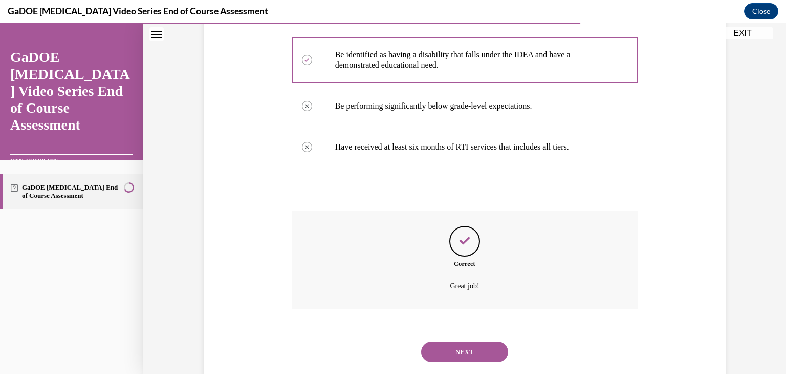
scroll to position [258, 0]
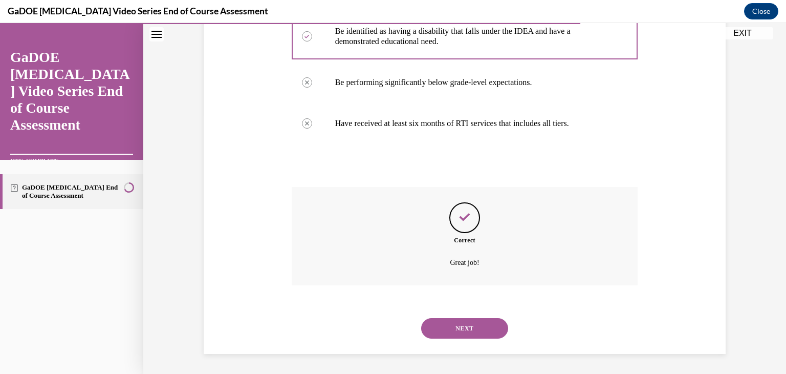
click at [474, 332] on button "NEXT" at bounding box center [464, 328] width 87 height 20
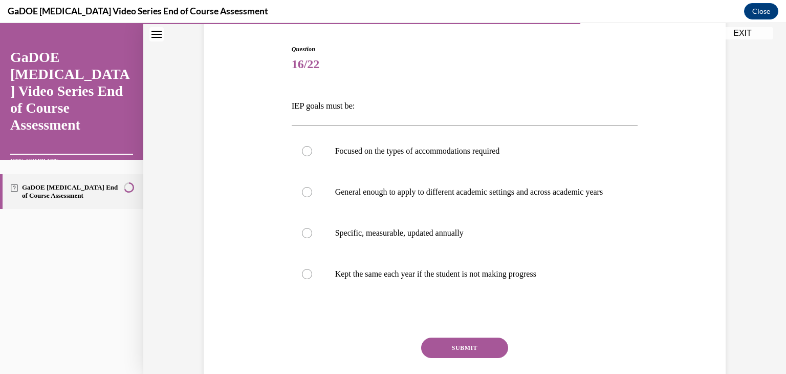
scroll to position [99, 0]
click at [302, 237] on div at bounding box center [307, 232] width 10 height 10
click at [302, 237] on input "Specific, measurable, updated annually" at bounding box center [307, 232] width 10 height 10
radio input "true"
click at [466, 354] on button "SUBMIT" at bounding box center [464, 346] width 87 height 20
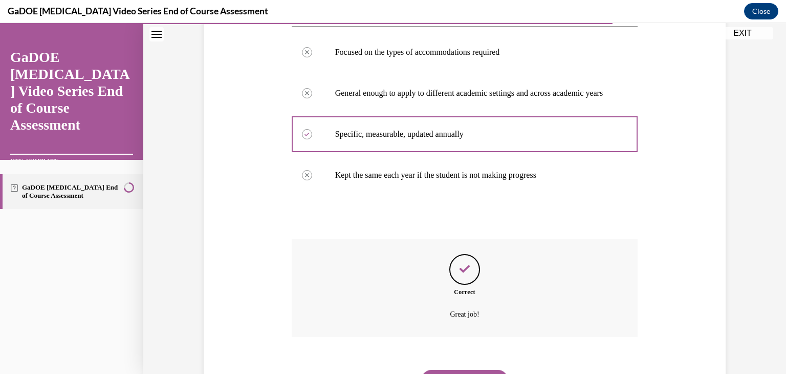
scroll to position [258, 0]
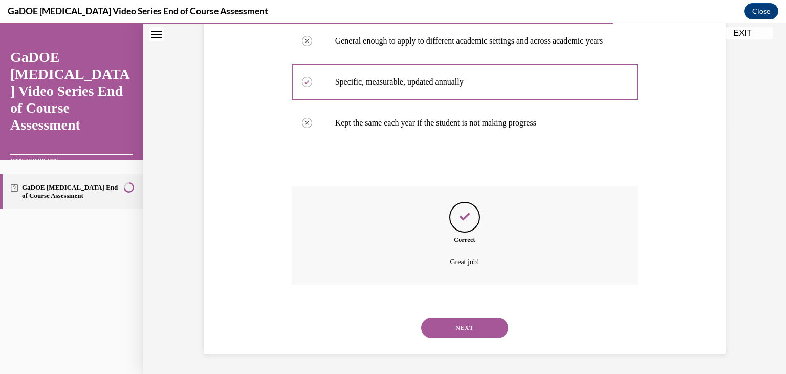
click at [466, 326] on button "NEXT" at bounding box center [464, 327] width 87 height 20
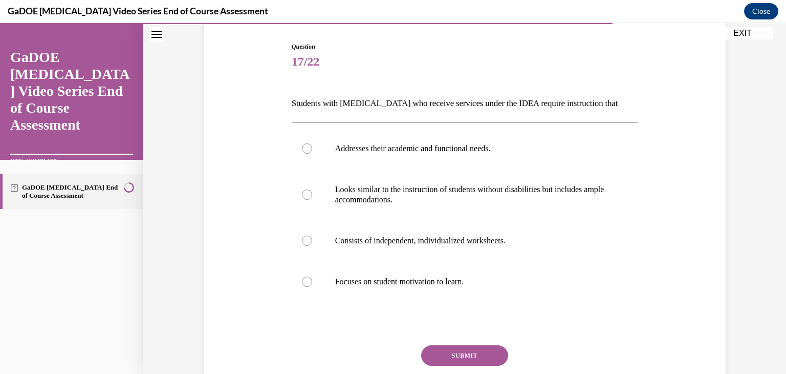
scroll to position [102, 0]
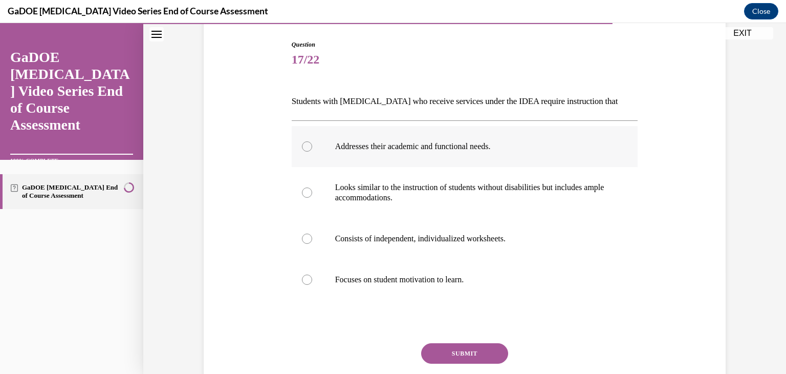
click at [375, 143] on p "Addresses their academic and functional needs." at bounding box center [473, 146] width 277 height 10
click at [312, 143] on input "Addresses their academic and functional needs." at bounding box center [307, 146] width 10 height 10
radio input "true"
click at [467, 350] on button "SUBMIT" at bounding box center [464, 353] width 87 height 20
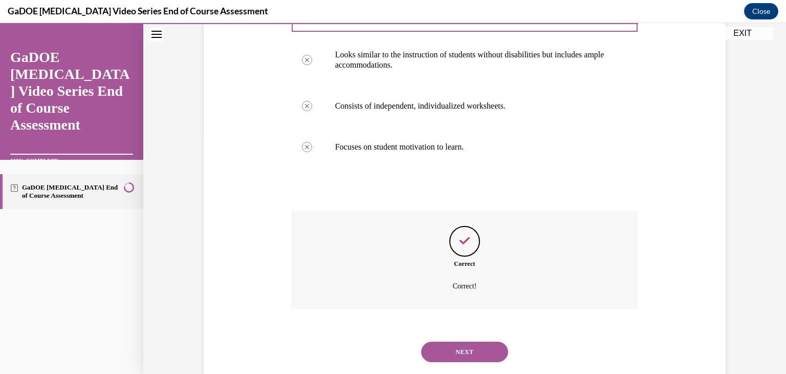
scroll to position [258, 0]
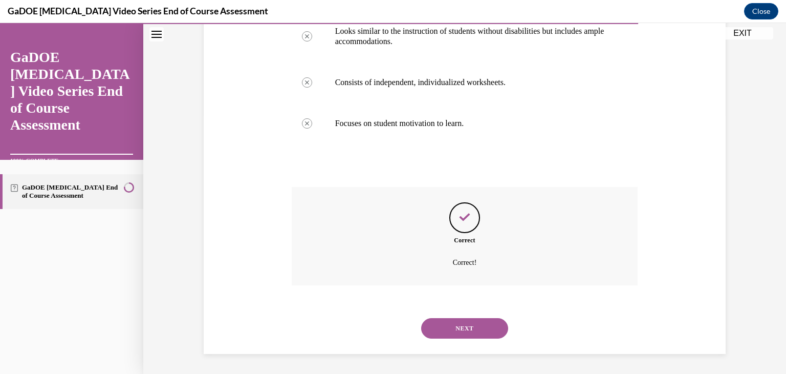
click at [466, 323] on button "NEXT" at bounding box center [464, 328] width 87 height 20
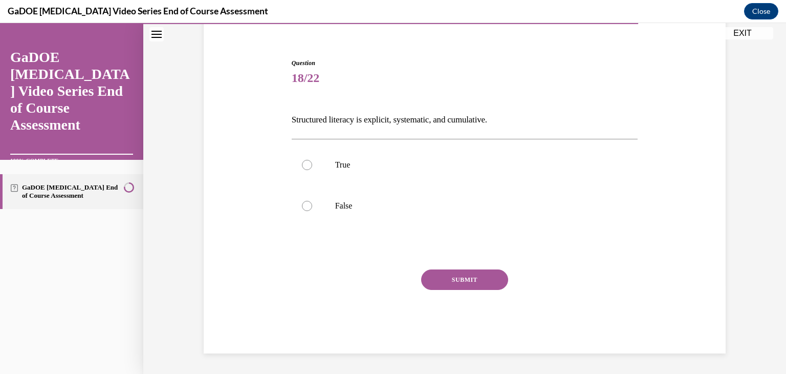
scroll to position [84, 0]
click at [305, 175] on label "True" at bounding box center [465, 164] width 347 height 41
click at [305, 170] on input "True" at bounding box center [307, 165] width 10 height 10
radio input "true"
click at [450, 274] on button "SUBMIT" at bounding box center [464, 279] width 87 height 20
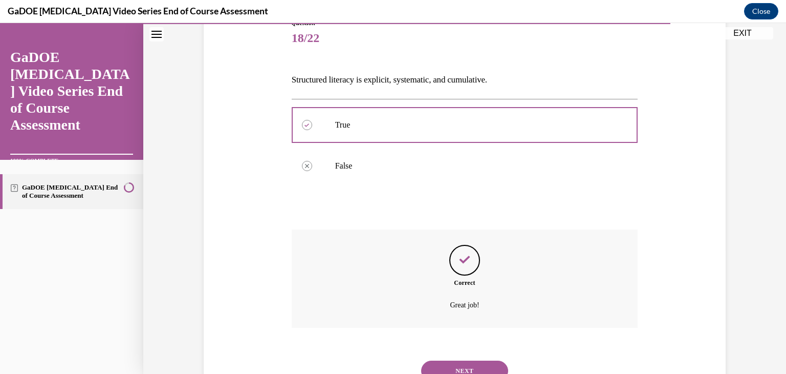
scroll to position [166, 0]
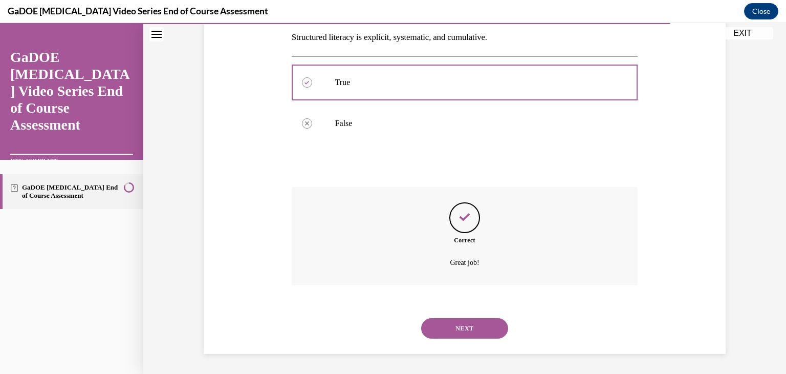
click at [462, 322] on button "NEXT" at bounding box center [464, 328] width 87 height 20
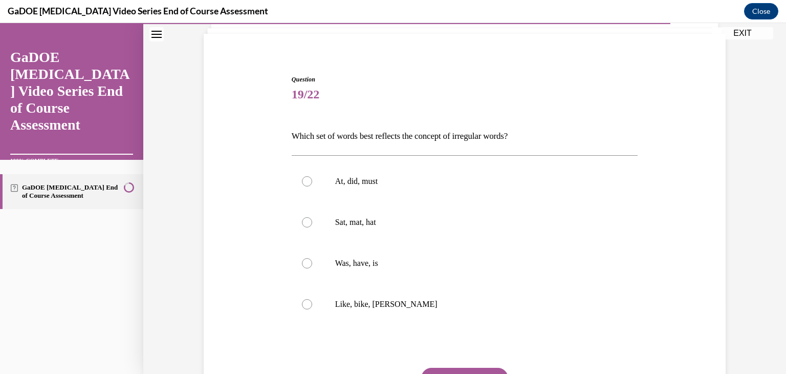
scroll to position [84, 0]
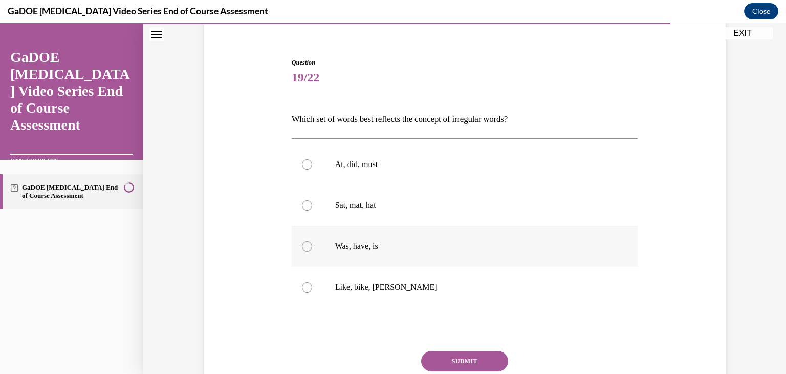
click at [305, 251] on label "Was, have, is" at bounding box center [465, 246] width 347 height 41
click at [305, 251] on input "Was, have, is" at bounding box center [307, 246] width 10 height 10
radio input "true"
click at [455, 355] on button "SUBMIT" at bounding box center [464, 361] width 87 height 20
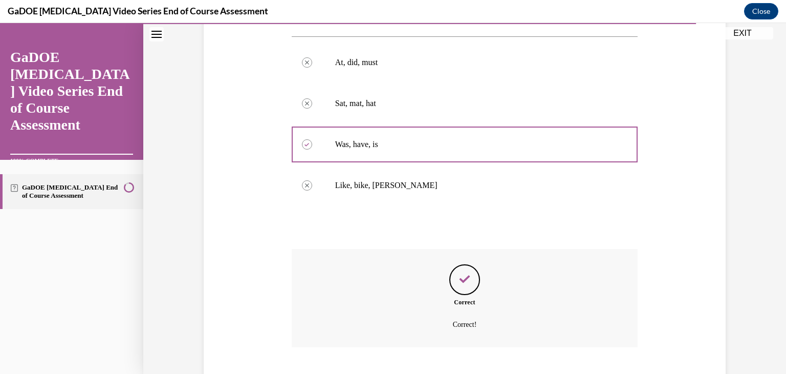
scroll to position [248, 0]
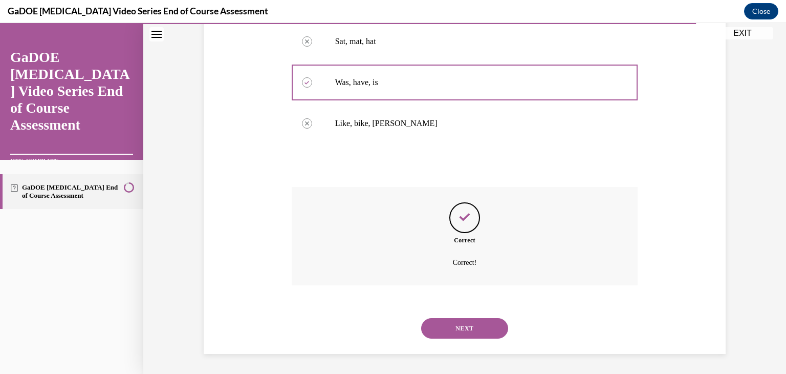
click at [454, 327] on button "NEXT" at bounding box center [464, 328] width 87 height 20
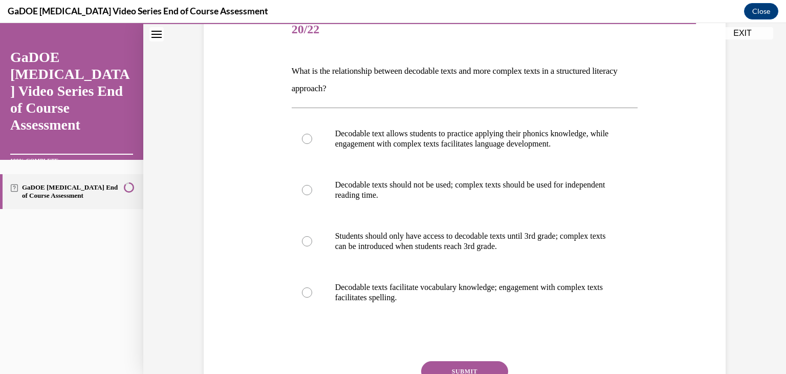
scroll to position [133, 0]
click at [519, 139] on p "Decodable text allows students to practice applying their phonics knowledge, wh…" at bounding box center [473, 138] width 277 height 20
click at [312, 139] on input "Decodable text allows students to practice applying their phonics knowledge, wh…" at bounding box center [307, 138] width 10 height 10
radio input "true"
click at [466, 362] on button "SUBMIT" at bounding box center [464, 370] width 87 height 20
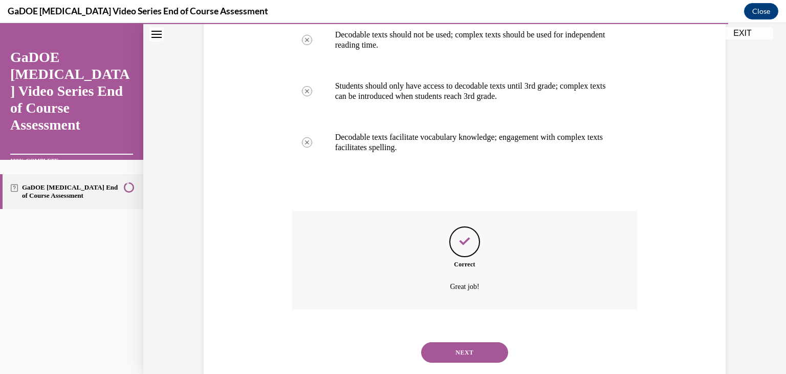
scroll to position [307, 0]
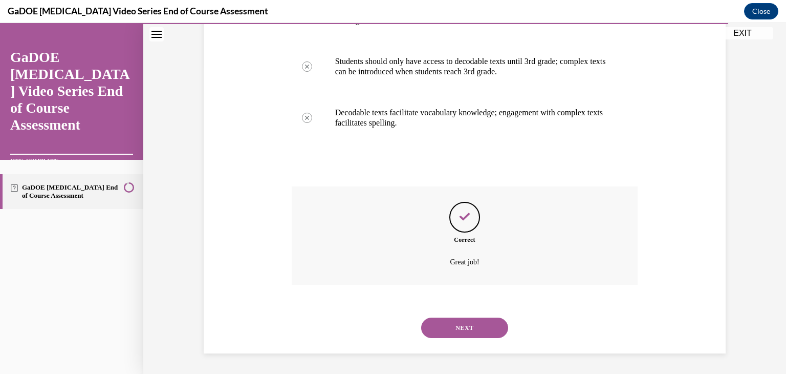
click at [467, 332] on button "NEXT" at bounding box center [464, 327] width 87 height 20
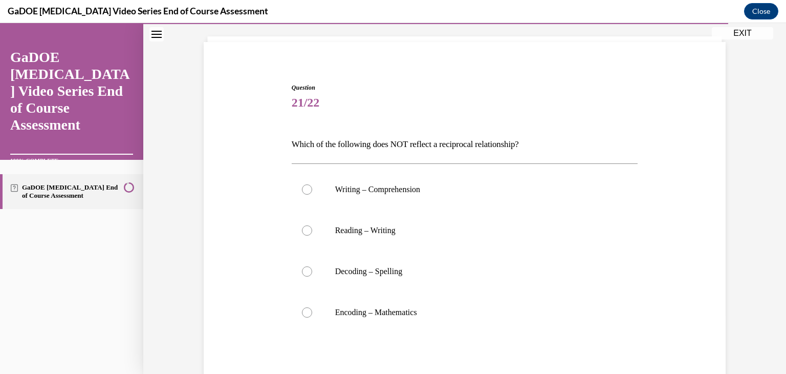
scroll to position [106, 0]
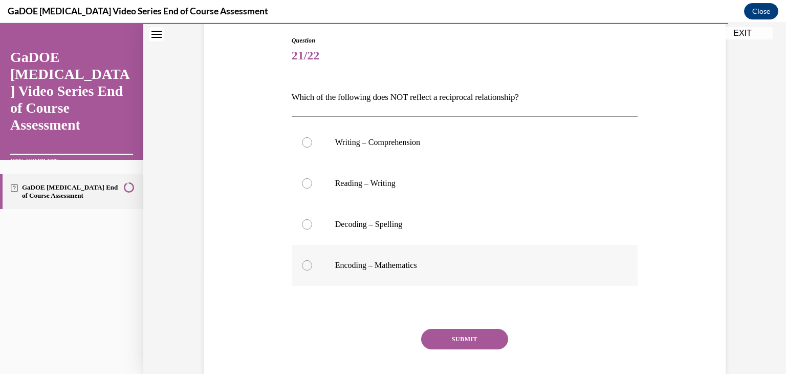
click at [307, 267] on div at bounding box center [307, 265] width 10 height 10
click at [307, 267] on input "Encoding – Mathematics" at bounding box center [307, 265] width 10 height 10
radio input "true"
click at [471, 337] on button "SUBMIT" at bounding box center [464, 339] width 87 height 20
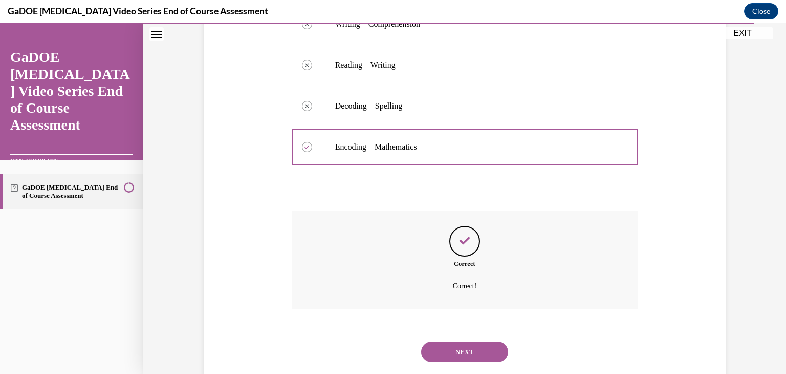
scroll to position [248, 0]
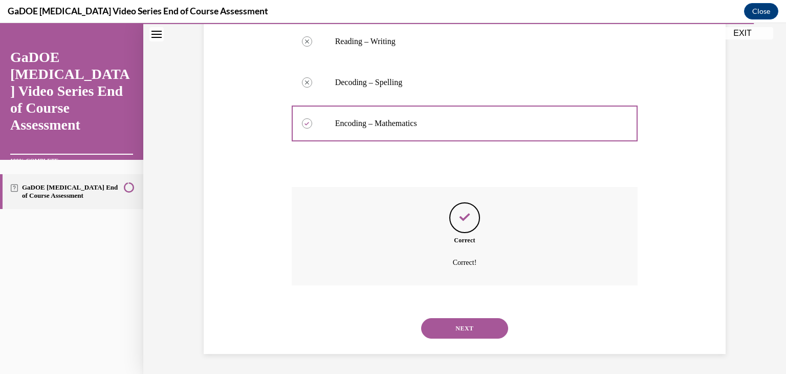
click at [471, 337] on button "NEXT" at bounding box center [464, 328] width 87 height 20
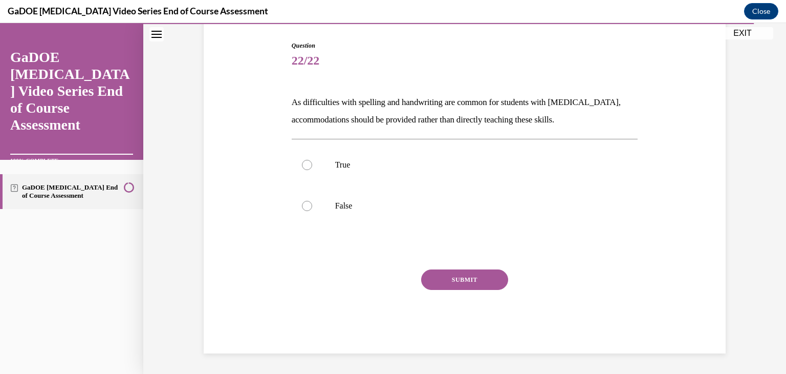
scroll to position [101, 0]
click at [302, 206] on div at bounding box center [307, 206] width 10 height 10
click at [302, 206] on input "False" at bounding box center [307, 206] width 10 height 10
radio input "true"
click at [471, 278] on button "SUBMIT" at bounding box center [464, 279] width 87 height 20
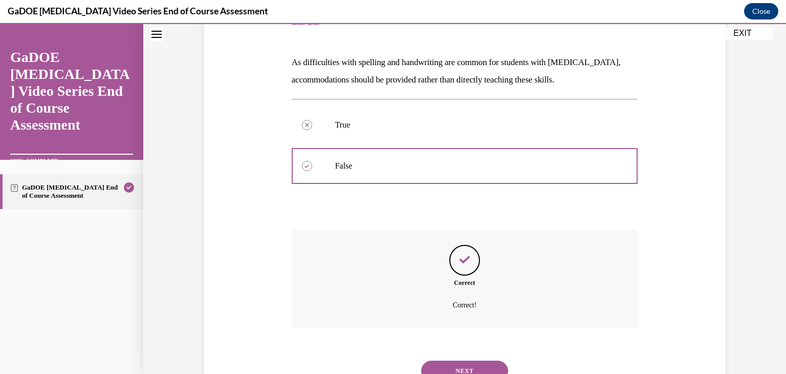
scroll to position [184, 0]
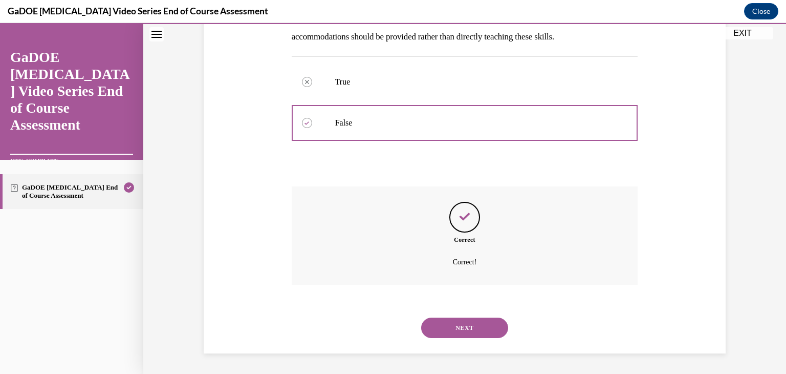
click at [472, 336] on button "NEXT" at bounding box center [464, 327] width 87 height 20
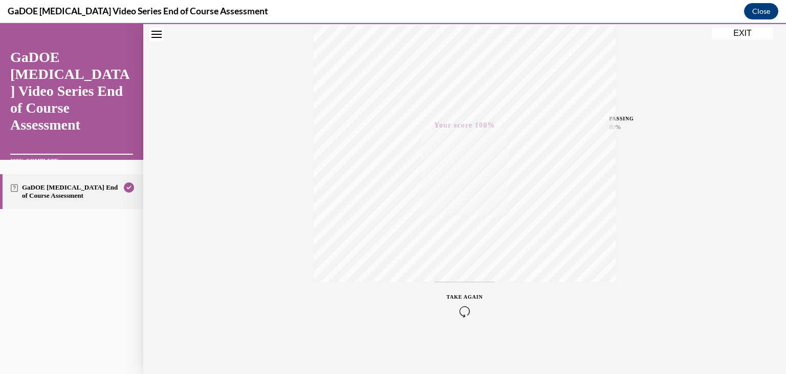
scroll to position [0, 0]
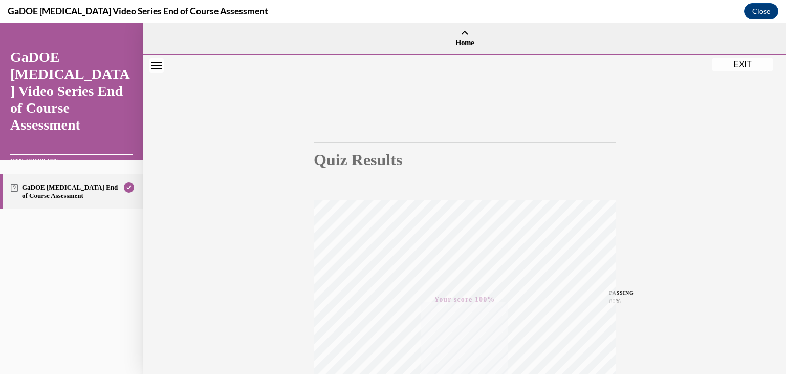
click at [743, 64] on button "EXIT" at bounding box center [742, 64] width 61 height 12
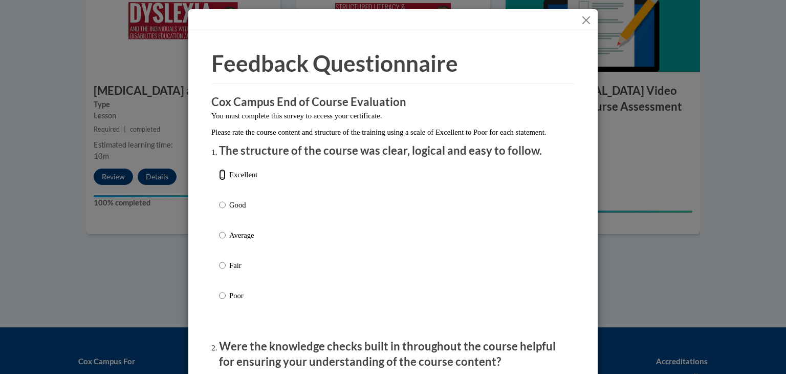
click at [219, 180] on input "Excellent" at bounding box center [222, 174] width 7 height 11
radio input "true"
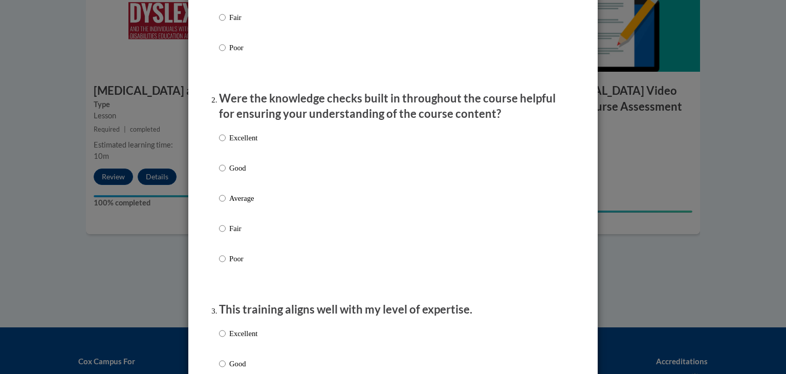
scroll to position [258, 0]
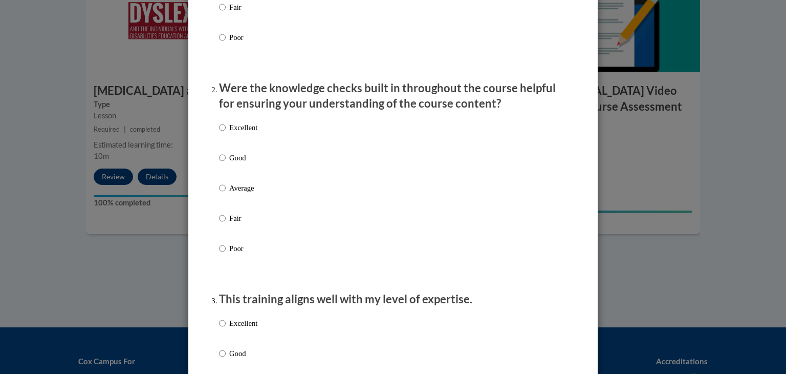
click at [222, 134] on label "Excellent" at bounding box center [238, 136] width 38 height 28
click at [222, 133] on input "Excellent" at bounding box center [222, 127] width 7 height 11
radio input "true"
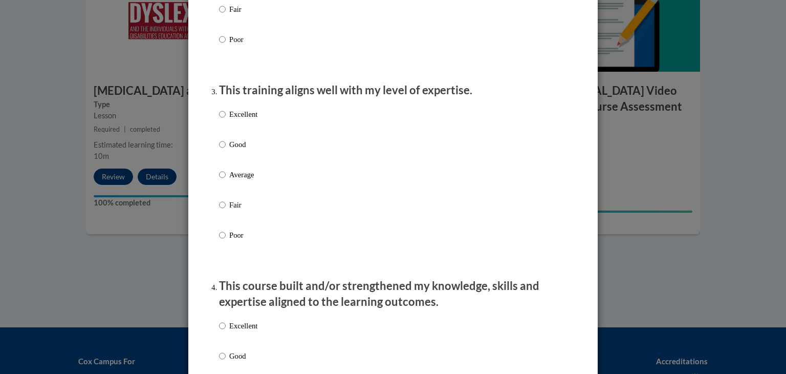
scroll to position [518, 0]
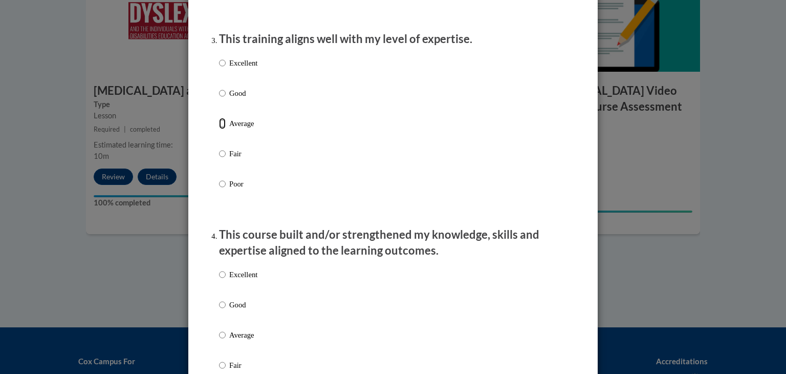
click at [219, 129] on input "Average" at bounding box center [222, 123] width 7 height 11
radio input "true"
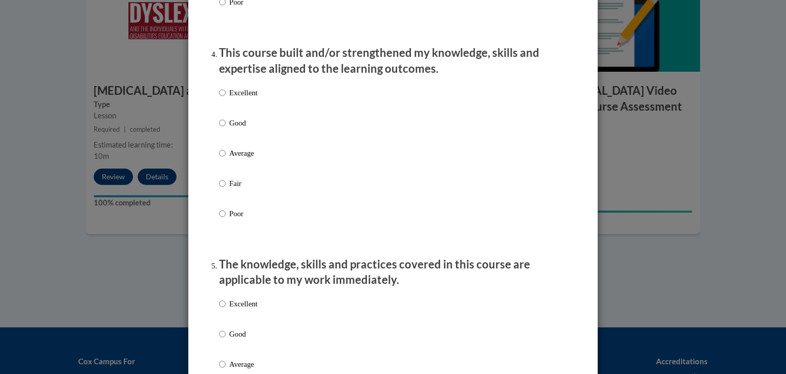
scroll to position [710, 0]
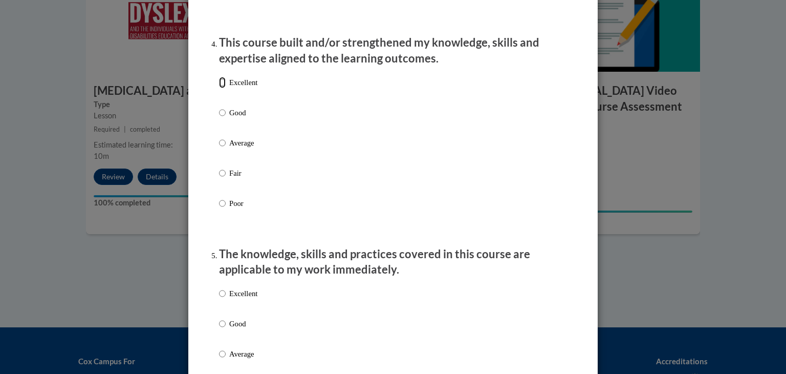
click at [219, 88] on input "Excellent" at bounding box center [222, 82] width 7 height 11
radio input "true"
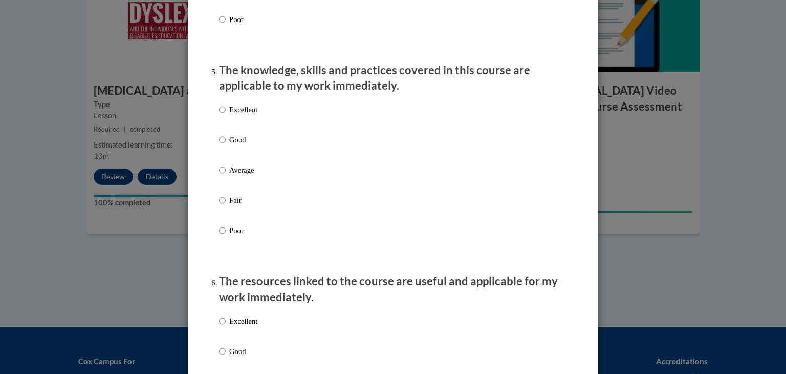
scroll to position [901, 0]
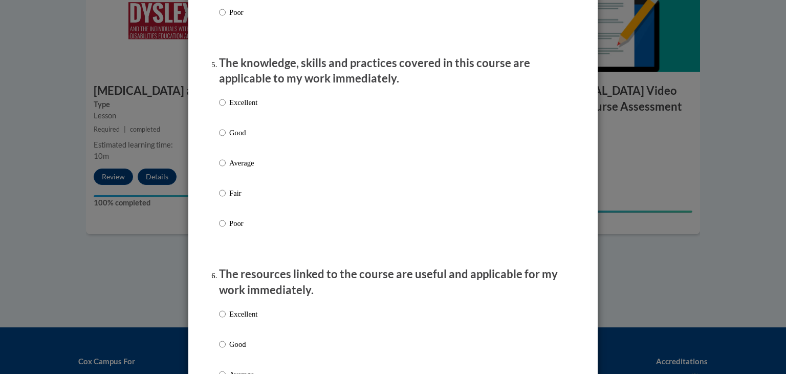
click at [222, 113] on label "Excellent" at bounding box center [238, 111] width 38 height 28
click at [222, 108] on input "Excellent" at bounding box center [222, 102] width 7 height 11
radio input "true"
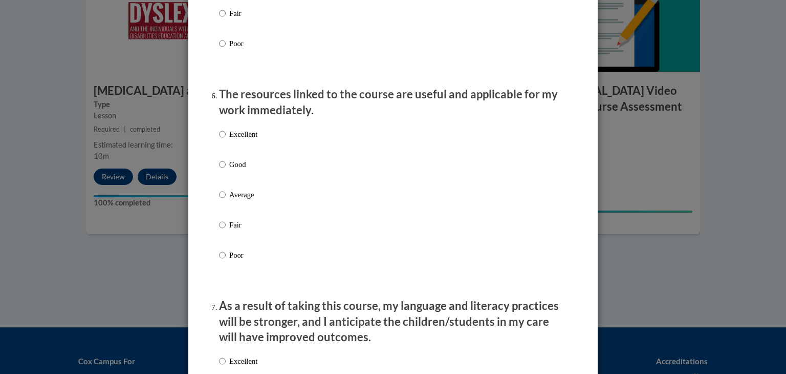
scroll to position [1137, 0]
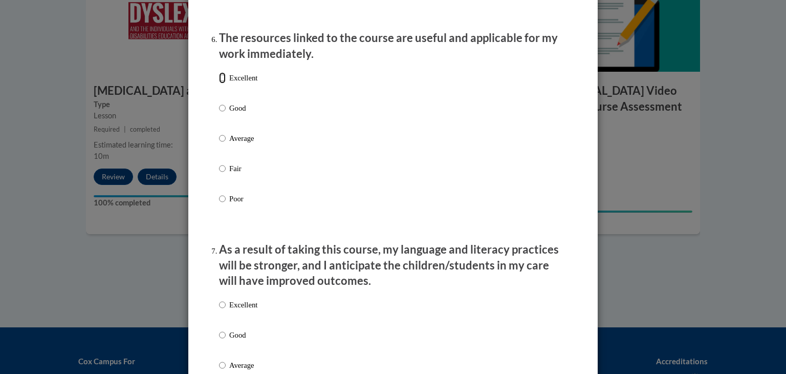
click at [219, 83] on input "Excellent" at bounding box center [222, 77] width 7 height 11
radio input "true"
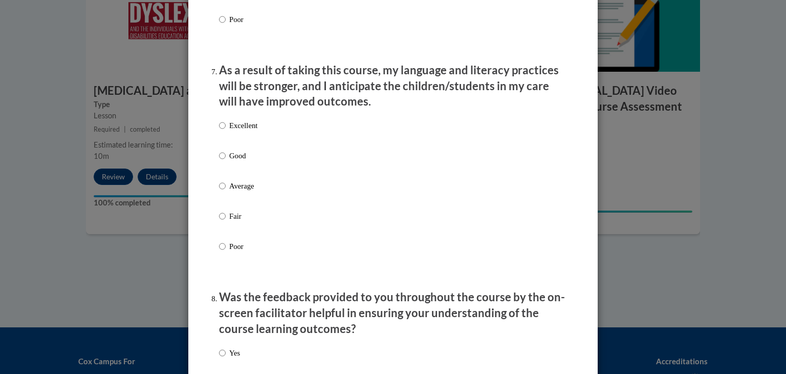
scroll to position [1319, 0]
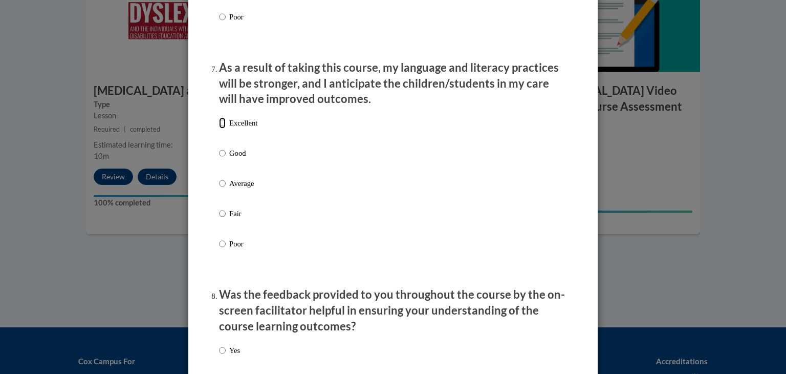
click at [219, 128] on input "Excellent" at bounding box center [222, 122] width 7 height 11
radio input "true"
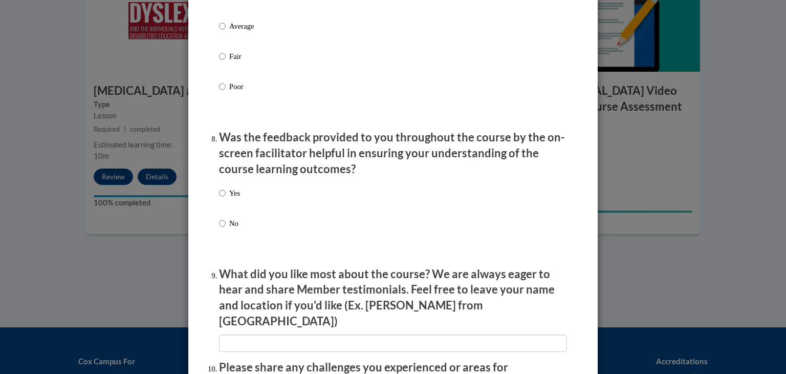
scroll to position [1483, 0]
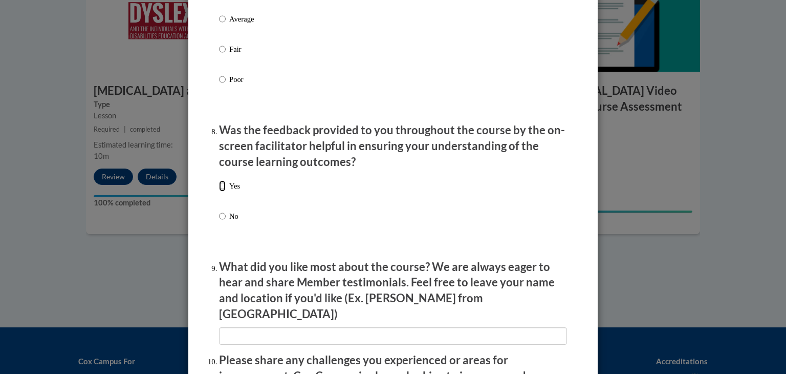
click at [219, 191] on input "Yes" at bounding box center [222, 185] width 7 height 11
radio input "true"
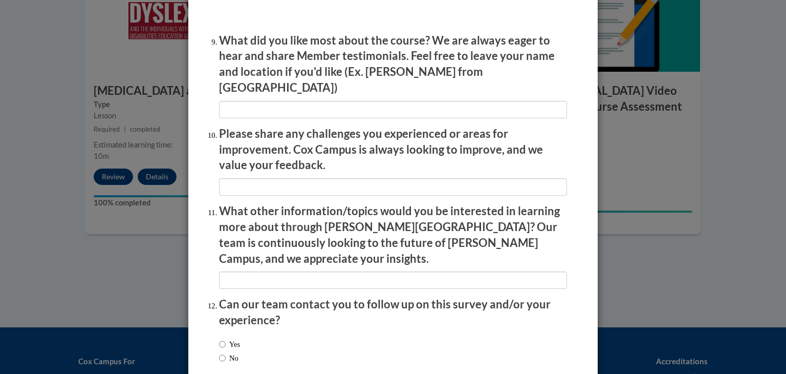
scroll to position [1758, 0]
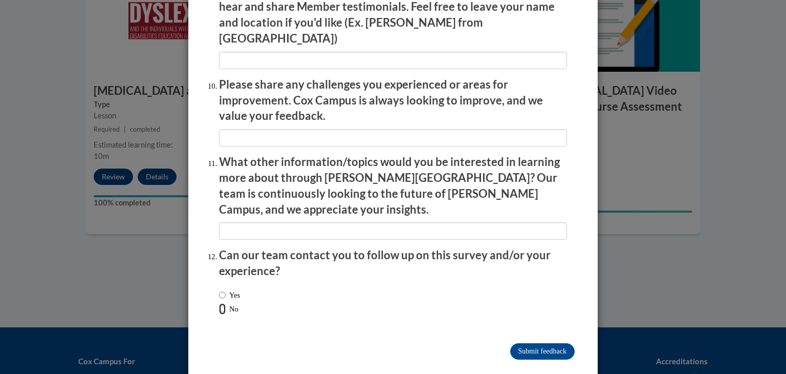
click at [220, 303] on input "No" at bounding box center [222, 308] width 7 height 11
radio input "true"
click at [537, 343] on input "Submit feedback" at bounding box center [542, 351] width 64 height 16
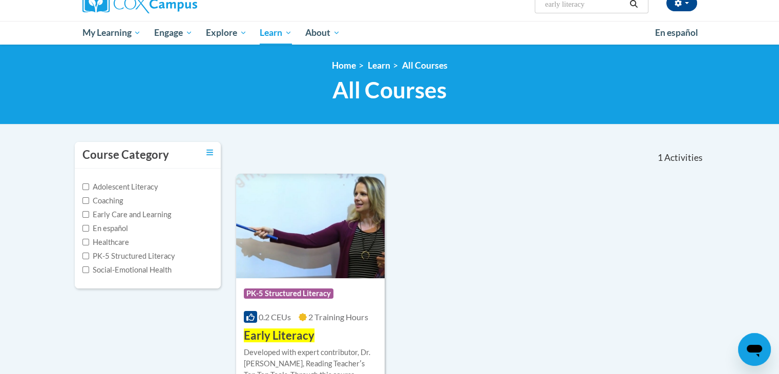
scroll to position [93, 0]
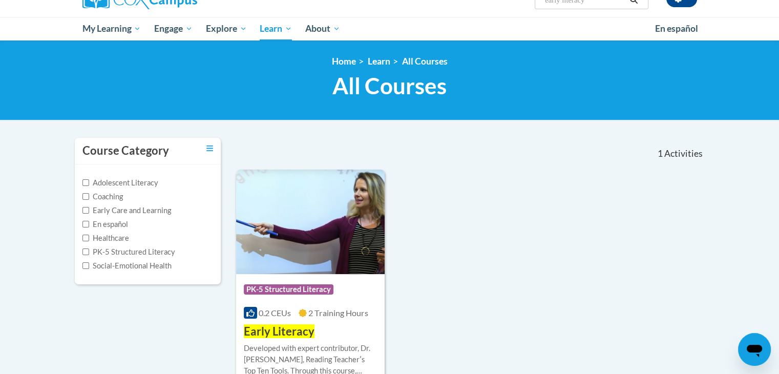
click at [778, 132] on body "This site uses cookies to help improve your learning experience. By continuing …" at bounding box center [389, 266] width 779 height 718
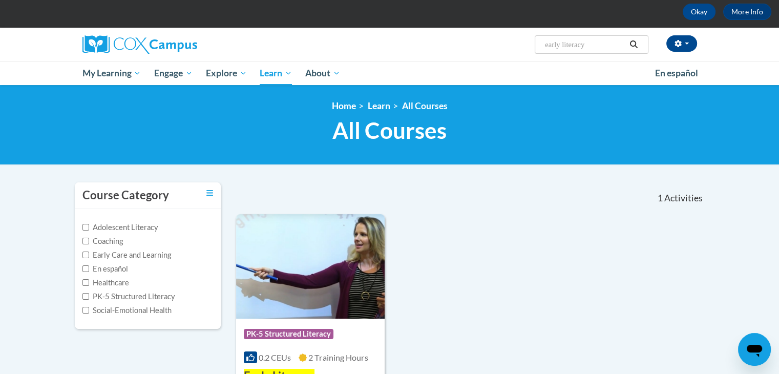
scroll to position [44, 0]
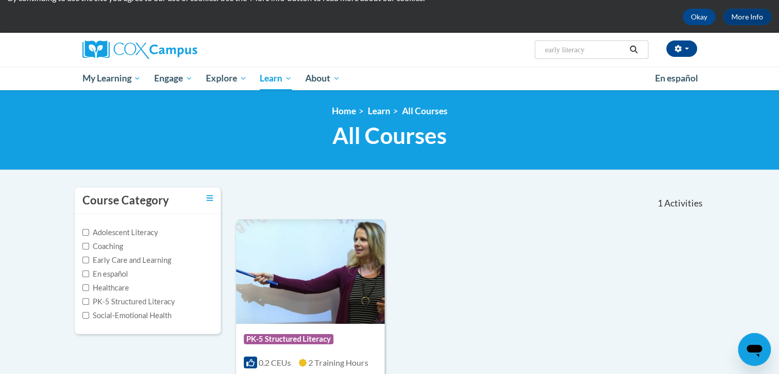
click at [594, 49] on input "early literacy" at bounding box center [585, 50] width 82 height 12
type input "e"
paste input "Early Literacy: Print Awareness, Phonological"
type input "Early Literacy: Print Awareness, Phonological"
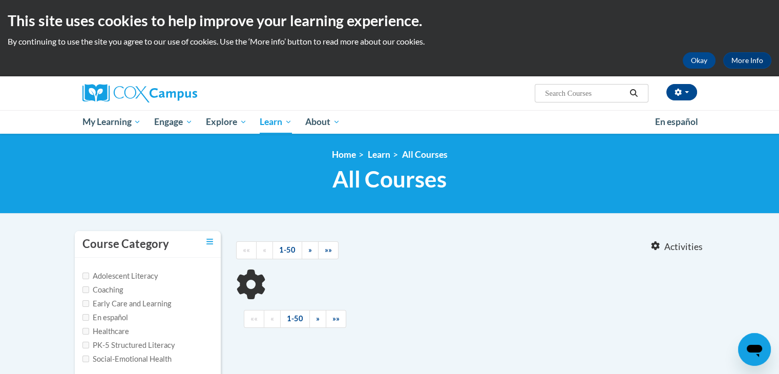
type input "Early Literacy: Print Awareness, Phonological"
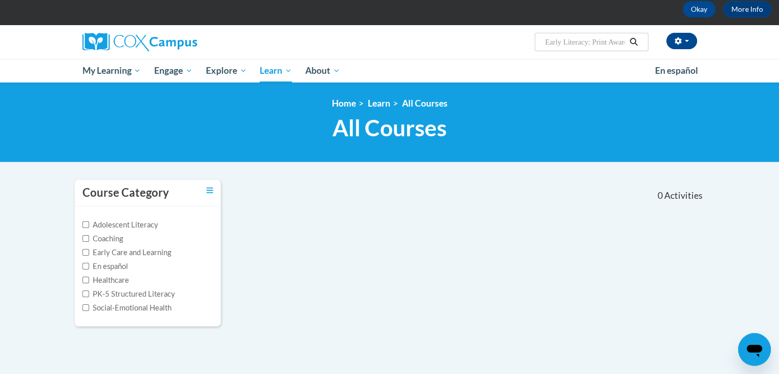
scroll to position [28, 0]
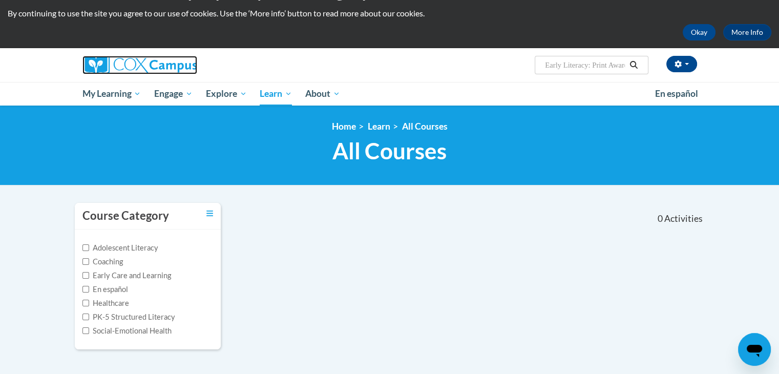
click at [165, 63] on img at bounding box center [139, 65] width 115 height 18
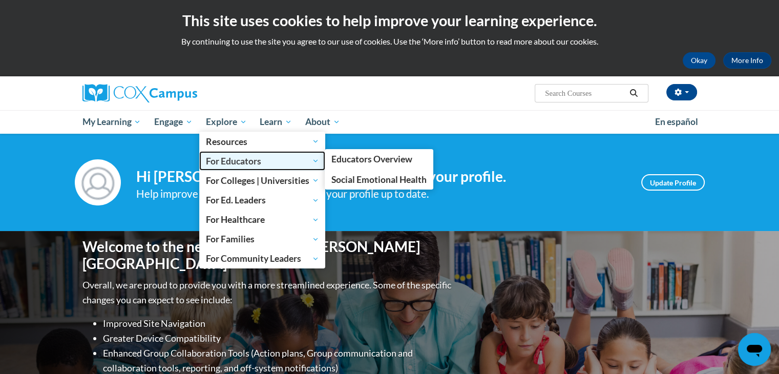
click at [240, 160] on span "For Educators" at bounding box center [262, 161] width 113 height 12
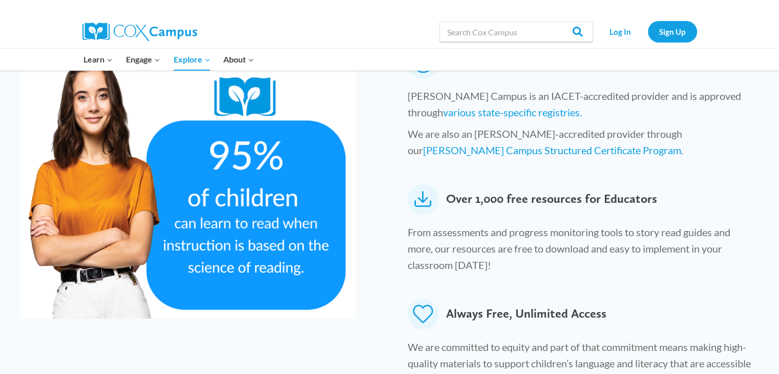
scroll to position [152, 0]
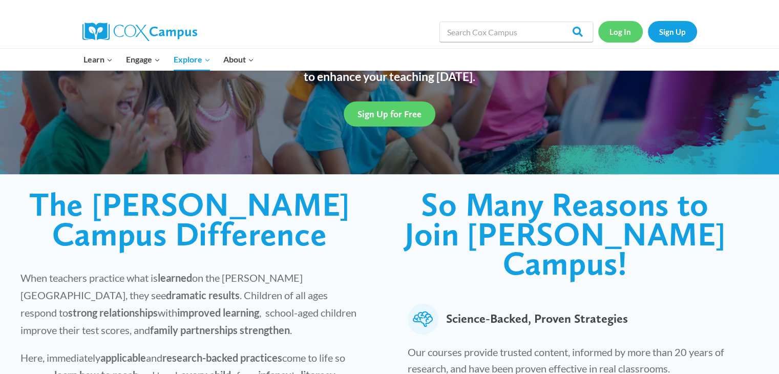
click at [618, 34] on link "Log In" at bounding box center [620, 31] width 45 height 21
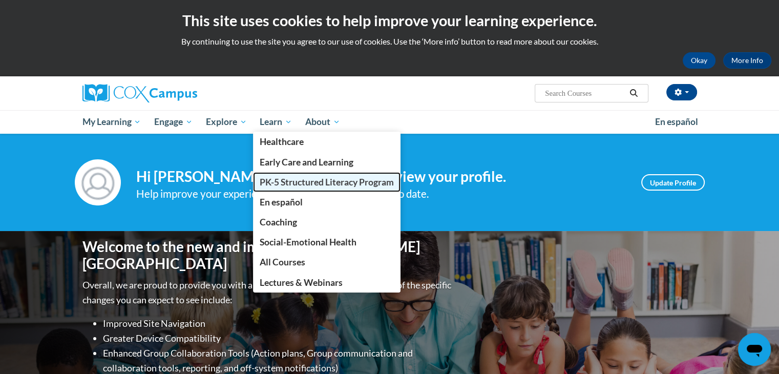
click at [301, 187] on span "PK-5 Structured Literacy Program" at bounding box center [327, 182] width 134 height 11
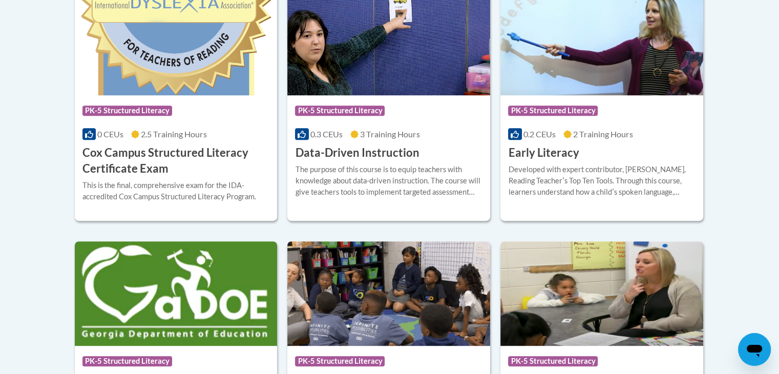
scroll to position [415, 0]
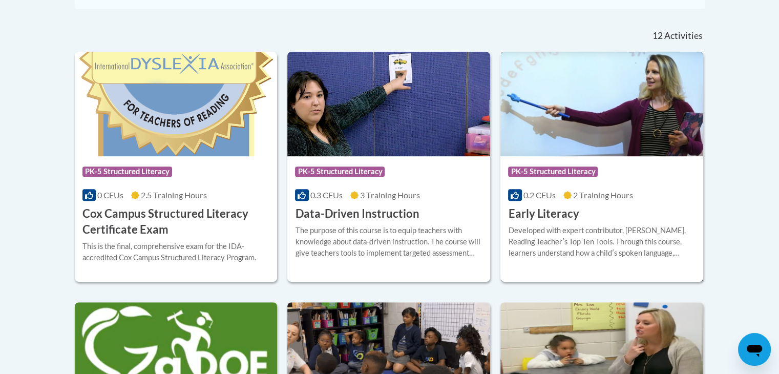
click at [615, 209] on div "Course Category: PK-5 Structured Literacy 0.2 CEUs 2 Training Hours COURSE Earl…" at bounding box center [601, 189] width 203 height 66
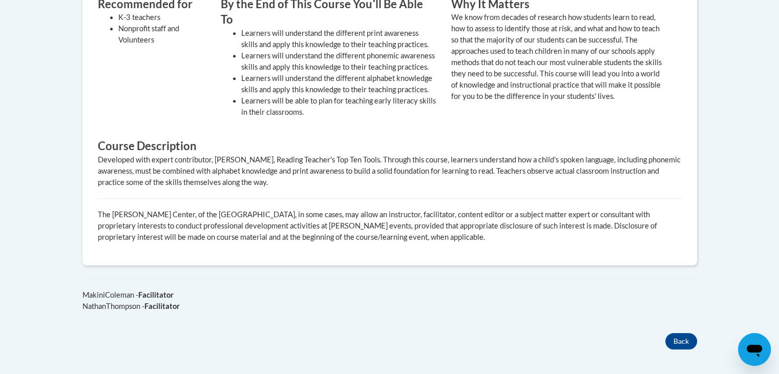
scroll to position [422, 0]
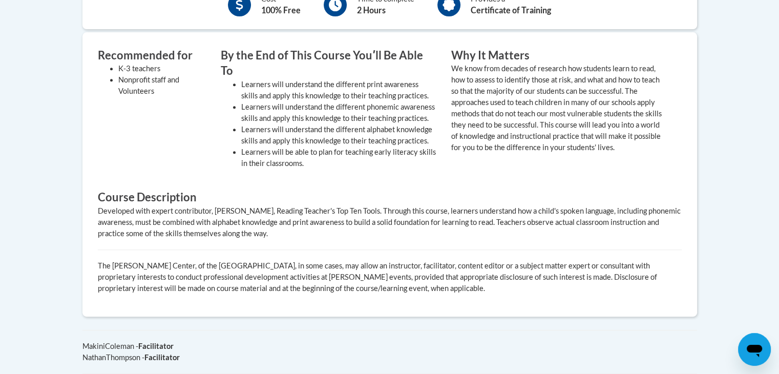
drag, startPoint x: 776, startPoint y: 234, endPoint x: 772, endPoint y: 199, distance: 36.0
click at [772, 199] on body "This site uses cookies to help improve your learning experience. By continuing …" at bounding box center [389, 110] width 779 height 1065
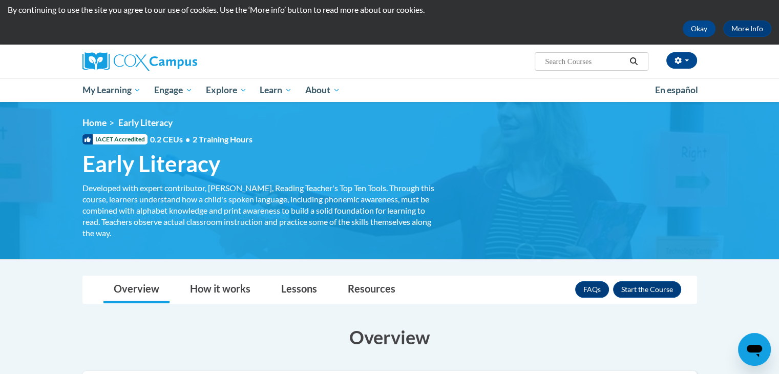
scroll to position [89, 0]
